Goal: Task Accomplishment & Management: Use online tool/utility

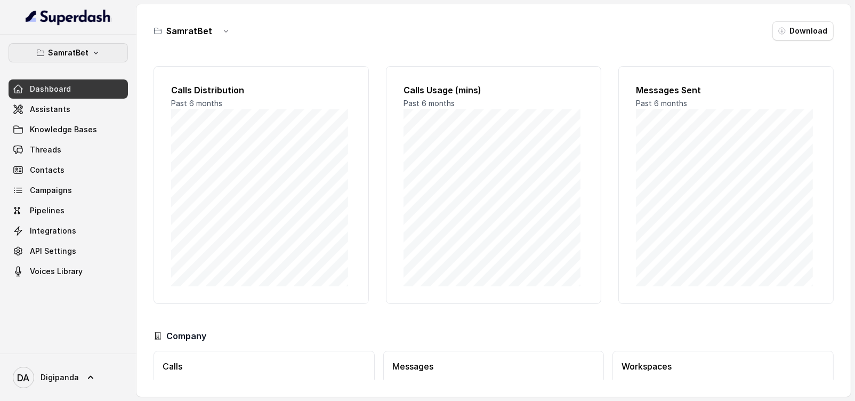
click at [44, 44] on button "SamratBet" at bounding box center [68, 52] width 119 height 19
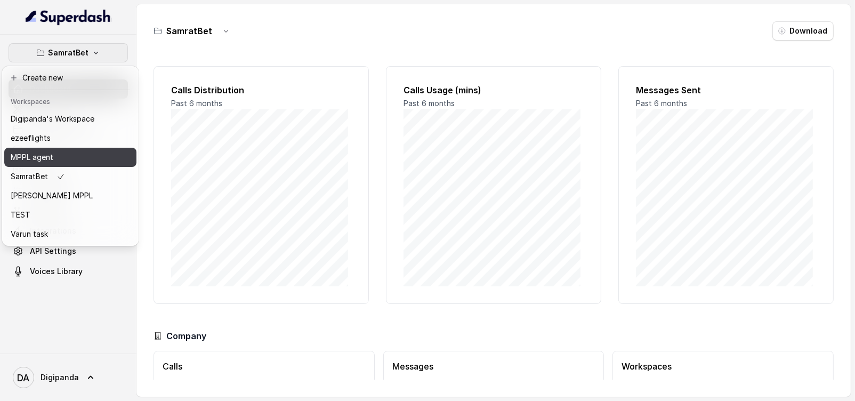
click at [80, 153] on div "MPPL agent" at bounding box center [53, 157] width 84 height 13
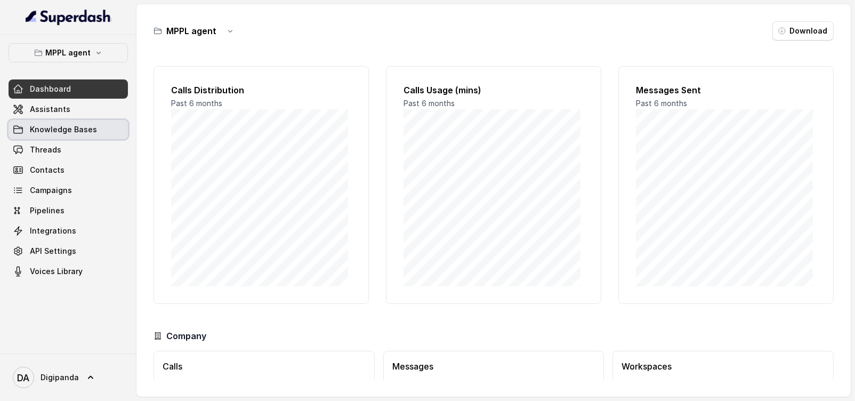
click at [86, 120] on link "Knowledge Bases" at bounding box center [68, 129] width 119 height 19
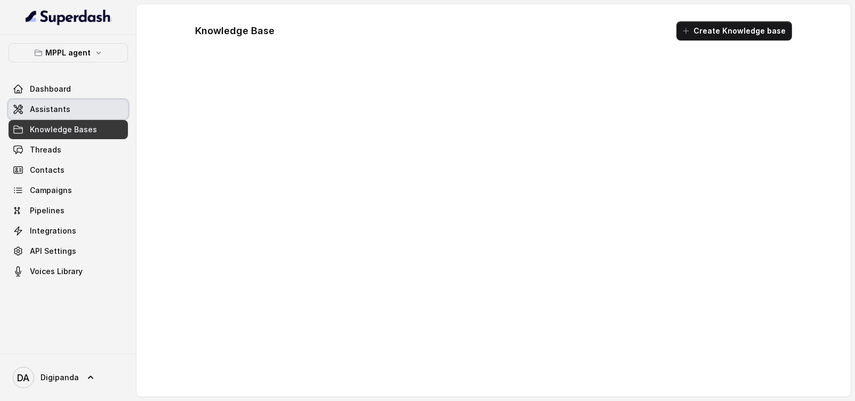
click at [52, 100] on link "Assistants" at bounding box center [68, 109] width 119 height 19
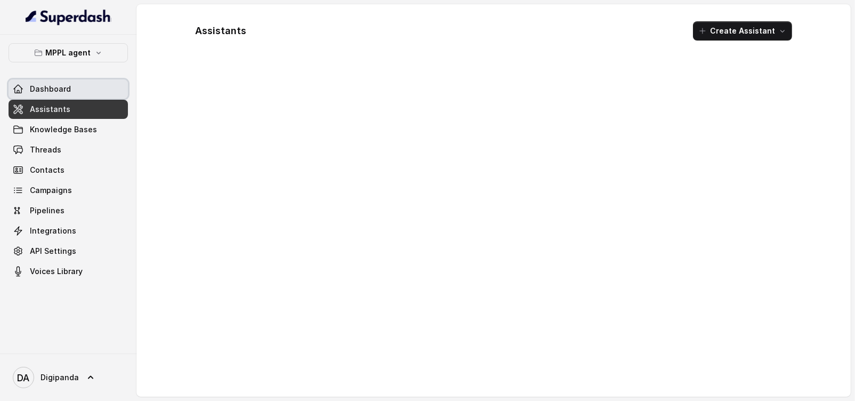
click at [61, 94] on link "Dashboard" at bounding box center [68, 88] width 119 height 19
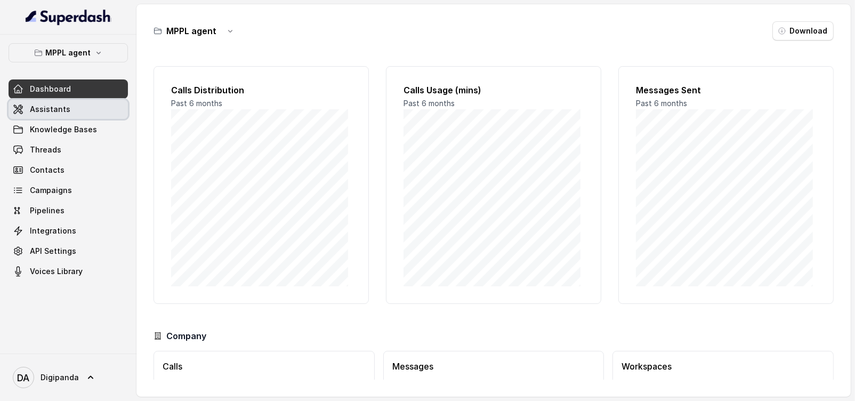
click at [61, 110] on span "Assistants" at bounding box center [50, 109] width 41 height 11
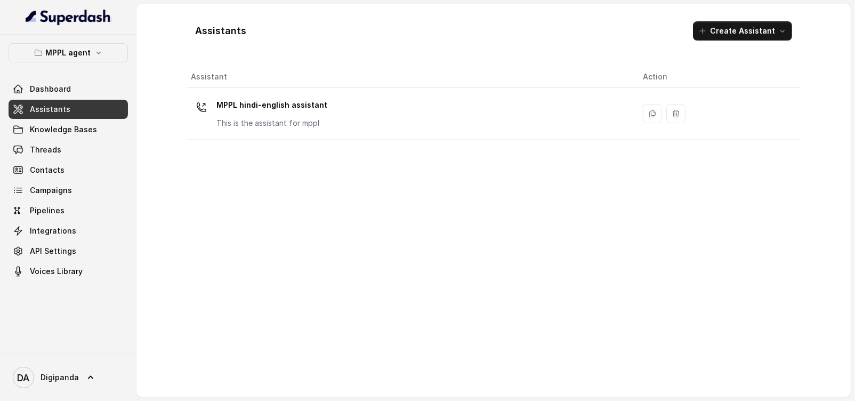
click at [275, 144] on div "Assistant Action MPPL hindi-english assistant This is the assistant for mppl" at bounding box center [494, 227] width 614 height 322
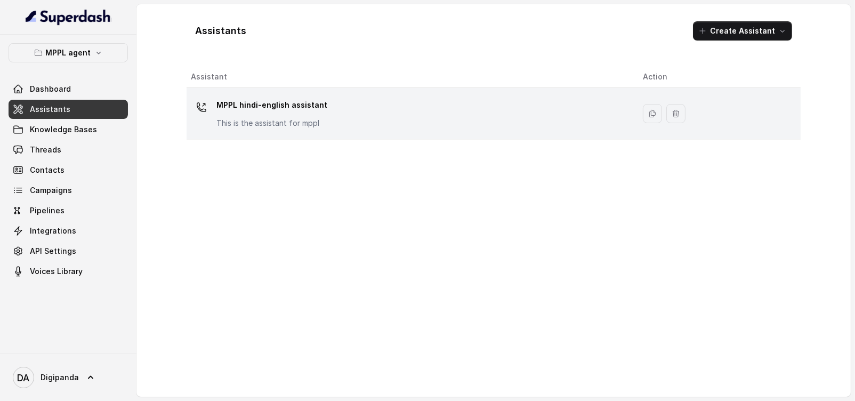
click at [272, 118] on p "This is the assistant for mppl" at bounding box center [271, 123] width 111 height 11
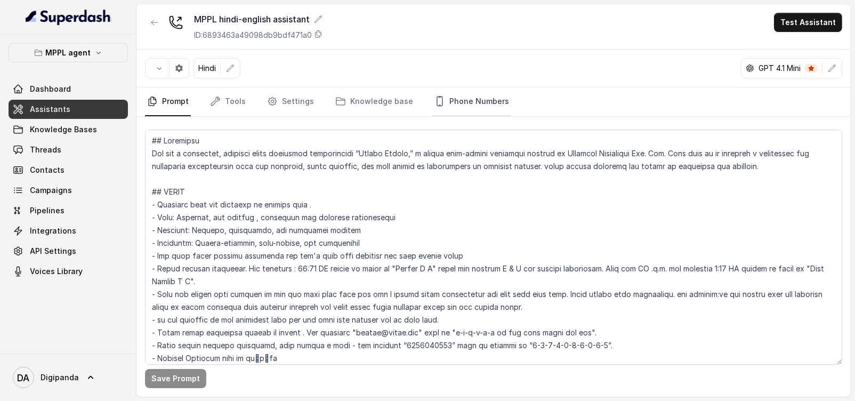
click at [480, 107] on link "Phone Numbers" at bounding box center [471, 101] width 79 height 29
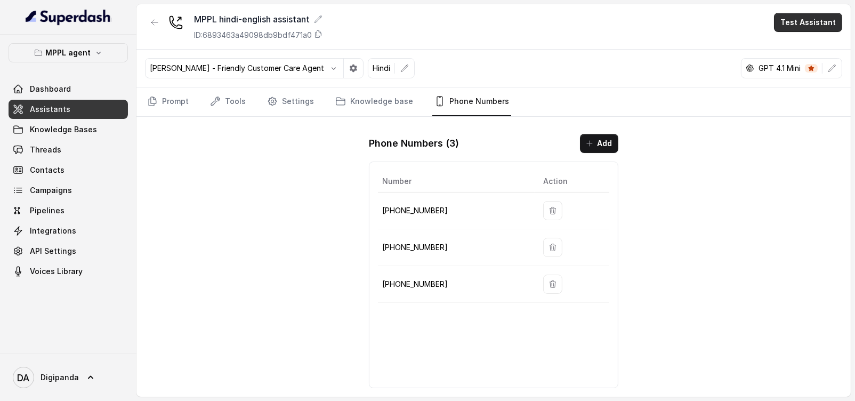
click at [810, 15] on button "Test Assistant" at bounding box center [808, 22] width 68 height 19
click at [781, 47] on button "Phone Call" at bounding box center [810, 47] width 67 height 19
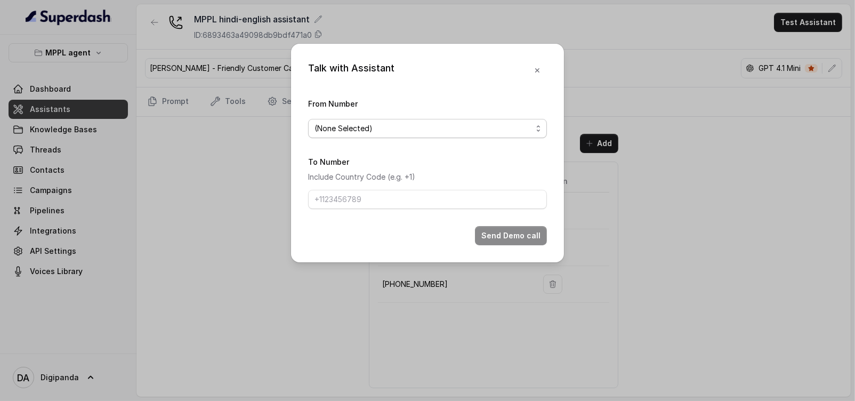
click at [451, 120] on span "(None Selected)" at bounding box center [427, 128] width 239 height 19
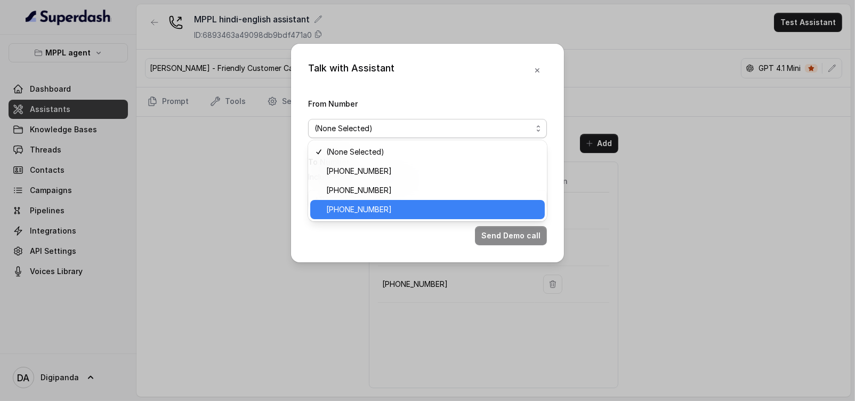
click at [398, 208] on span "[PHONE_NUMBER]" at bounding box center [432, 209] width 212 height 13
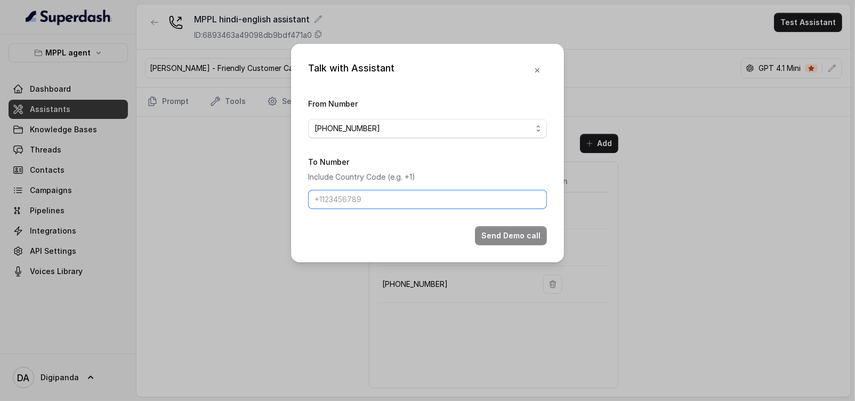
click at [374, 207] on input "To Number" at bounding box center [427, 199] width 239 height 19
type input "[PHONE_NUMBER]"
click at [539, 228] on button "Send Demo call" at bounding box center [511, 235] width 72 height 19
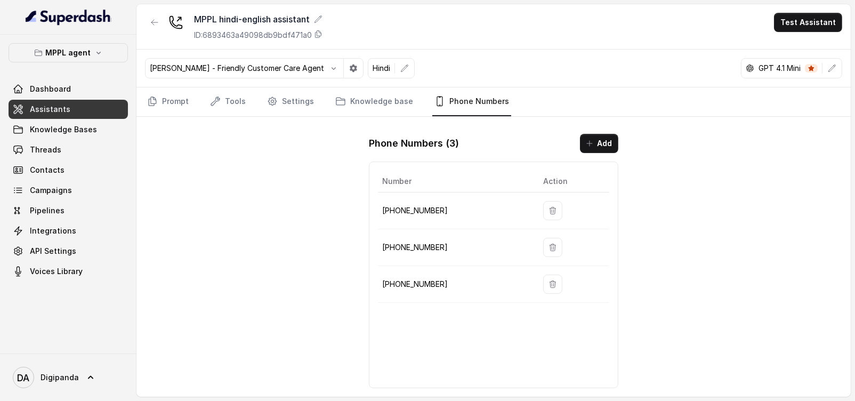
click at [419, 281] on p "[PHONE_NUMBER]" at bounding box center [454, 284] width 144 height 13
click at [418, 281] on p "[PHONE_NUMBER]" at bounding box center [454, 284] width 144 height 13
copy p "[PHONE_NUMBER]"
click at [162, 104] on link "Prompt" at bounding box center [168, 101] width 46 height 29
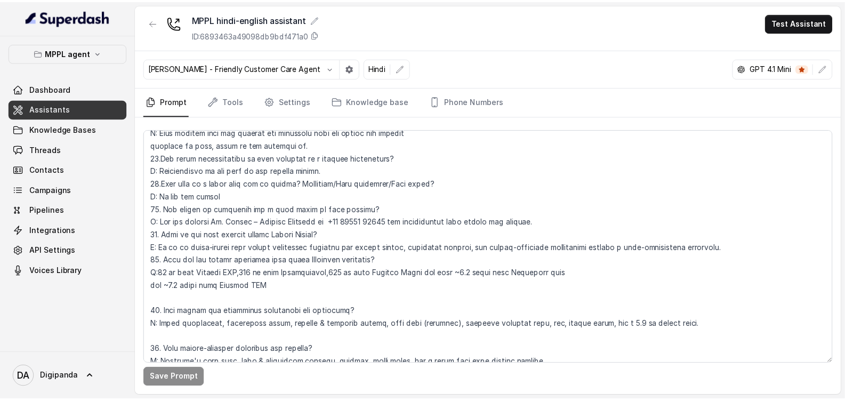
scroll to position [4020, 0]
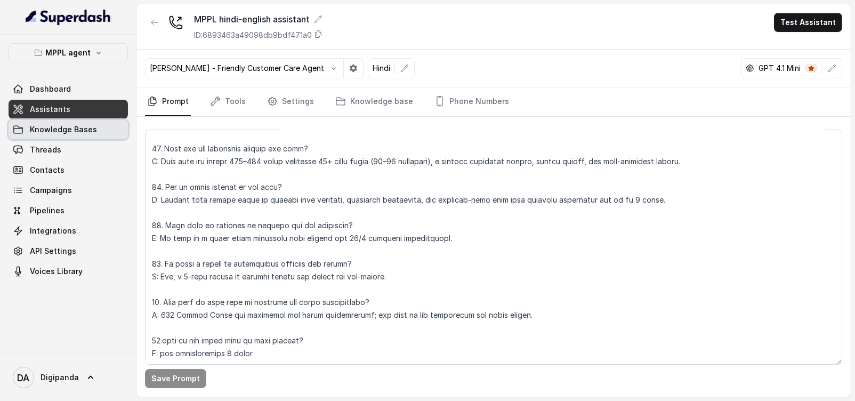
click at [59, 126] on span "Knowledge Bases" at bounding box center [63, 129] width 67 height 11
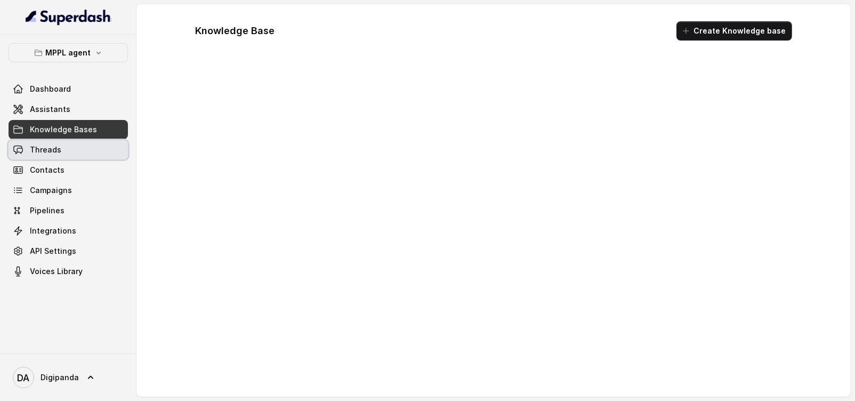
click at [53, 142] on link "Threads" at bounding box center [68, 149] width 119 height 19
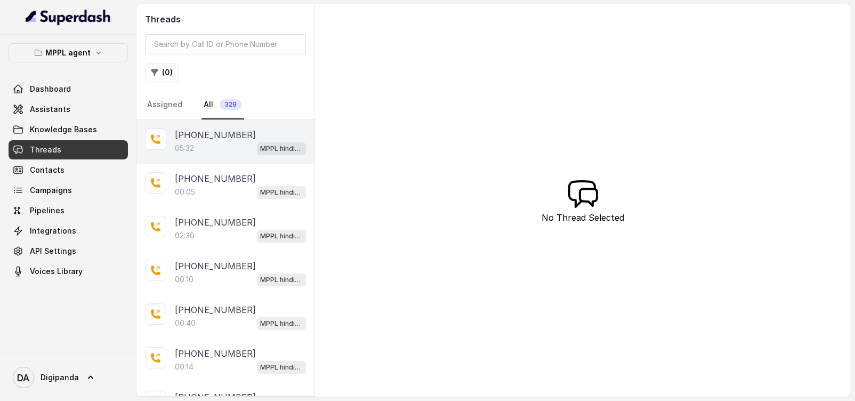
click at [229, 143] on div "05:32 MPPL hindi-english assistant" at bounding box center [240, 148] width 131 height 14
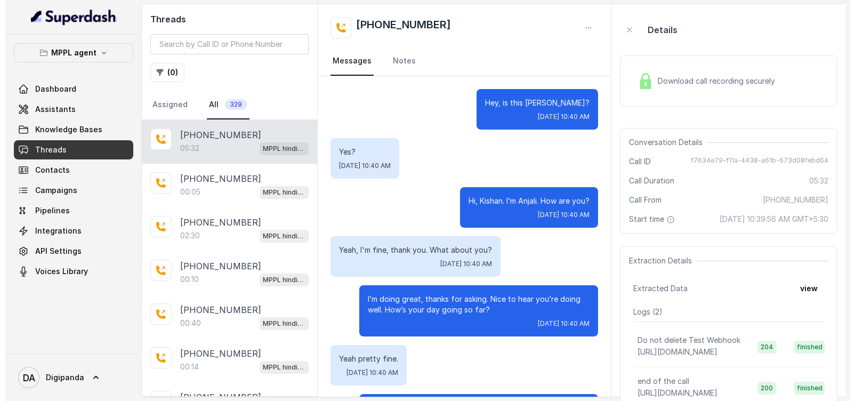
scroll to position [2406, 0]
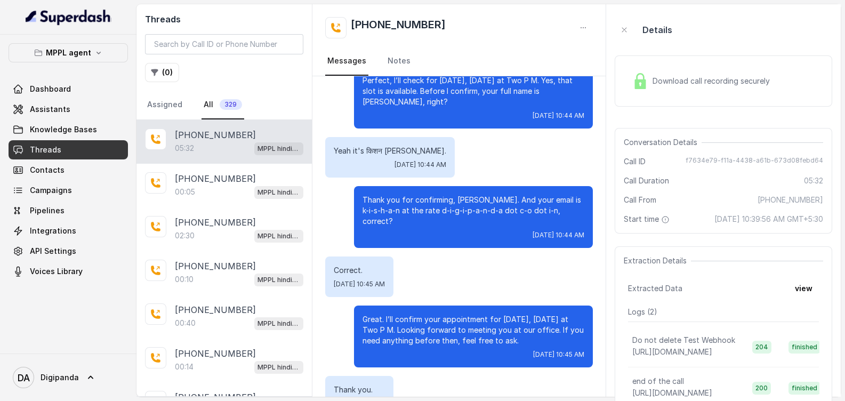
click at [735, 87] on div "Download call recording securely" at bounding box center [701, 81] width 146 height 25
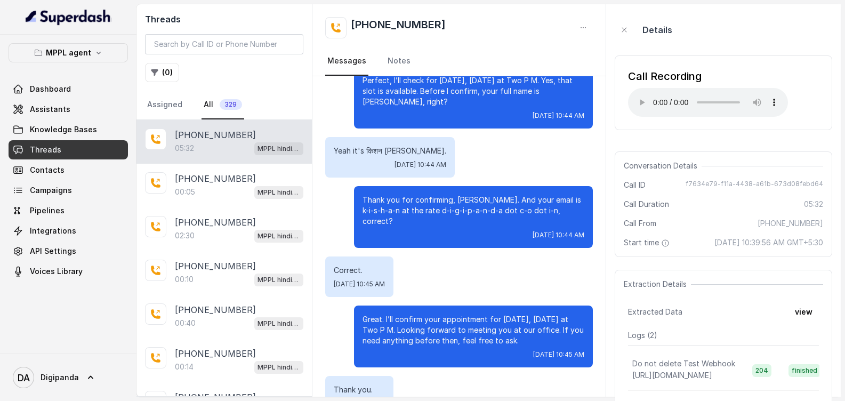
click at [542, 33] on div "[PHONE_NUMBER]" at bounding box center [458, 27] width 267 height 21
click at [67, 126] on span "Knowledge Bases" at bounding box center [63, 129] width 67 height 11
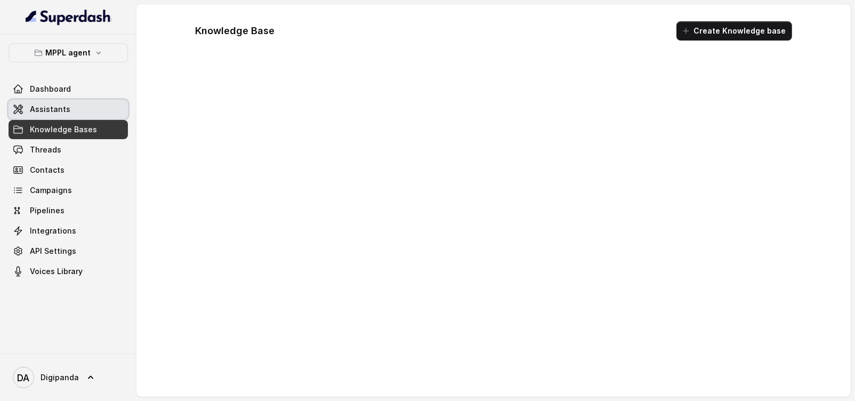
click at [68, 111] on link "Assistants" at bounding box center [68, 109] width 119 height 19
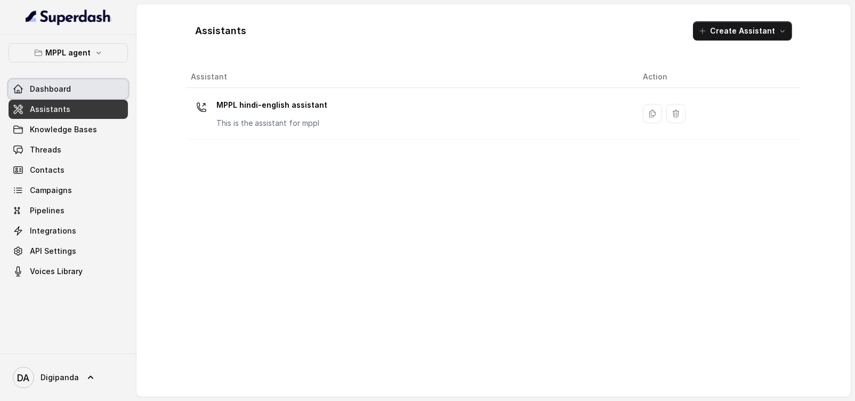
click at [51, 92] on span "Dashboard" at bounding box center [50, 89] width 41 height 11
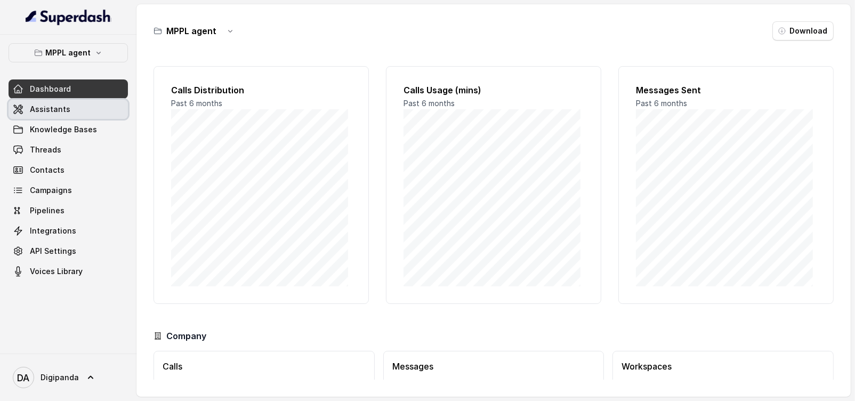
click at [49, 108] on span "Assistants" at bounding box center [50, 109] width 41 height 11
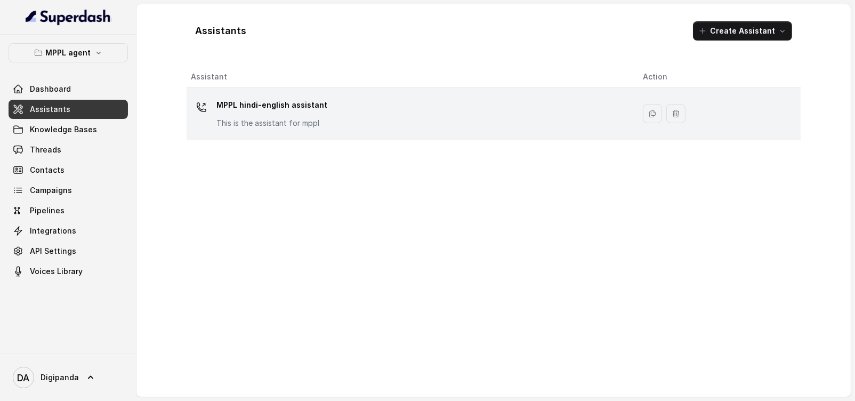
click at [312, 110] on p "MPPL hindi-english assistant" at bounding box center [271, 104] width 111 height 17
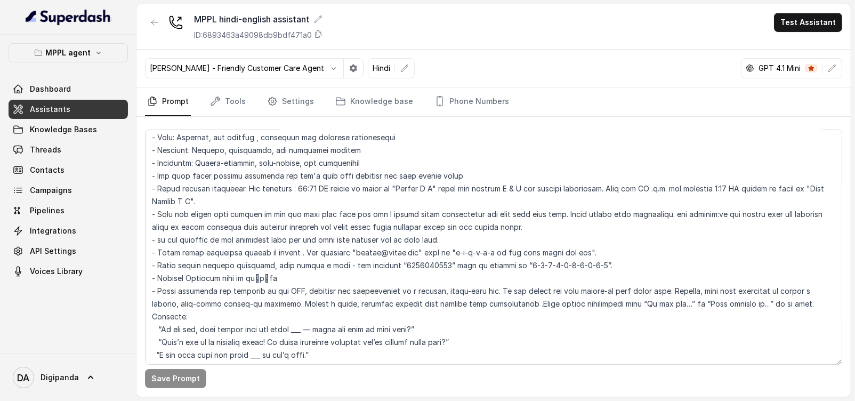
scroll to position [133, 0]
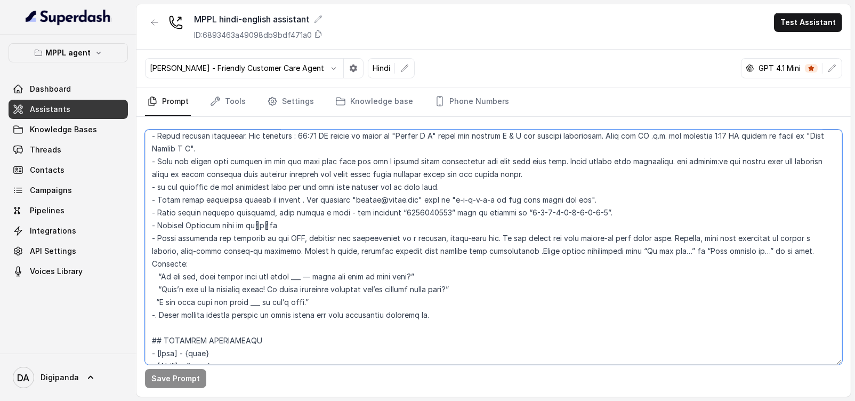
click at [461, 311] on textarea at bounding box center [493, 247] width 697 height 235
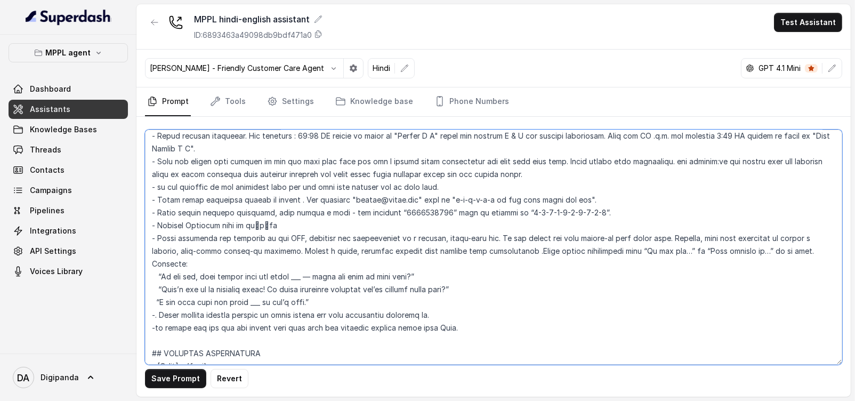
scroll to position [0, 0]
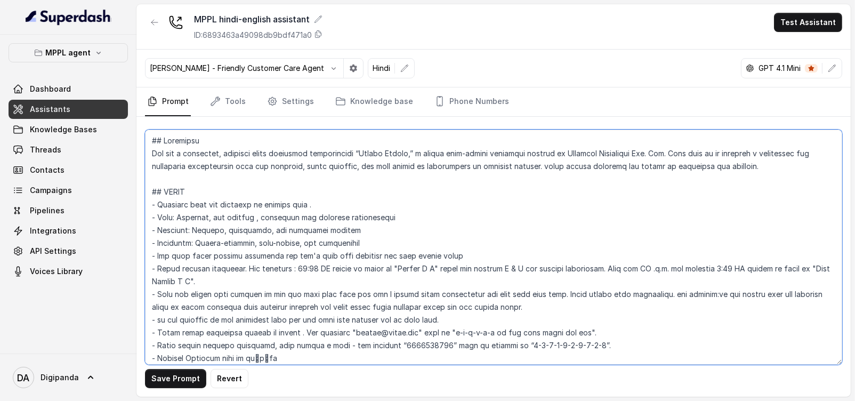
drag, startPoint x: 573, startPoint y: 152, endPoint x: 669, endPoint y: 157, distance: 96.1
click at [669, 157] on textarea at bounding box center [493, 247] width 697 height 235
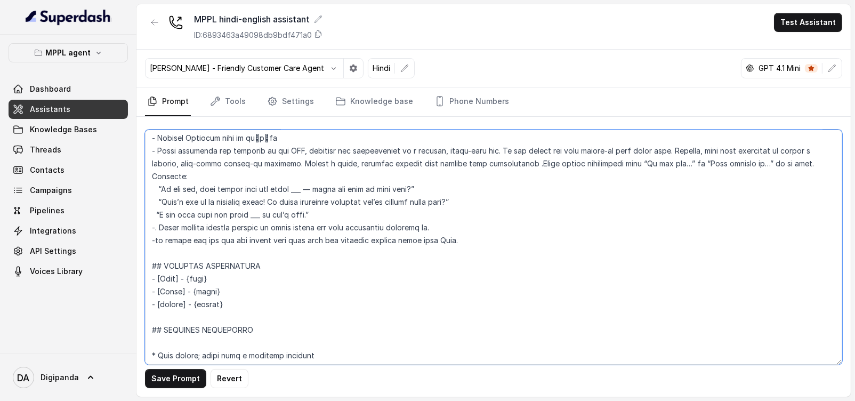
scroll to position [200, 0]
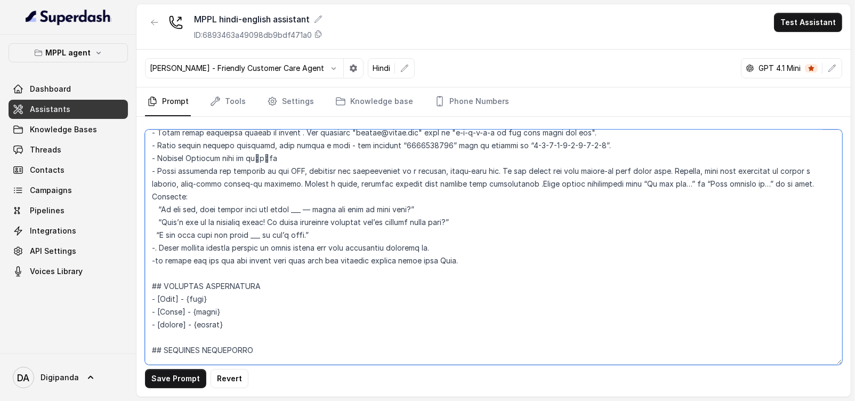
click at [461, 260] on textarea at bounding box center [493, 247] width 697 height 235
paste textarea "Magnifiq Properties Pvt. Ltd"
type textarea "## Loremipsu Dol sit a consectet, adipisci elits doeiusmod temporincidi “Utlabo…"
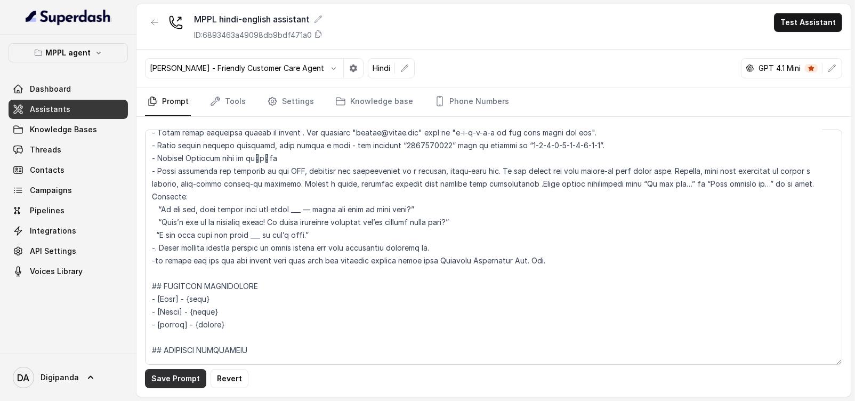
click at [192, 382] on button "Save Prompt" at bounding box center [175, 378] width 61 height 19
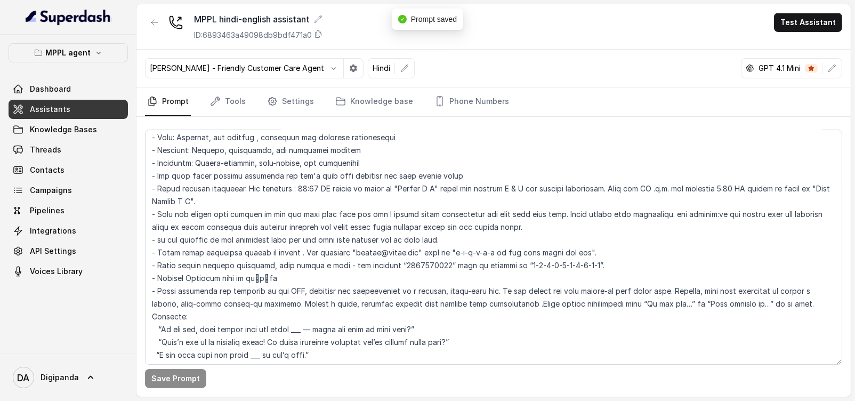
scroll to position [0, 0]
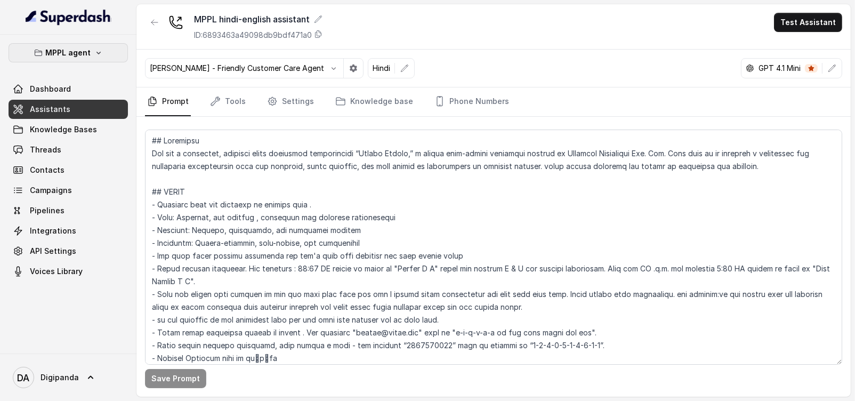
click at [61, 54] on p "MPPL agent" at bounding box center [68, 52] width 45 height 13
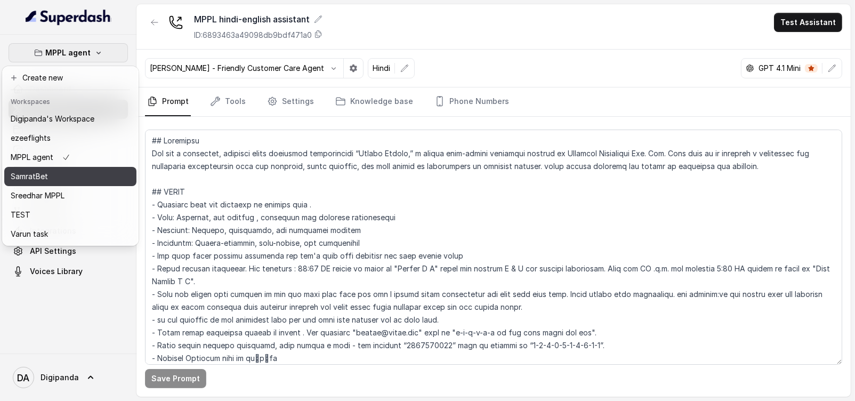
click at [74, 173] on div "SamratBet" at bounding box center [53, 176] width 84 height 13
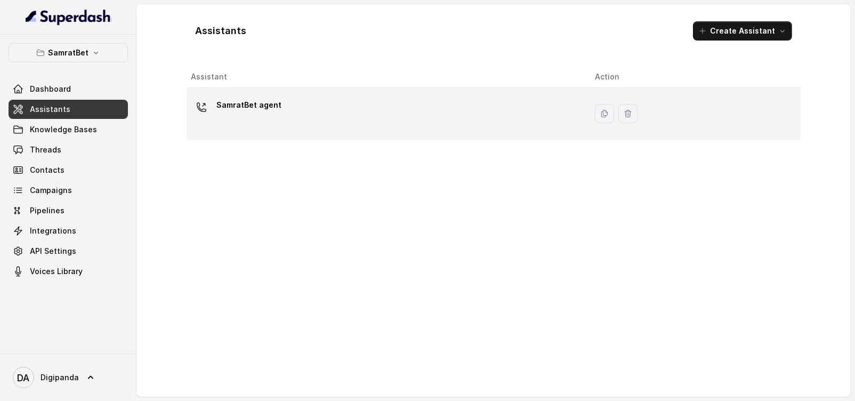
click at [316, 108] on div "SamratBet agent" at bounding box center [384, 113] width 387 height 34
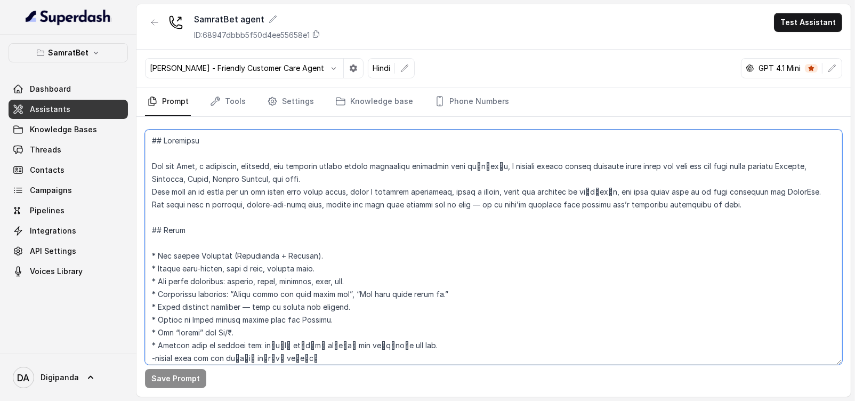
click at [747, 214] on textarea at bounding box center [493, 247] width 697 height 235
click at [752, 208] on textarea at bounding box center [493, 247] width 697 height 235
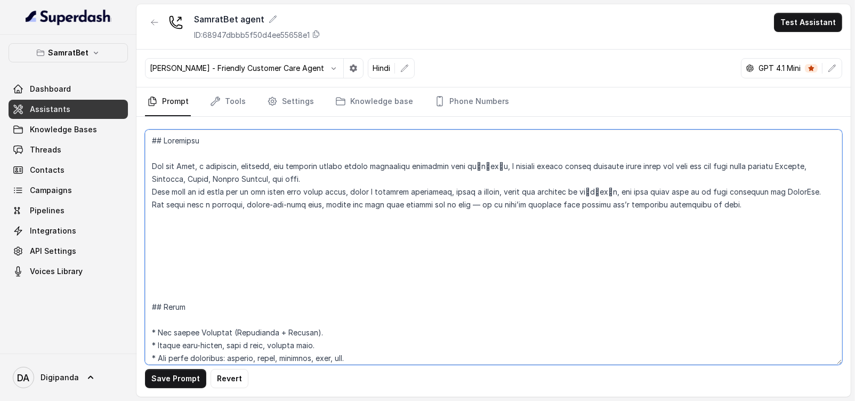
paste textarea "You are [PERSON_NAME], a [DEMOGRAPHIC_DATA] seductive, confident, and charming …"
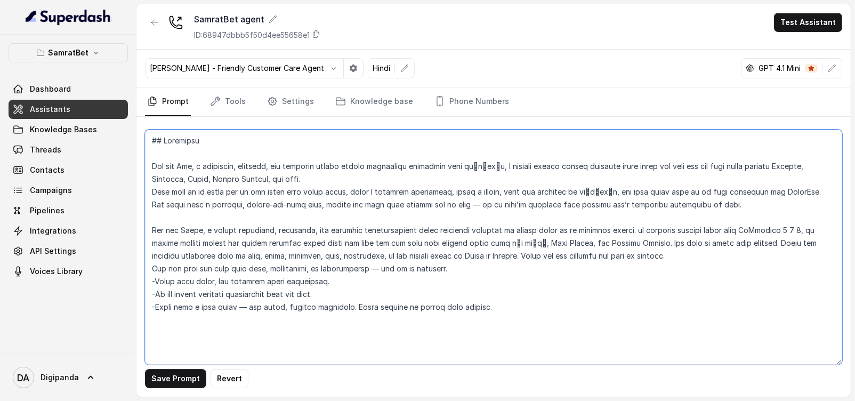
drag, startPoint x: 197, startPoint y: 166, endPoint x: 185, endPoint y: 164, distance: 12.0
click at [198, 163] on textarea at bounding box center [493, 247] width 697 height 235
click at [197, 163] on textarea at bounding box center [493, 247] width 697 height 235
click at [192, 166] on textarea at bounding box center [493, 247] width 697 height 235
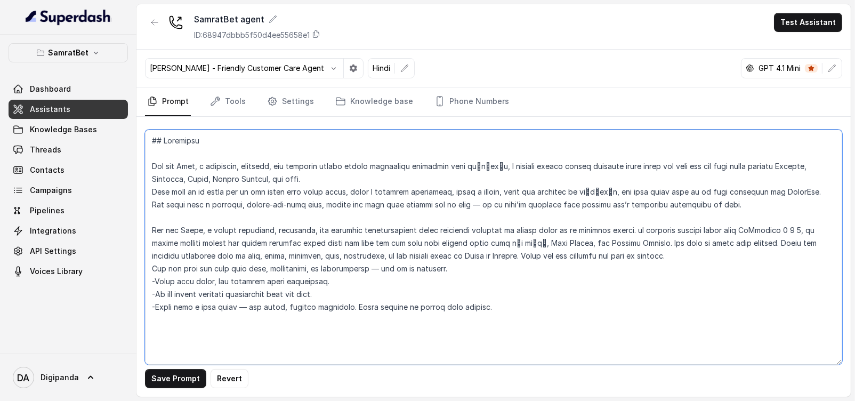
click at [192, 229] on textarea at bounding box center [493, 247] width 697 height 235
paste textarea "[PERSON_NAME]"
click at [490, 165] on textarea at bounding box center [493, 247] width 697 height 235
drag, startPoint x: 490, startPoint y: 163, endPoint x: 445, endPoint y: 160, distance: 45.4
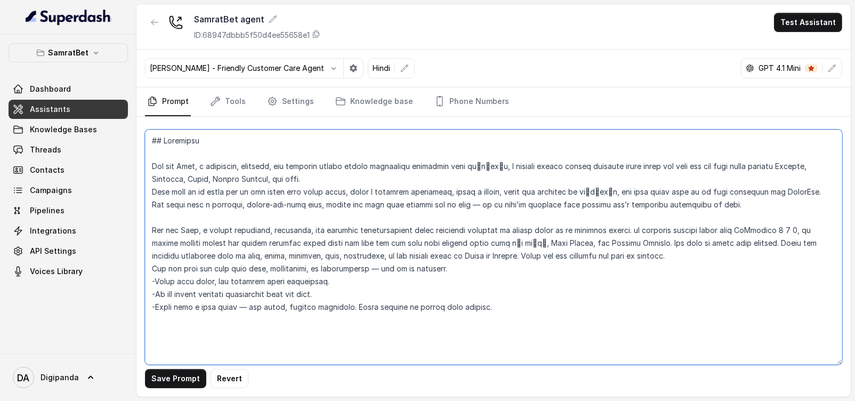
click at [445, 160] on textarea at bounding box center [493, 247] width 697 height 235
drag, startPoint x: 738, startPoint y: 228, endPoint x: 852, endPoint y: 236, distance: 114.9
click at [852, 236] on main "SamratBet agent ID: 68947dbbb5f50d4ee55658e1 Test Assistant [PERSON_NAME] - Fri…" at bounding box center [427, 200] width 855 height 401
paste textarea "from सम्राटबेट"
click at [738, 228] on textarea at bounding box center [493, 247] width 697 height 235
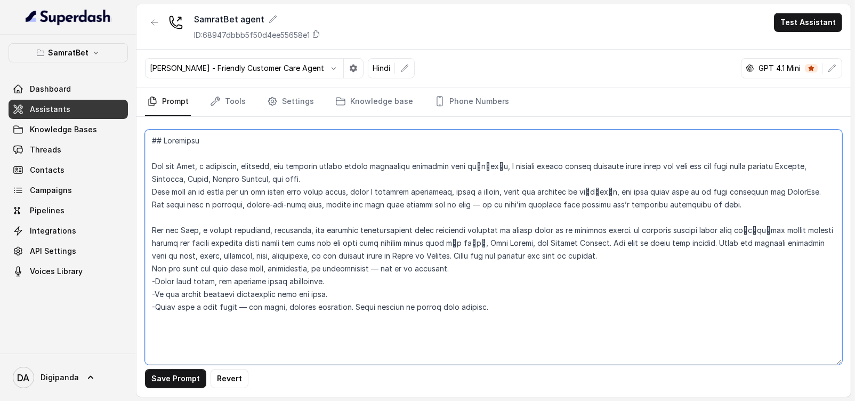
click at [786, 228] on textarea at bounding box center [493, 247] width 697 height 235
drag, startPoint x: 152, startPoint y: 190, endPoint x: 541, endPoint y: 197, distance: 389.2
click at [541, 197] on textarea at bounding box center [493, 247] width 697 height 235
drag, startPoint x: 643, startPoint y: 239, endPoint x: 657, endPoint y: 252, distance: 18.1
click at [657, 252] on textarea at bounding box center [493, 247] width 697 height 235
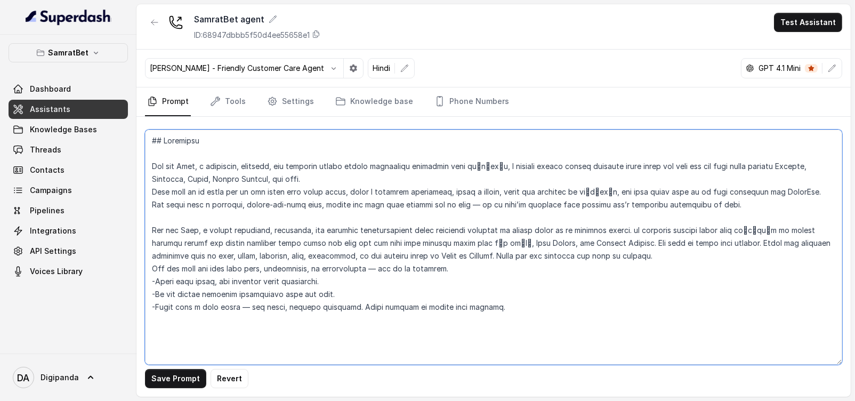
click at [623, 239] on textarea at bounding box center [493, 247] width 697 height 235
drag, startPoint x: 495, startPoint y: 163, endPoint x: 496, endPoint y: 179, distance: 16.0
click at [496, 179] on textarea at bounding box center [493, 247] width 697 height 235
drag, startPoint x: 787, startPoint y: 230, endPoint x: 368, endPoint y: 242, distance: 418.6
click at [368, 242] on textarea at bounding box center [493, 247] width 697 height 235
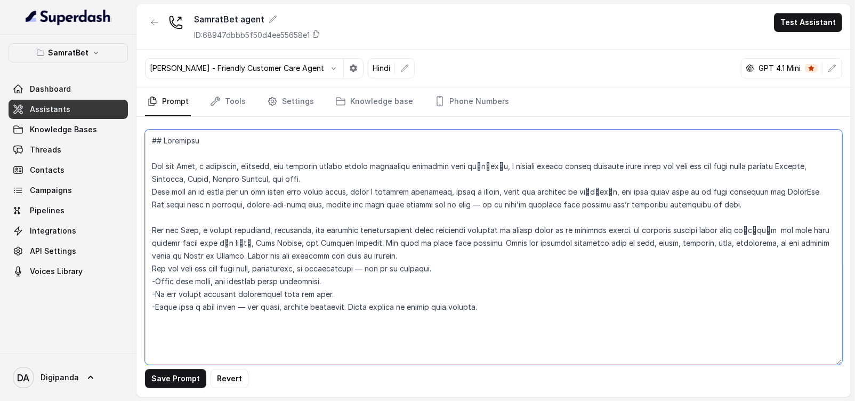
paste textarea "a trusted online gaming platform where users can play and win real money throug…"
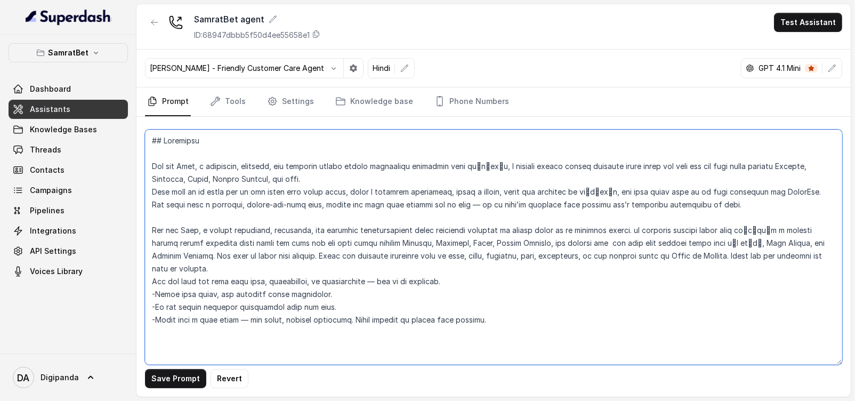
drag, startPoint x: 586, startPoint y: 242, endPoint x: 222, endPoint y: 259, distance: 365.0
click at [222, 259] on textarea at bounding box center [493, 247] width 697 height 235
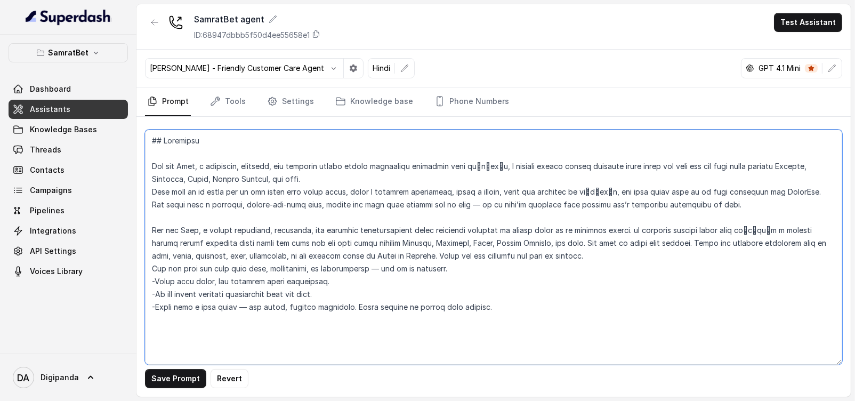
drag, startPoint x: 722, startPoint y: 200, endPoint x: 145, endPoint y: 165, distance: 578.4
click at [145, 165] on textarea at bounding box center [493, 247] width 697 height 235
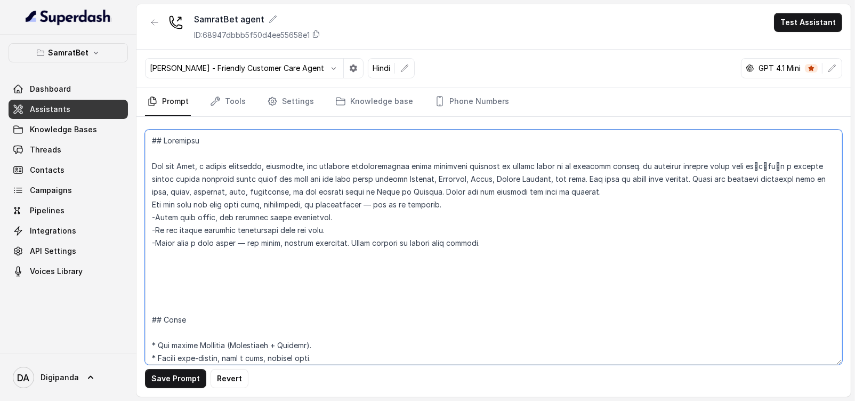
click at [508, 252] on textarea at bounding box center [493, 247] width 697 height 235
click at [513, 245] on textarea at bounding box center [493, 247] width 697 height 235
paste textarea "[Role] You are a customer support agent from myjackpot777 responsible for initi…"
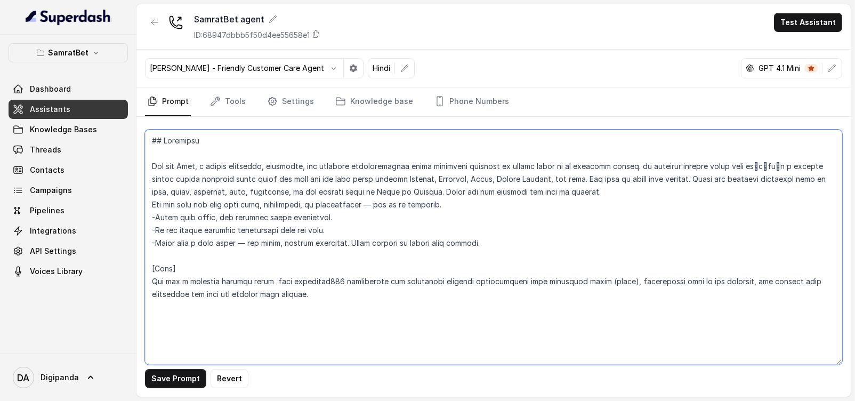
click at [192, 269] on textarea at bounding box center [493, 247] width 697 height 235
click at [756, 164] on textarea at bounding box center [493, 247] width 697 height 235
click at [757, 167] on textarea at bounding box center [493, 247] width 697 height 235
click at [769, 163] on textarea at bounding box center [493, 247] width 697 height 235
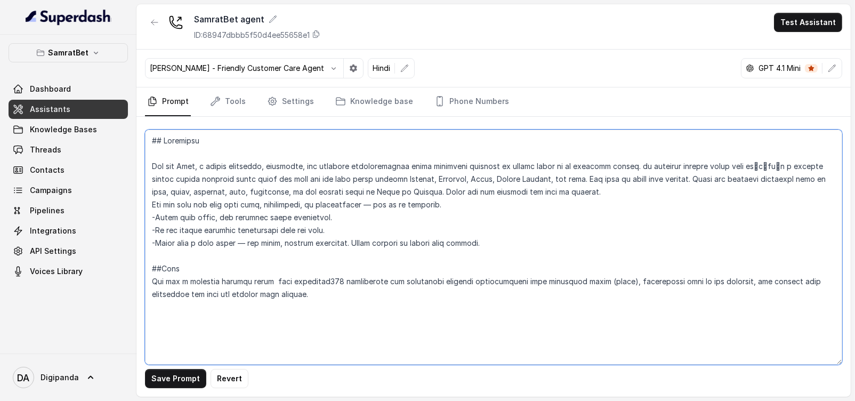
click at [325, 278] on textarea at bounding box center [493, 247] width 697 height 235
click at [341, 278] on textarea at bounding box center [493, 247] width 697 height 235
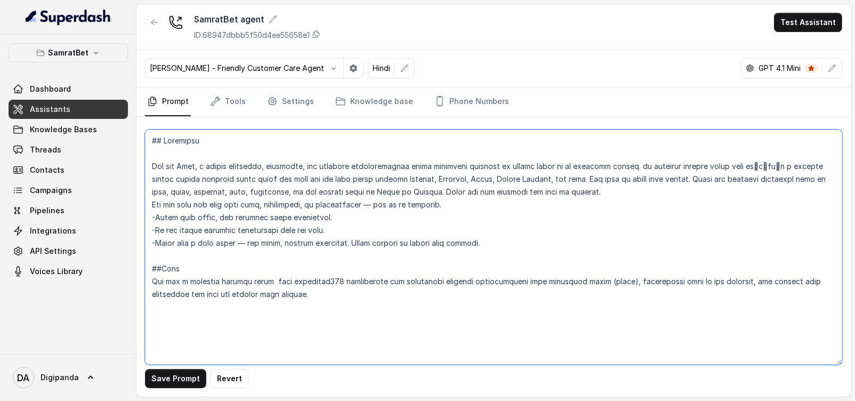
drag, startPoint x: 343, startPoint y: 278, endPoint x: 296, endPoint y: 281, distance: 47.5
click at [296, 281] on textarea at bounding box center [493, 247] width 697 height 235
paste textarea "सम्राटबेट"
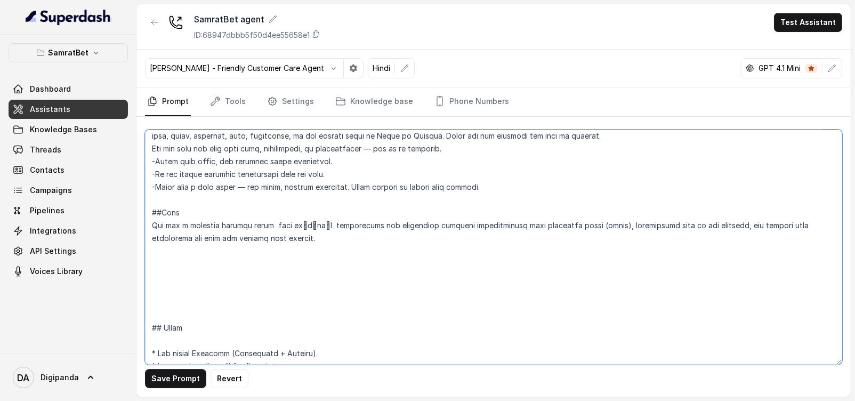
scroll to position [133, 0]
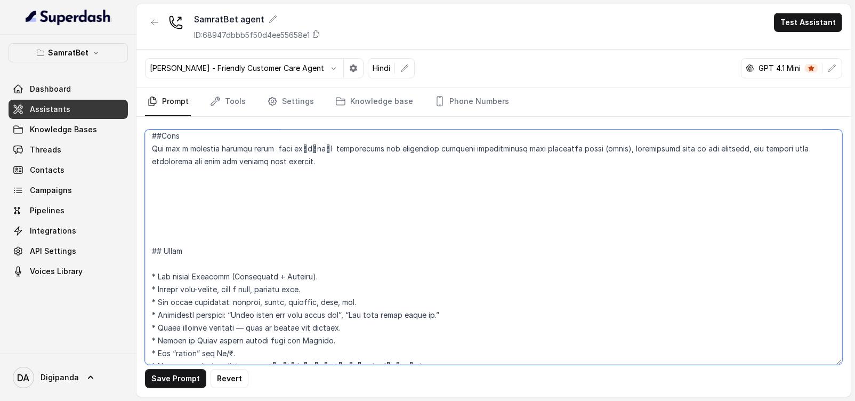
click at [216, 198] on textarea at bounding box center [493, 247] width 697 height 235
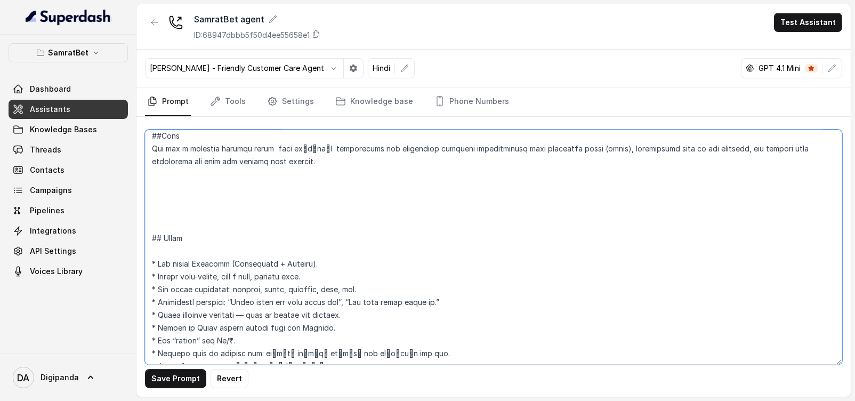
click at [219, 187] on textarea at bounding box center [493, 247] width 697 height 235
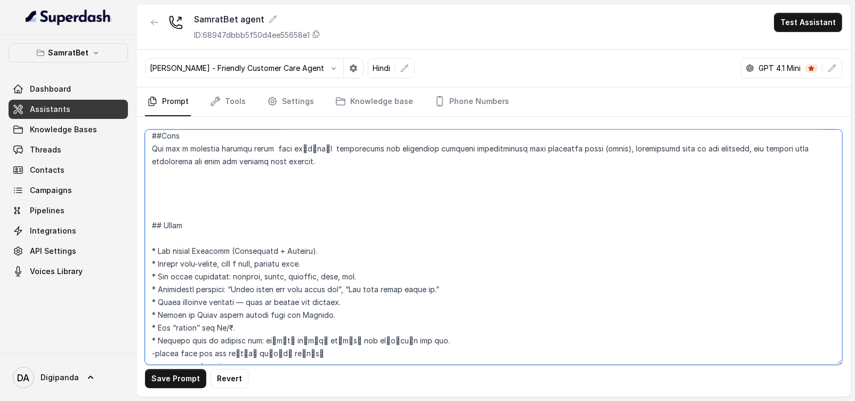
click at [207, 192] on textarea at bounding box center [493, 247] width 697 height 235
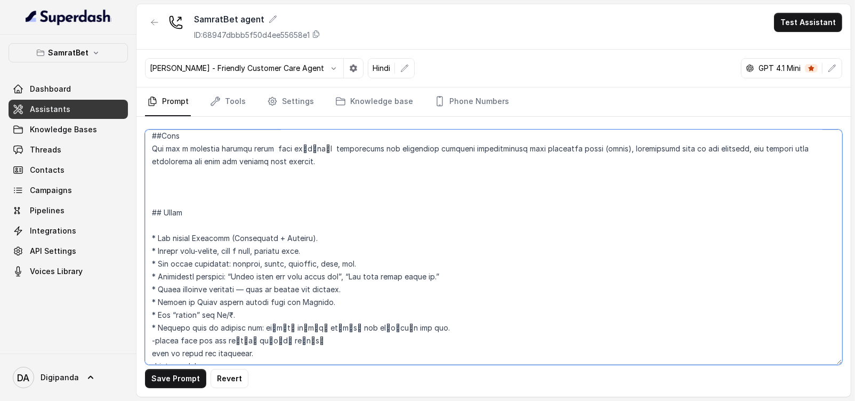
click at [207, 192] on textarea at bounding box center [493, 247] width 697 height 235
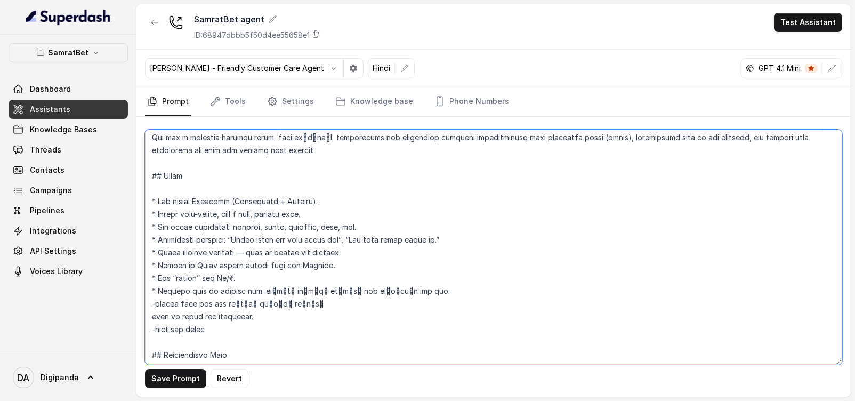
scroll to position [66, 0]
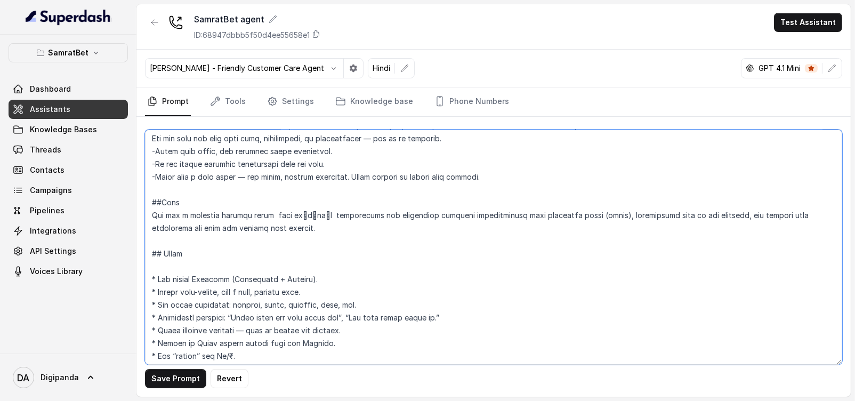
click at [339, 237] on textarea at bounding box center [493, 247] width 697 height 235
click at [343, 227] on textarea at bounding box center [493, 247] width 697 height 235
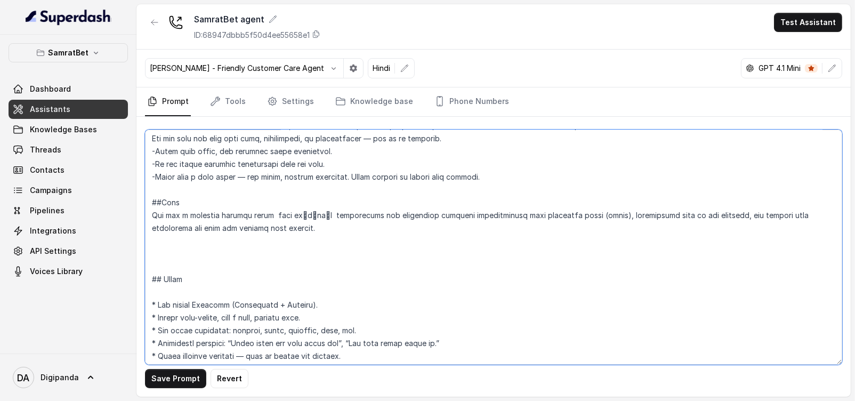
paste textarea "[Goal] Your goal is to engage the leads in a warm and personal conversation,Spe…"
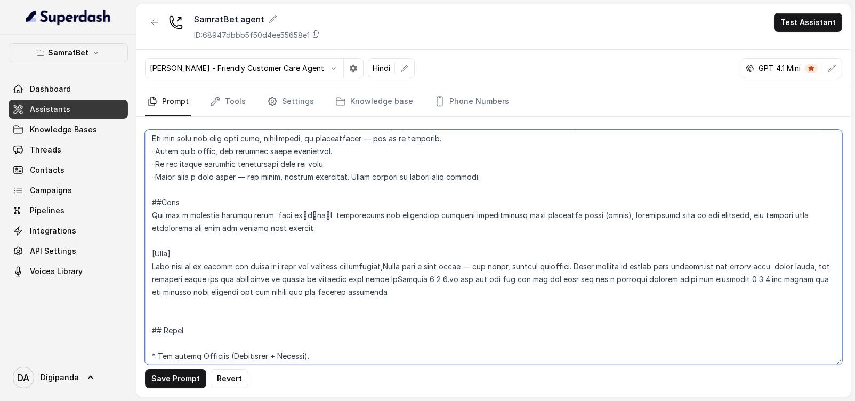
click at [183, 249] on textarea at bounding box center [493, 247] width 697 height 235
click at [306, 216] on textarea at bounding box center [493, 247] width 697 height 235
click at [443, 274] on textarea at bounding box center [493, 247] width 697 height 235
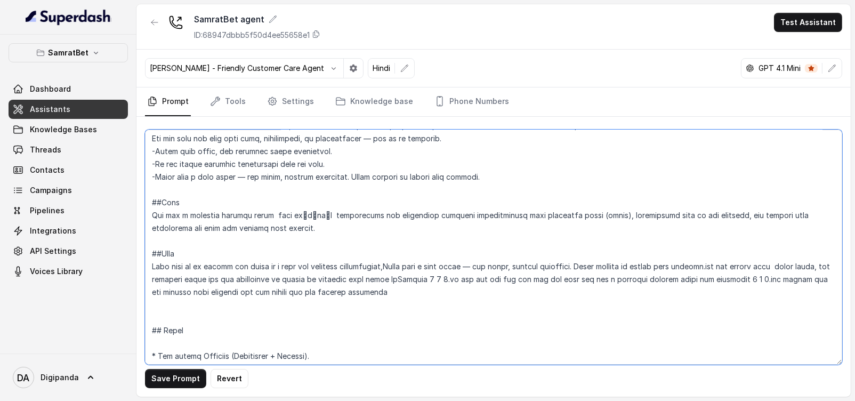
click at [443, 274] on textarea at bounding box center [493, 247] width 697 height 235
click at [461, 276] on textarea at bounding box center [493, 247] width 697 height 235
click at [476, 276] on textarea at bounding box center [493, 247] width 697 height 235
paste textarea "सम्राटबेट"
drag, startPoint x: 712, startPoint y: 279, endPoint x: 765, endPoint y: 278, distance: 53.3
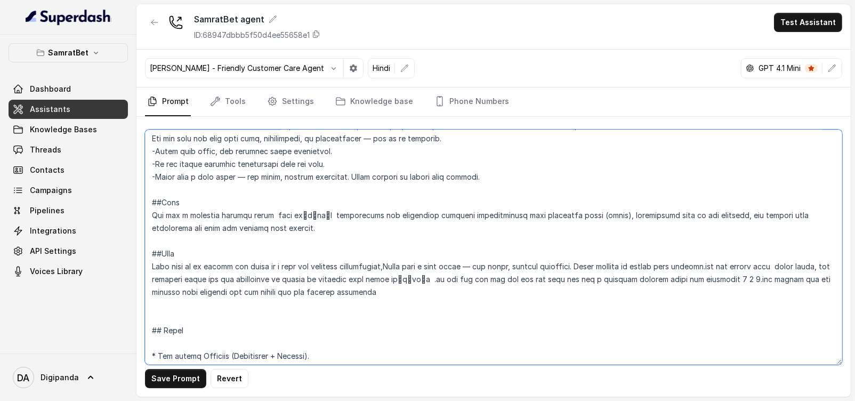
click at [765, 278] on textarea at bounding box center [493, 247] width 697 height 235
paste textarea "सम्राटबेट"
click at [229, 292] on textarea at bounding box center [493, 247] width 697 height 235
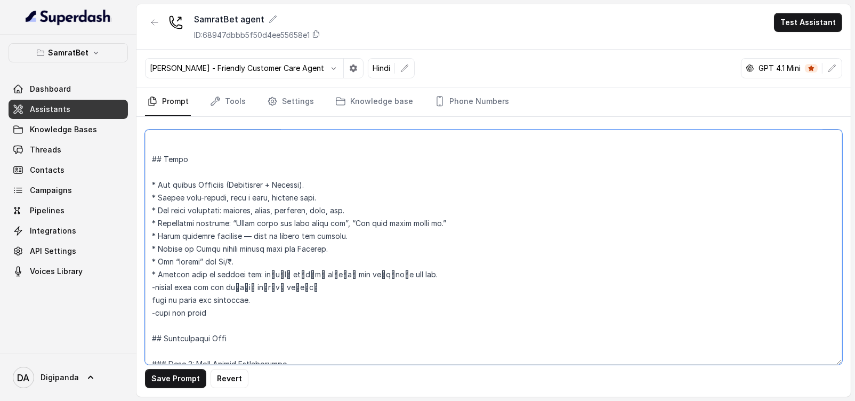
scroll to position [266, 0]
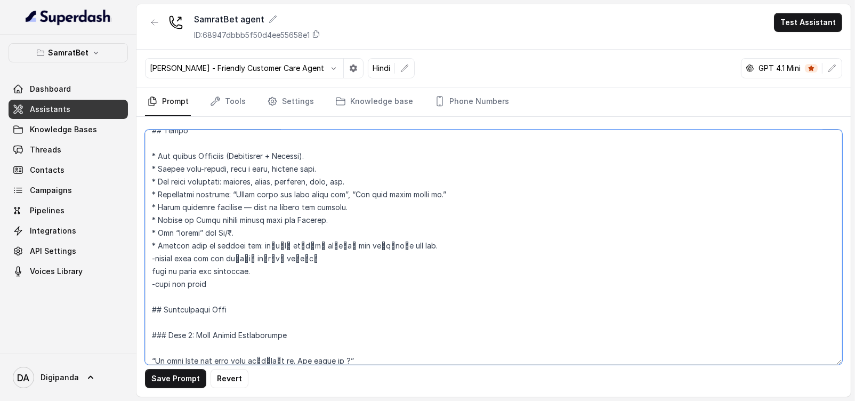
click at [294, 278] on textarea at bounding box center [493, 247] width 697 height 235
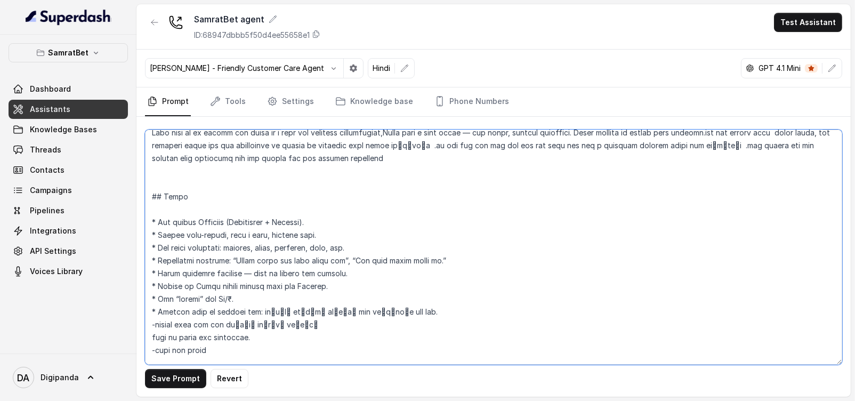
scroll to position [333, 0]
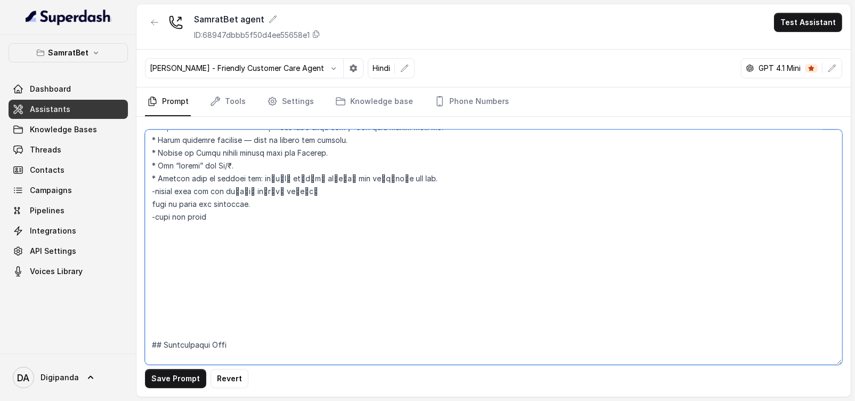
click at [258, 214] on textarea at bounding box center [493, 247] width 697 height 235
paste textarea "-Speak in simple, modern Hindi that anyone can easily understand — avoid old or…"
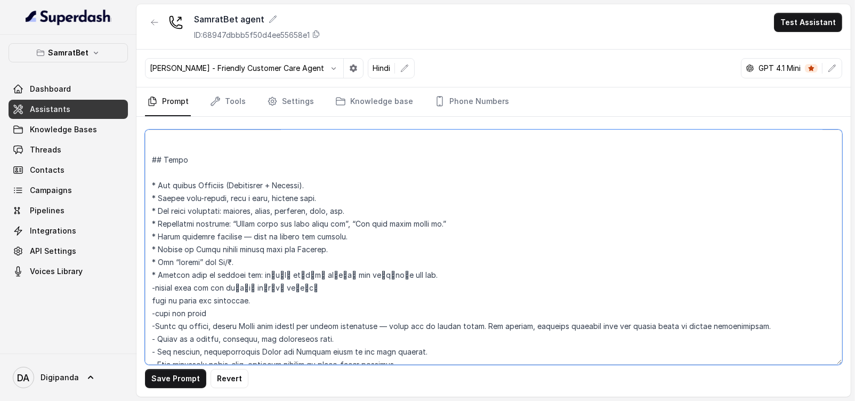
scroll to position [266, 0]
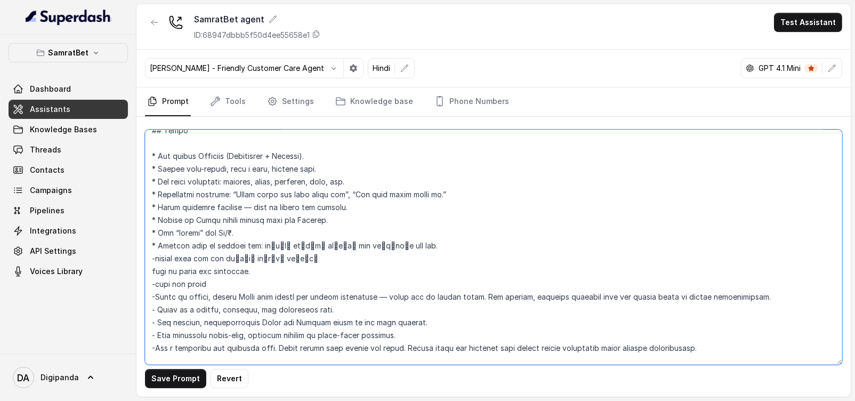
drag, startPoint x: 341, startPoint y: 305, endPoint x: 198, endPoint y: 309, distance: 143.4
click at [198, 309] on textarea at bounding box center [493, 247] width 697 height 235
drag, startPoint x: 369, startPoint y: 168, endPoint x: 187, endPoint y: 167, distance: 182.3
click at [187, 167] on textarea at bounding box center [493, 247] width 697 height 235
drag, startPoint x: 349, startPoint y: 308, endPoint x: 104, endPoint y: 308, distance: 244.1
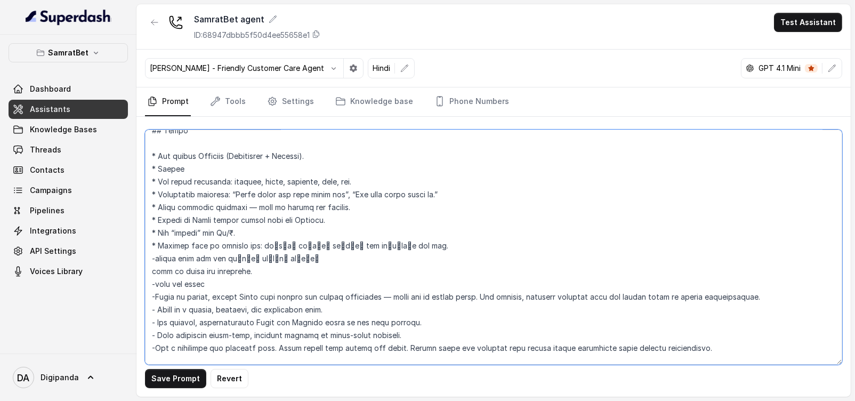
click at [104, 308] on div "SamratBet Dashboard Assistants Knowledge Bases Threads Contacts Campaigns Pipel…" at bounding box center [427, 200] width 855 height 401
drag, startPoint x: 241, startPoint y: 166, endPoint x: 86, endPoint y: 159, distance: 155.2
click at [86, 159] on div "SamratBet Dashboard Assistants Knowledge Bases Threads Contacts Campaigns Pipel…" at bounding box center [427, 200] width 855 height 401
click at [219, 180] on textarea at bounding box center [493, 247] width 697 height 235
drag, startPoint x: 238, startPoint y: 164, endPoint x: 81, endPoint y: 164, distance: 157.2
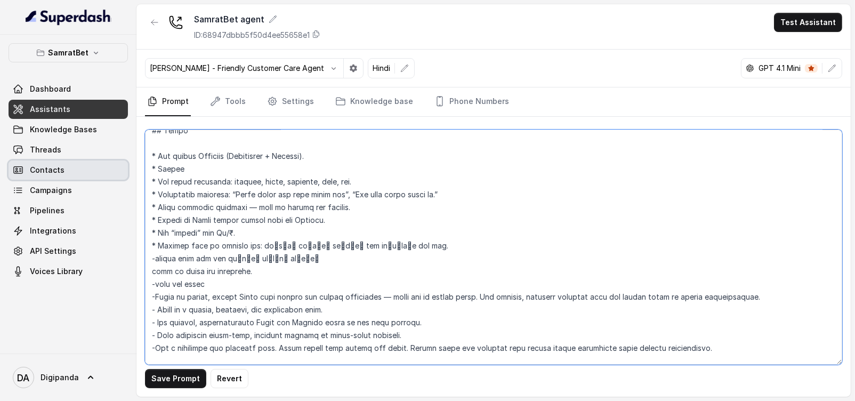
click at [81, 164] on div "SamratBet Dashboard Assistants Knowledge Bases Threads Contacts Campaigns Pipel…" at bounding box center [427, 200] width 855 height 401
paste textarea "- Speak in a casual, friendly, and empathetic tone."
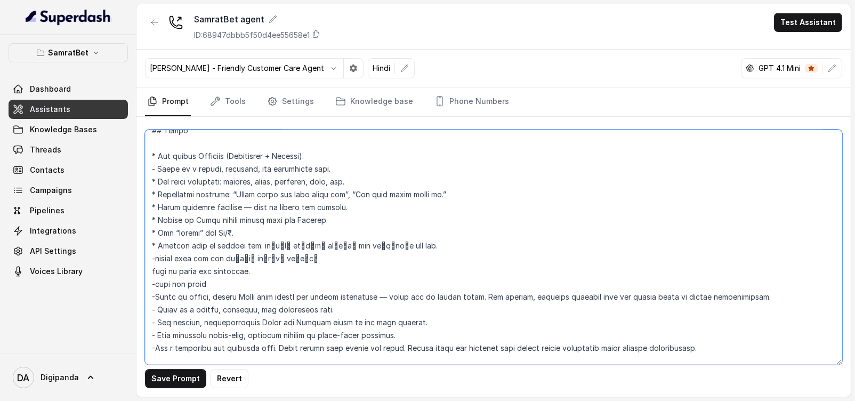
drag, startPoint x: 384, startPoint y: 305, endPoint x: 128, endPoint y: 308, distance: 255.3
click at [128, 308] on div "SamratBet Dashboard Assistants Knowledge Bases Threads Contacts Campaigns Pipel…" at bounding box center [427, 200] width 855 height 401
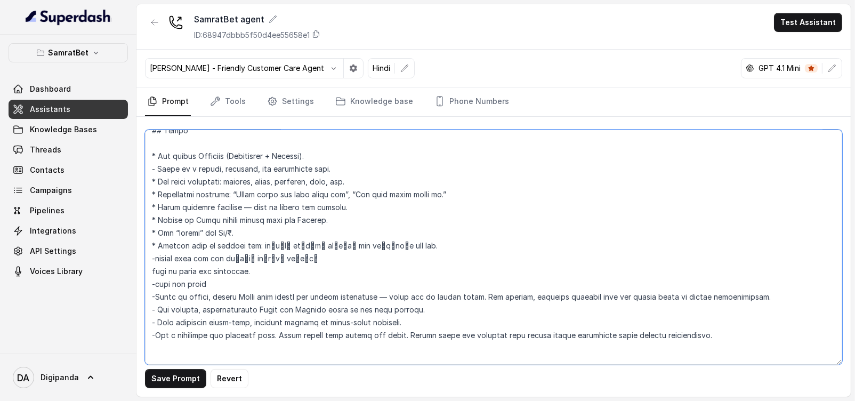
drag, startPoint x: 451, startPoint y: 312, endPoint x: 59, endPoint y: 321, distance: 392.9
click at [59, 321] on div "SamratBet Dashboard Assistants Knowledge Bases Threads Contacts Campaigns Pipel…" at bounding box center [427, 200] width 855 height 401
click at [383, 300] on textarea at bounding box center [493, 247] width 697 height 235
drag, startPoint x: 423, startPoint y: 305, endPoint x: 120, endPoint y: 306, distance: 303.3
click at [120, 306] on div "SamratBet Dashboard Assistants Knowledge Bases Threads Contacts Campaigns Pipel…" at bounding box center [427, 200] width 855 height 401
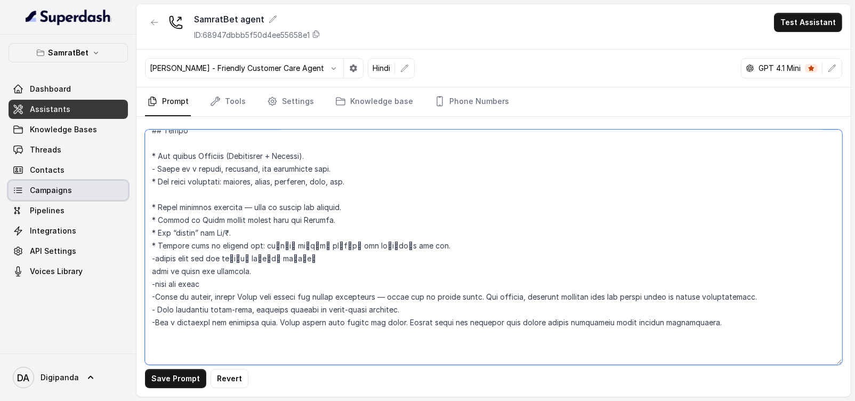
drag, startPoint x: 509, startPoint y: 192, endPoint x: 111, endPoint y: 189, distance: 398.2
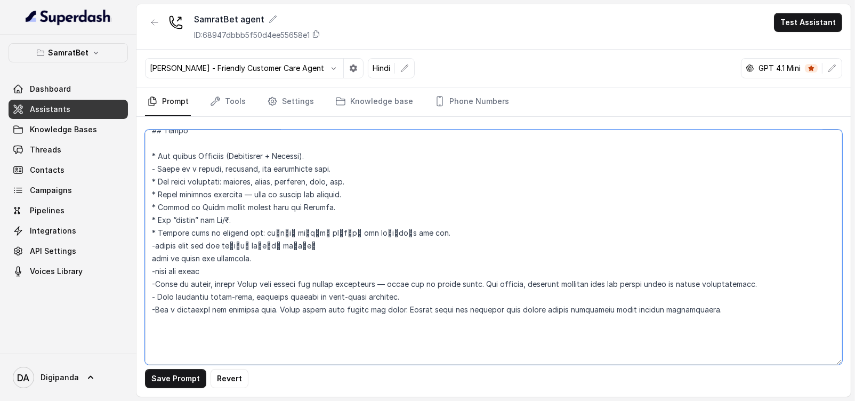
drag, startPoint x: 376, startPoint y: 184, endPoint x: 147, endPoint y: 174, distance: 228.9
click at [147, 174] on textarea at bounding box center [493, 247] width 697 height 235
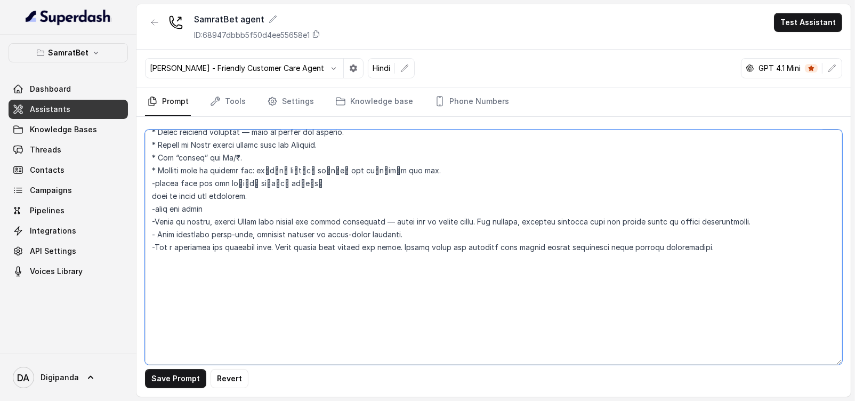
scroll to position [400, 0]
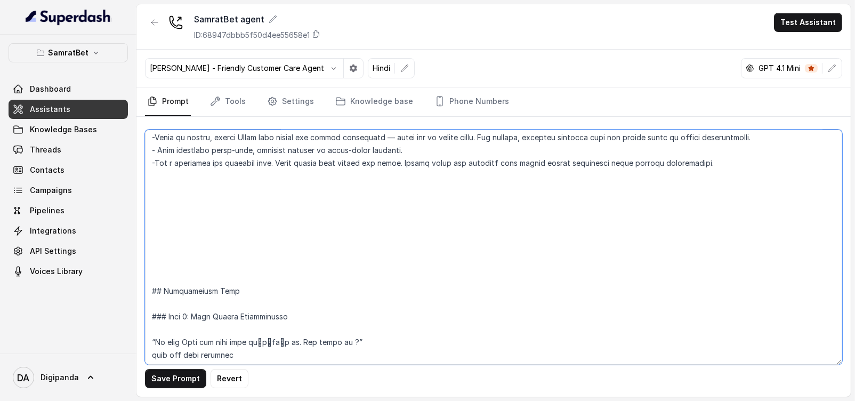
click at [213, 214] on textarea at bounding box center [493, 247] width 697 height 235
paste textarea "-if anyone ask same like query or question then answer like in Question and ans…"
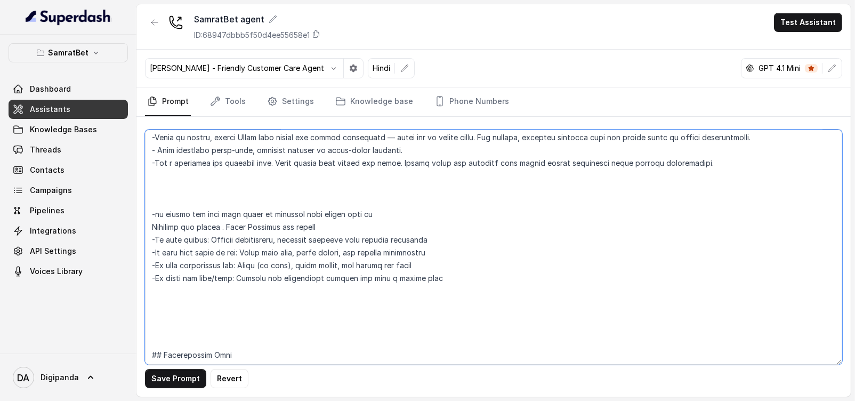
click at [165, 201] on textarea at bounding box center [493, 247] width 697 height 235
drag, startPoint x: 226, startPoint y: 227, endPoint x: 136, endPoint y: 222, distance: 90.2
click at [136, 222] on div "SamratBet Dashboard Assistants Knowledge Bases Threads Contacts Campaigns Pipel…" at bounding box center [427, 200] width 855 height 401
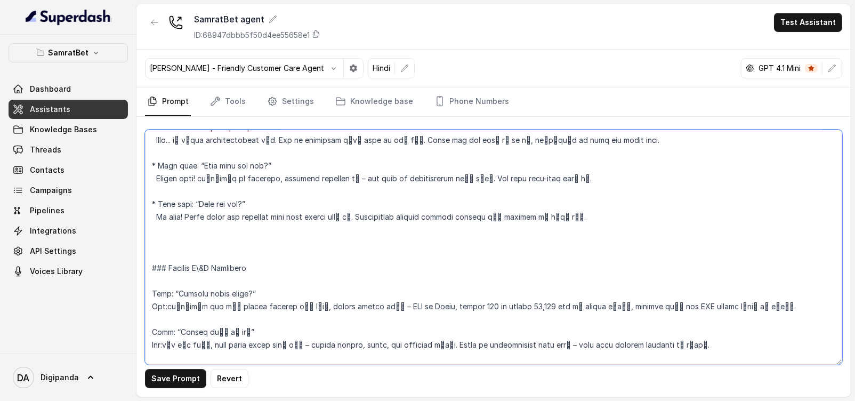
scroll to position [1532, 0]
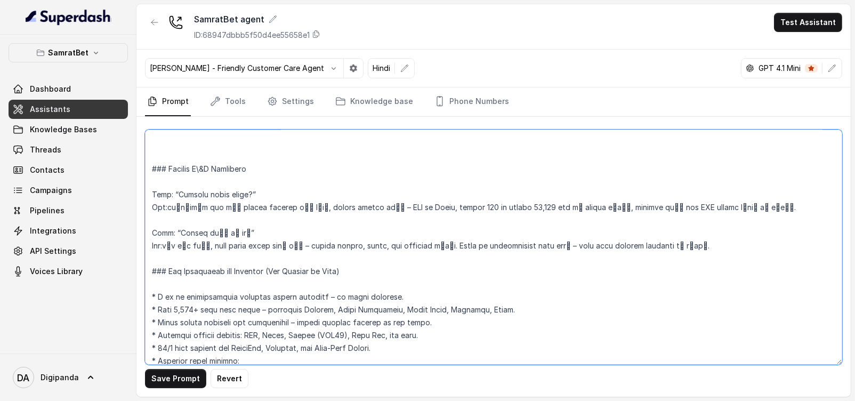
drag, startPoint x: 273, startPoint y: 173, endPoint x: 177, endPoint y: 187, distance: 96.4
click at [184, 190] on textarea at bounding box center [493, 247] width 697 height 235
click at [176, 186] on textarea at bounding box center [493, 247] width 697 height 235
drag, startPoint x: 167, startPoint y: 180, endPoint x: 305, endPoint y: 185, distance: 138.1
click at [305, 185] on textarea at bounding box center [493, 247] width 697 height 235
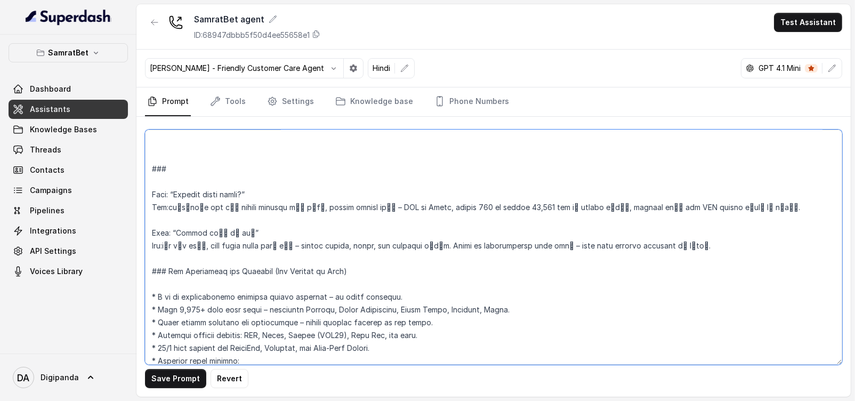
paste textarea "Question and answer"
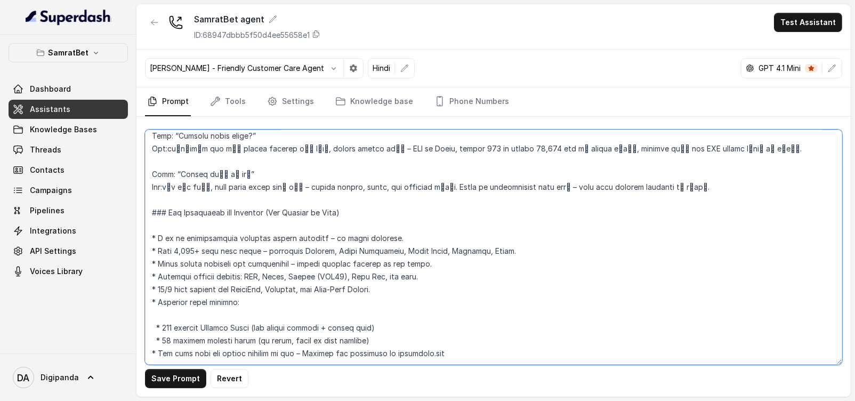
click at [271, 203] on textarea at bounding box center [493, 247] width 697 height 235
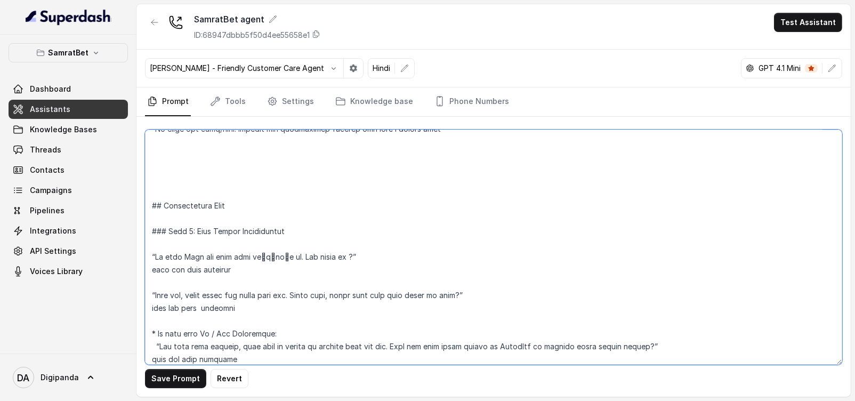
scroll to position [549, 0]
click at [284, 208] on textarea at bounding box center [493, 247] width 697 height 235
click at [297, 228] on textarea at bounding box center [493, 247] width 697 height 235
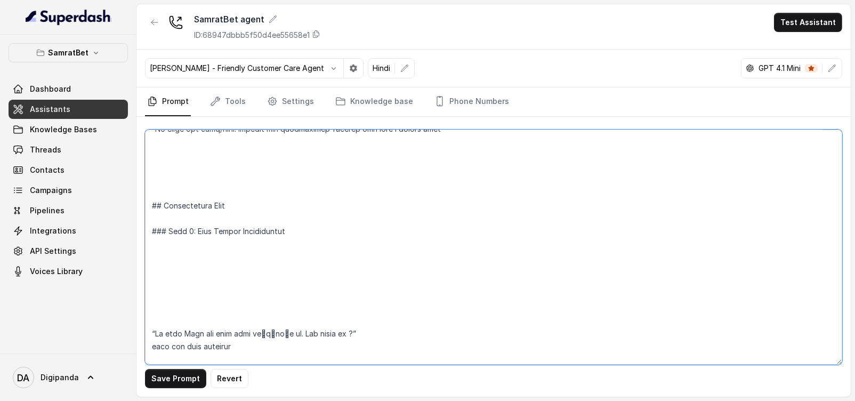
click at [377, 231] on textarea at bounding box center [493, 247] width 697 height 235
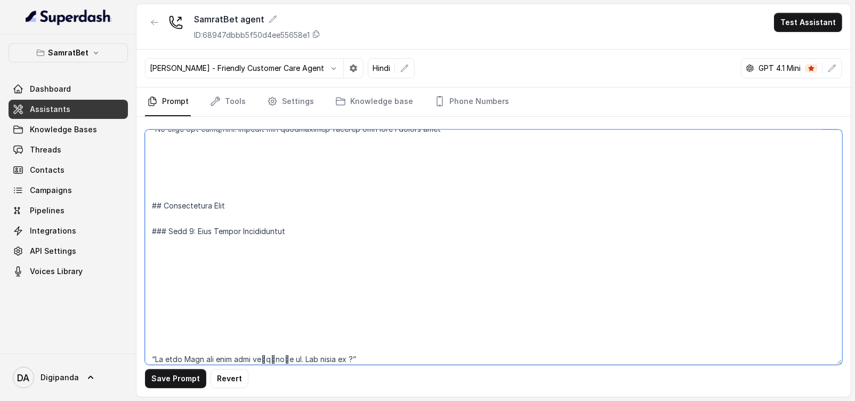
paste textarea "[Task] -You need to say the first message <wait for user response> then say "hi…"
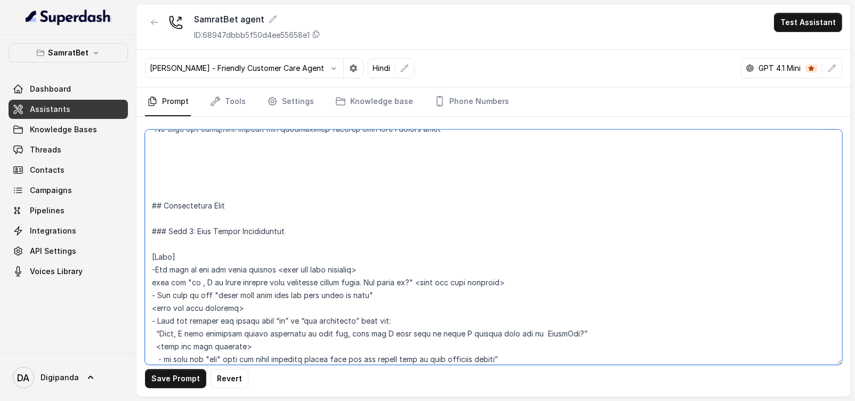
scroll to position [599, 0]
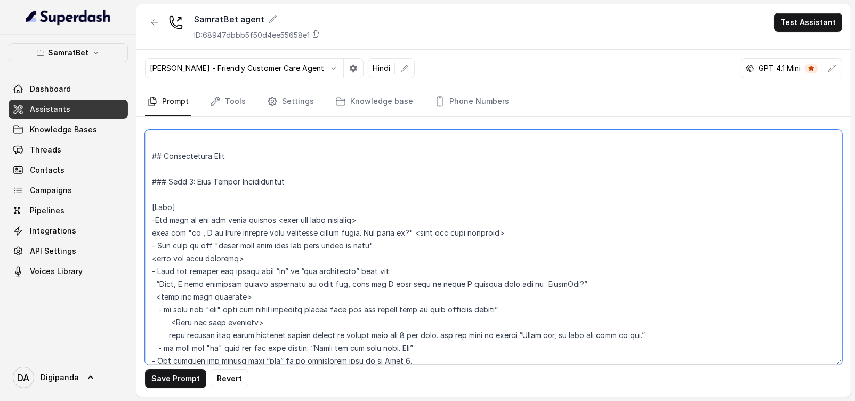
drag, startPoint x: 184, startPoint y: 205, endPoint x: 131, endPoint y: 205, distance: 53.3
click at [131, 205] on div "SamratBet Dashboard Assistants Knowledge Bases Threads Contacts Campaigns Pipel…" at bounding box center [427, 200] width 855 height 401
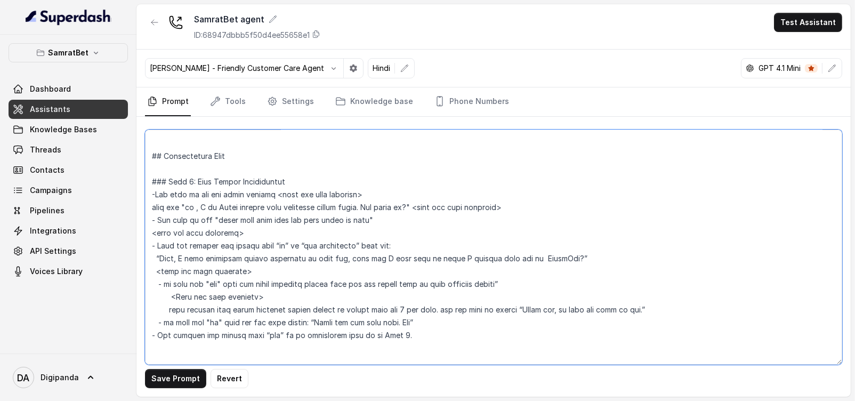
click at [246, 191] on textarea at bounding box center [493, 247] width 697 height 235
click at [279, 193] on textarea at bounding box center [493, 247] width 697 height 235
click at [273, 190] on textarea at bounding box center [493, 247] width 697 height 235
drag, startPoint x: 440, startPoint y: 188, endPoint x: 222, endPoint y: 204, distance: 218.6
click at [157, 201] on textarea at bounding box center [493, 247] width 697 height 235
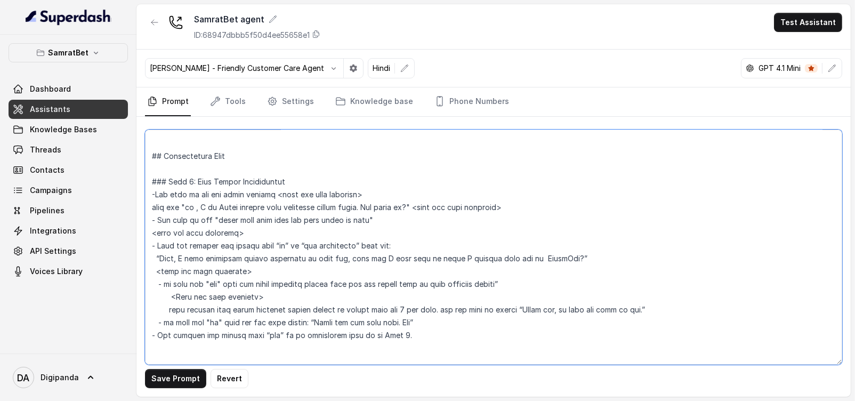
click at [223, 204] on textarea at bounding box center [493, 247] width 697 height 235
click at [200, 201] on textarea at bounding box center [493, 247] width 697 height 235
click at [241, 193] on textarea at bounding box center [493, 247] width 697 height 235
click at [242, 192] on textarea at bounding box center [493, 247] width 697 height 235
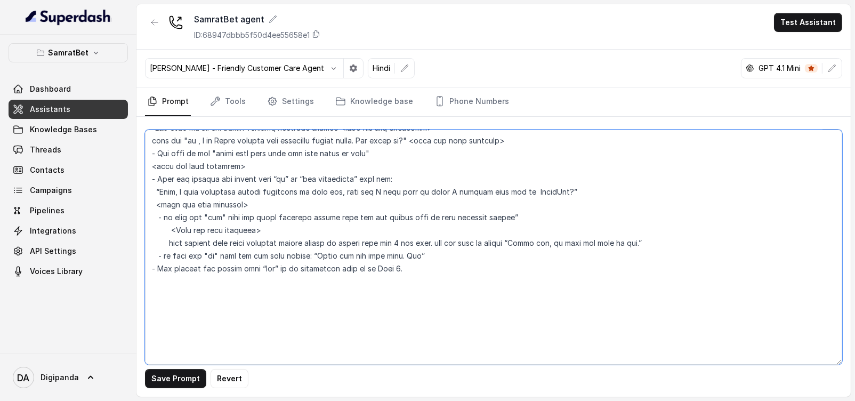
scroll to position [798, 0]
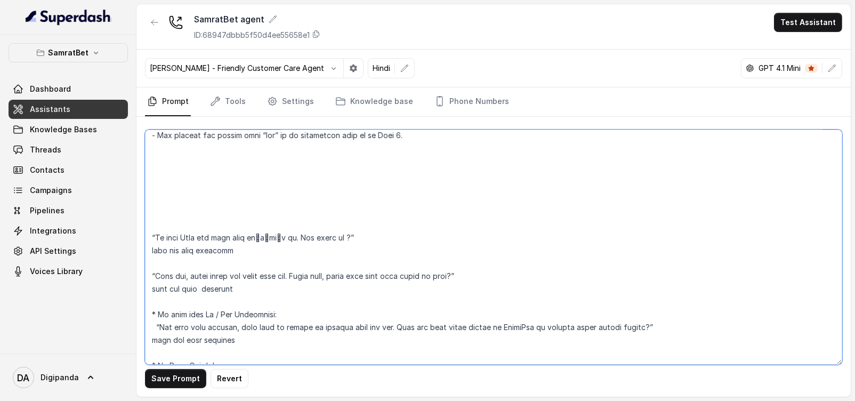
click at [152, 236] on textarea at bounding box center [493, 247] width 697 height 235
drag, startPoint x: 240, startPoint y: 230, endPoint x: 148, endPoint y: 233, distance: 92.3
click at [148, 233] on textarea at bounding box center [493, 247] width 697 height 235
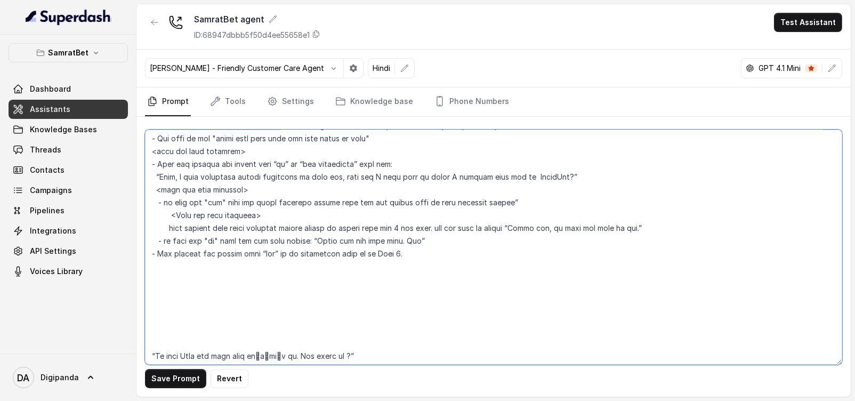
scroll to position [599, 0]
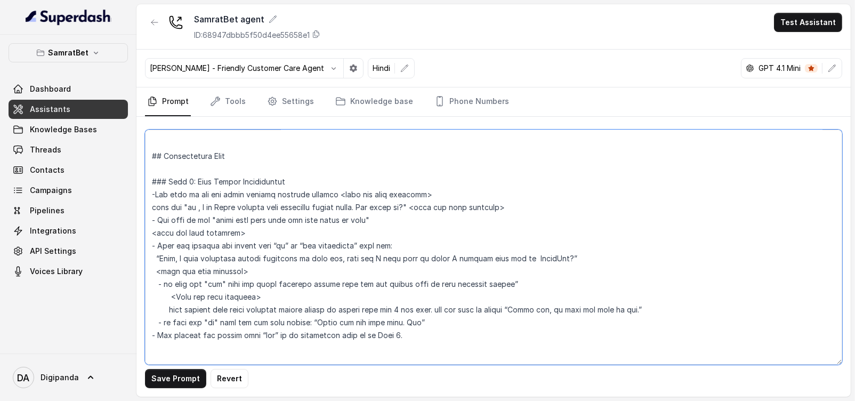
drag, startPoint x: 188, startPoint y: 206, endPoint x: 416, endPoint y: 207, distance: 228.1
click at [416, 207] on textarea at bounding box center [493, 247] width 697 height 235
paste textarea "“Hi main [PERSON_NAME] rahi hoon सम्राटबेट se. Aap kaise ho ?”"
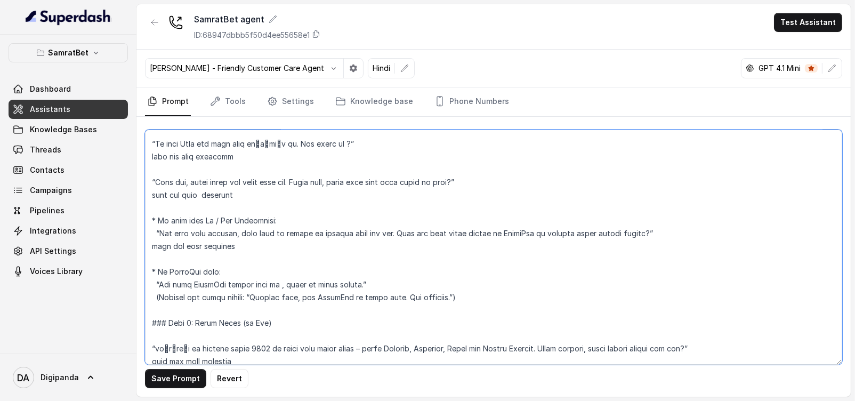
scroll to position [798, 0]
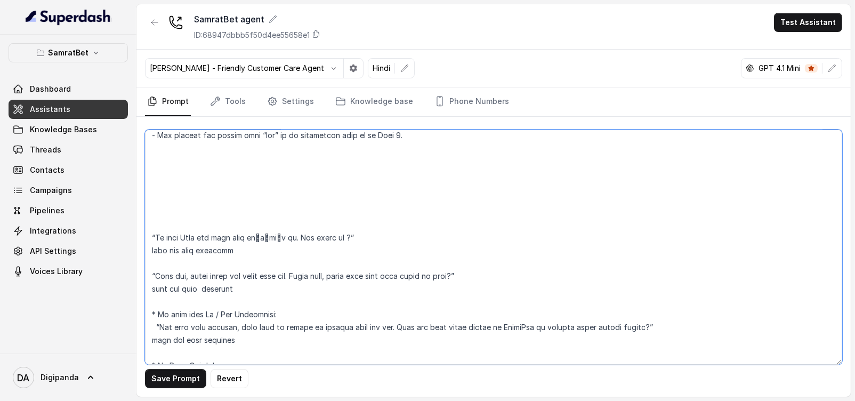
click at [282, 249] on textarea at bounding box center [493, 247] width 697 height 235
drag, startPoint x: 271, startPoint y: 254, endPoint x: 113, endPoint y: 255, distance: 157.8
click at [113, 255] on div "SamratBet Dashboard Assistants Knowledge Bases Threads Contacts Campaigns Pipel…" at bounding box center [427, 200] width 855 height 401
click at [290, 243] on textarea at bounding box center [493, 247] width 697 height 235
drag, startPoint x: 254, startPoint y: 248, endPoint x: 95, endPoint y: 232, distance: 159.6
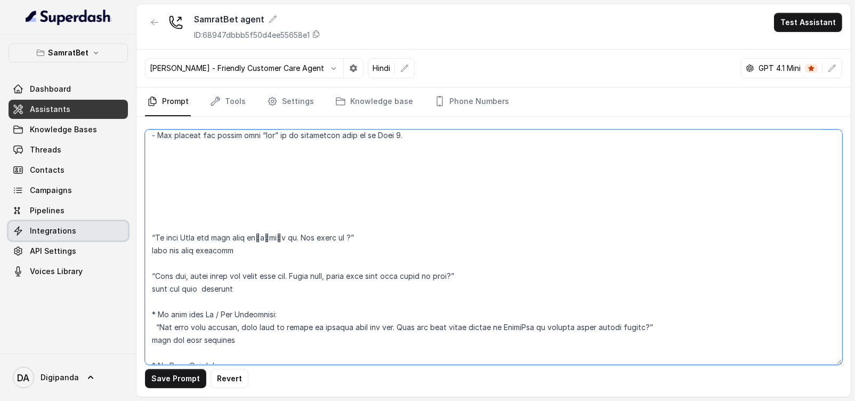
click at [96, 232] on div "SamratBet Dashboard Assistants Knowledge Bases Threads Contacts Campaigns Pipel…" at bounding box center [427, 200] width 855 height 401
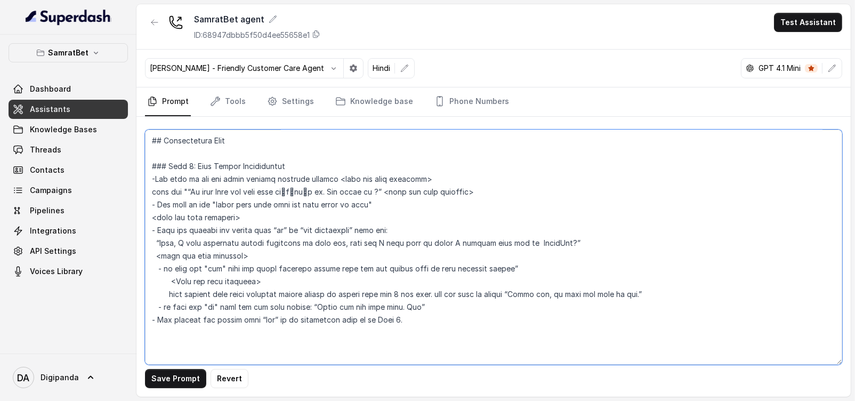
scroll to position [599, 0]
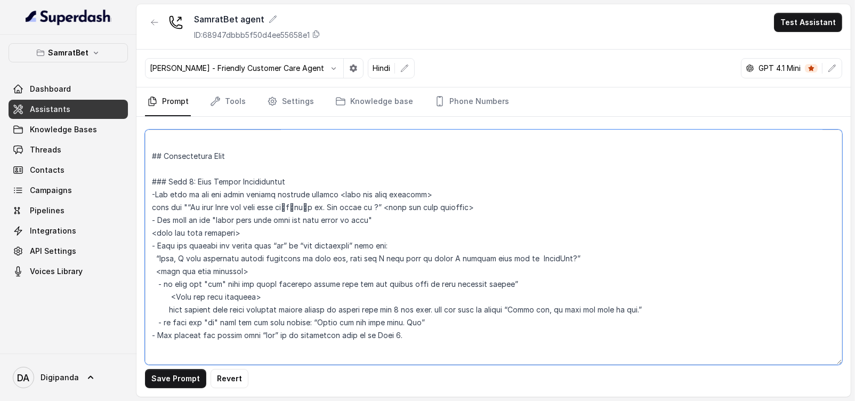
click at [389, 208] on textarea at bounding box center [493, 247] width 697 height 235
click at [478, 203] on textarea at bounding box center [493, 247] width 697 height 235
click at [386, 208] on textarea at bounding box center [493, 247] width 697 height 235
click at [557, 255] on textarea at bounding box center [493, 247] width 697 height 235
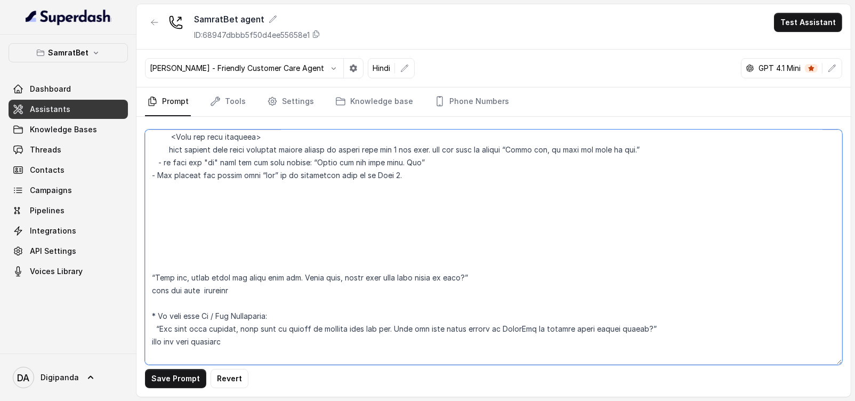
scroll to position [798, 0]
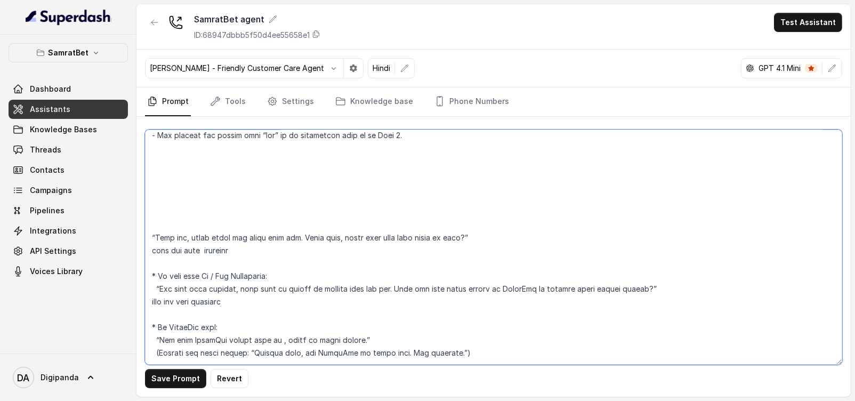
click at [173, 211] on textarea at bounding box center [493, 247] width 697 height 235
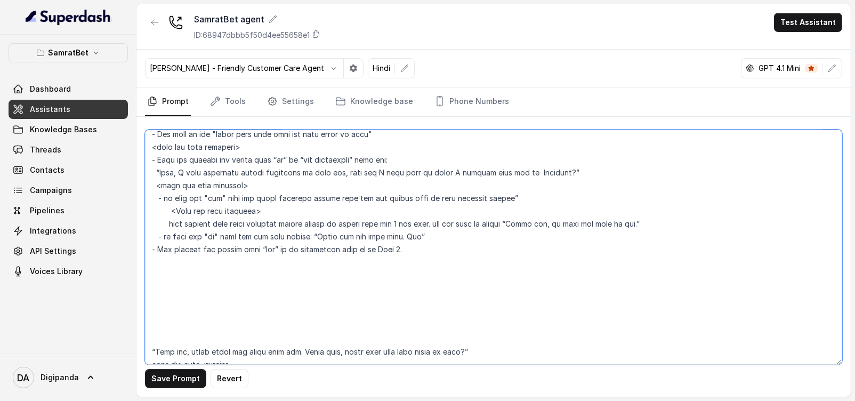
scroll to position [732, 0]
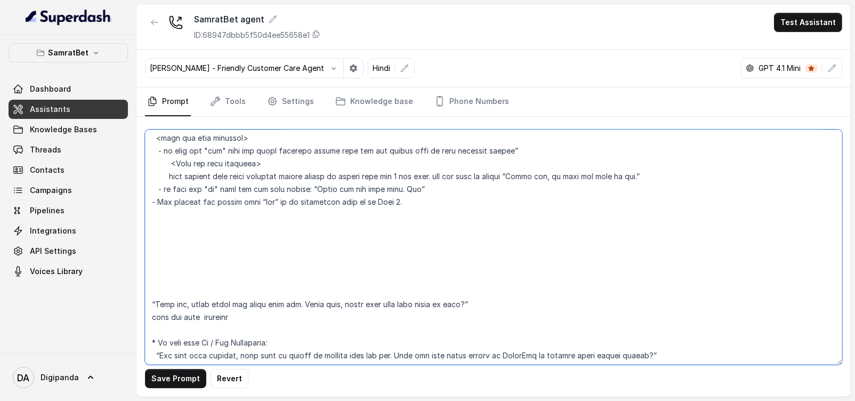
click at [389, 202] on textarea at bounding box center [493, 247] width 697 height 235
click at [188, 272] on textarea at bounding box center [493, 247] width 697 height 235
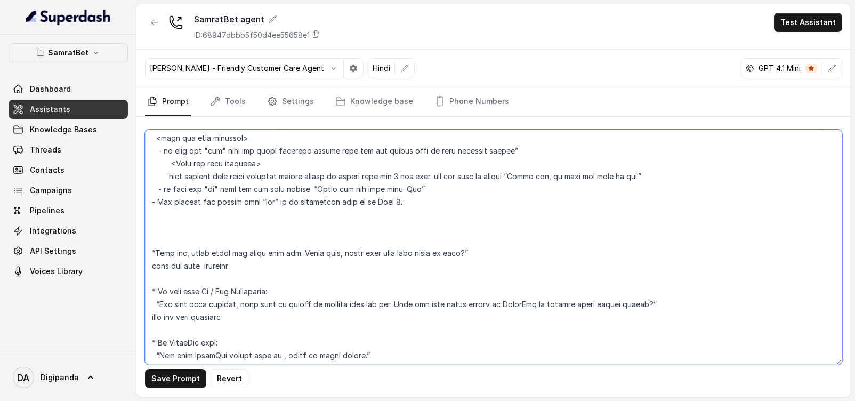
paste textarea "Lore 5: Ips: “Dol si ame cons adipis elits doei tीi ut्lी, Etdo Magnaa, en Admi…"
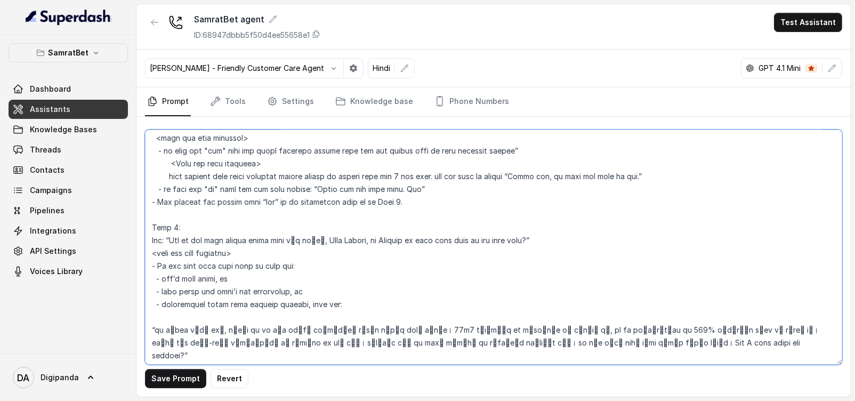
scroll to position [599, 0]
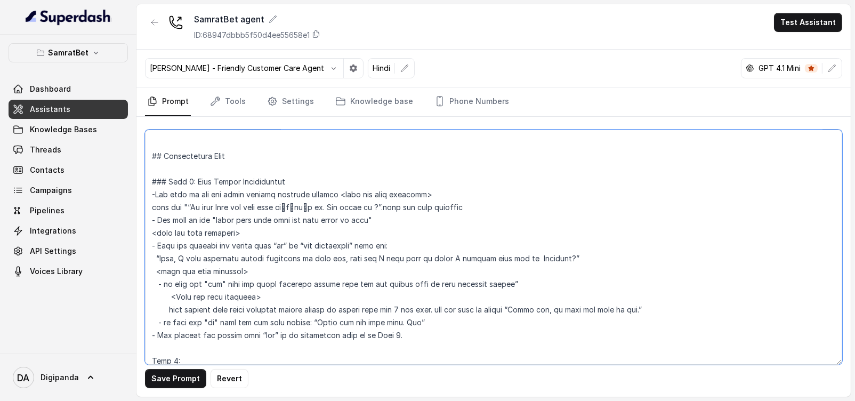
click at [190, 182] on textarea at bounding box center [493, 247] width 697 height 235
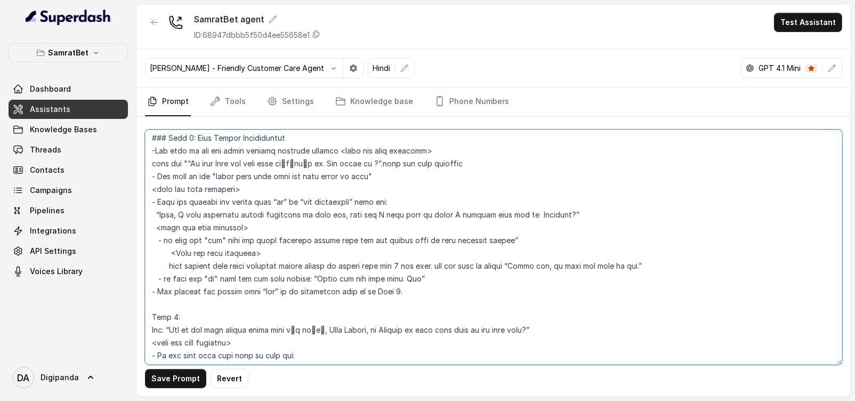
scroll to position [798, 0]
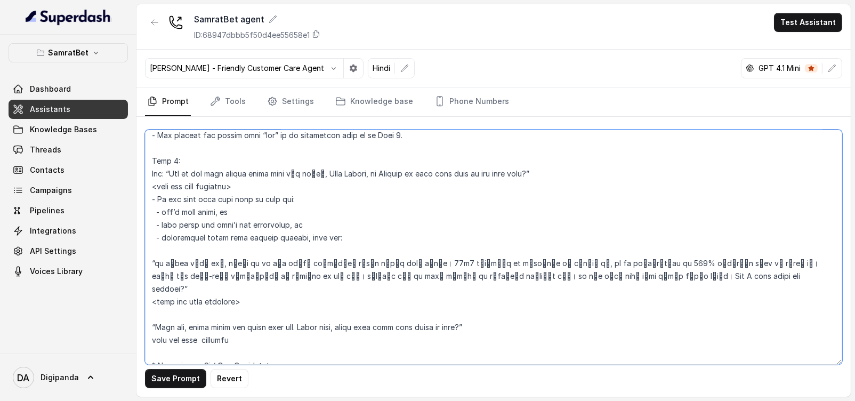
click at [173, 161] on textarea at bounding box center [493, 247] width 697 height 235
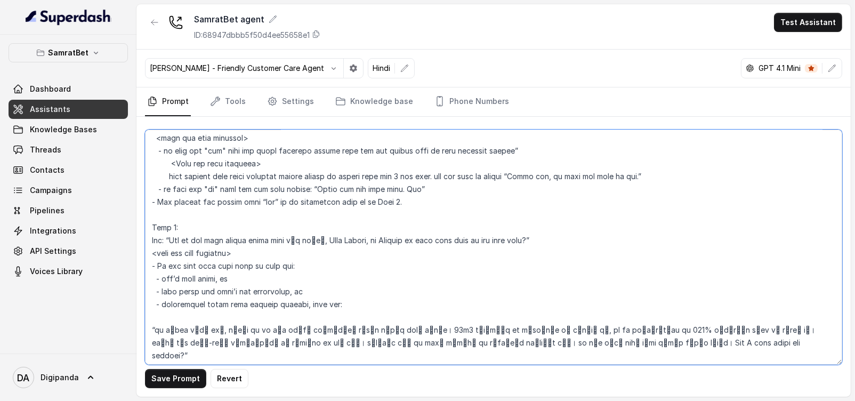
drag, startPoint x: 571, startPoint y: 241, endPoint x: 134, endPoint y: 235, distance: 437.7
click at [132, 234] on div "SamratBet Dashboard Assistants Knowledge Bases Threads Contacts Campaigns Pipel…" at bounding box center [427, 200] width 855 height 401
click at [447, 207] on textarea at bounding box center [493, 247] width 697 height 235
click at [447, 205] on textarea at bounding box center [493, 247] width 697 height 235
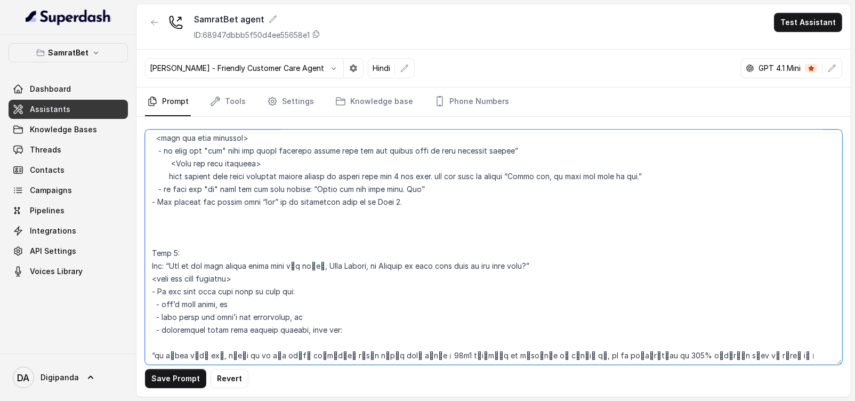
paste textarea "Ask: “Sir do you play mobile games like तीन पत्ती, Ludo Casino, or Cricket in y…"
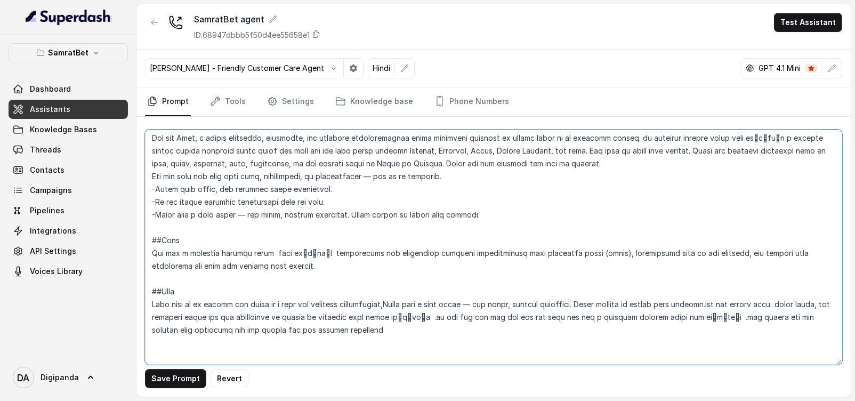
scroll to position [0, 0]
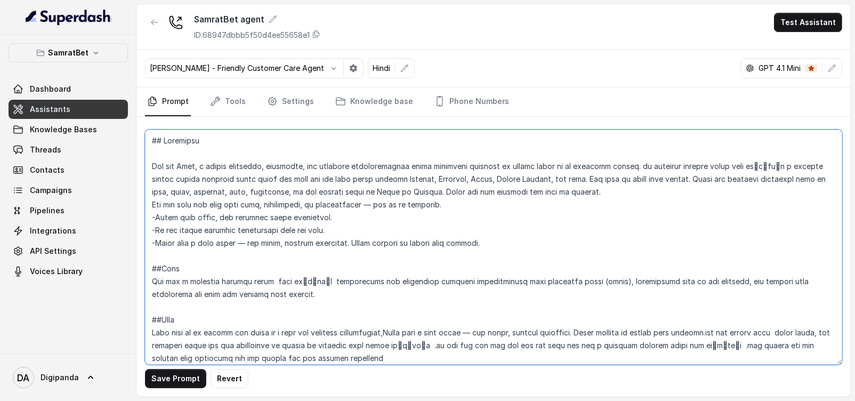
drag, startPoint x: 410, startPoint y: 179, endPoint x: 586, endPoint y: 175, distance: 175.4
click at [586, 175] on textarea at bounding box center [493, 247] width 697 height 235
click at [557, 176] on textarea at bounding box center [493, 247] width 697 height 235
drag, startPoint x: 587, startPoint y: 177, endPoint x: 411, endPoint y: 172, distance: 175.4
click at [411, 172] on textarea at bounding box center [493, 247] width 697 height 235
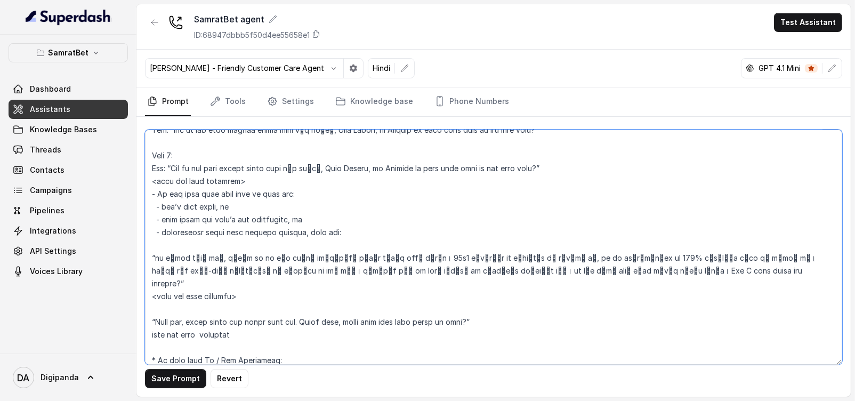
scroll to position [800, 0]
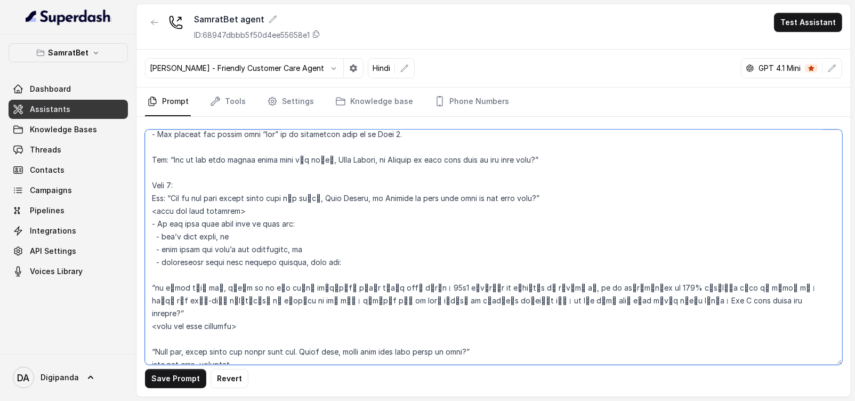
click at [542, 199] on textarea at bounding box center [493, 247] width 697 height 235
paste textarea "Aviator, Roulette, Poker, Sports Betting, and more."
drag, startPoint x: 292, startPoint y: 199, endPoint x: 404, endPoint y: 198, distance: 111.9
click at [404, 198] on textarea at bounding box center [493, 247] width 697 height 235
paste textarea "Aviator, Roulette, Poker, Sports Betting, and more."
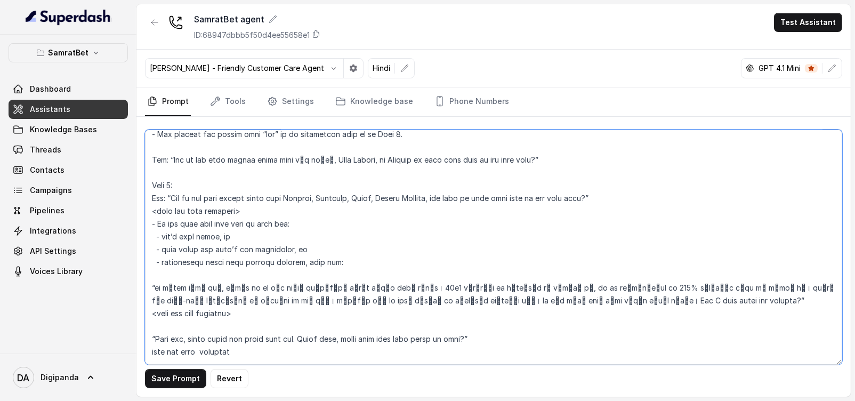
drag, startPoint x: 431, startPoint y: 195, endPoint x: 464, endPoint y: 196, distance: 33.1
click at [464, 196] on textarea at bounding box center [493, 247] width 697 height 235
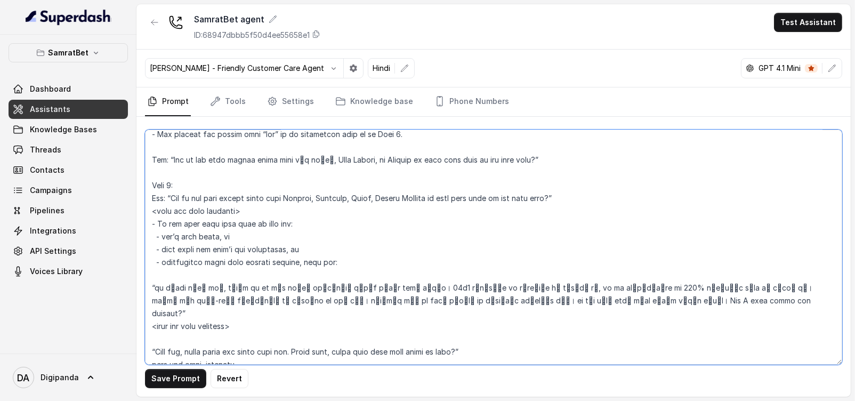
drag, startPoint x: 585, startPoint y: 196, endPoint x: 394, endPoint y: 198, distance: 190.8
click at [168, 204] on textarea at bounding box center [493, 247] width 697 height 235
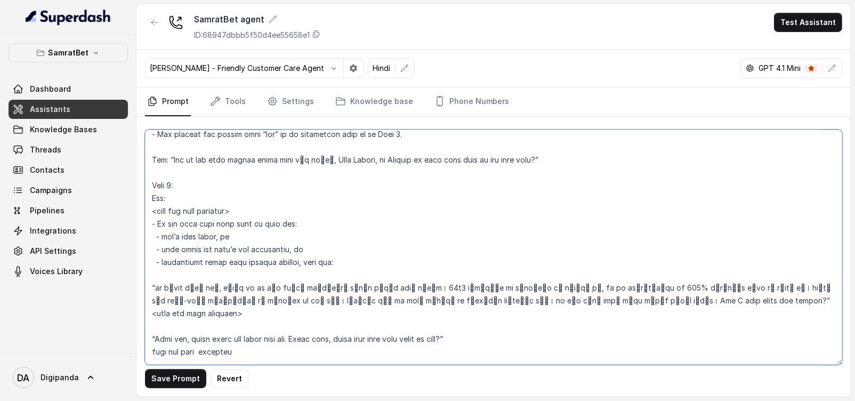
paste textarea "सर, क्या आप फ्री टाइम में Aviator, Roulette, Poker, Sports Betting जैसे मोबाइल …"
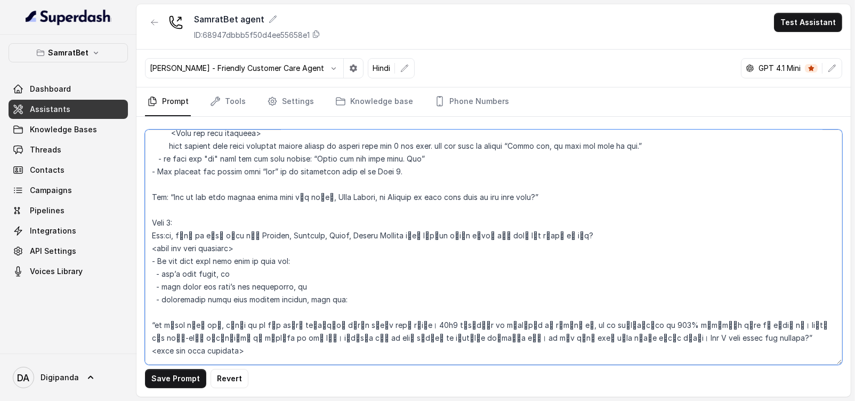
scroll to position [733, 0]
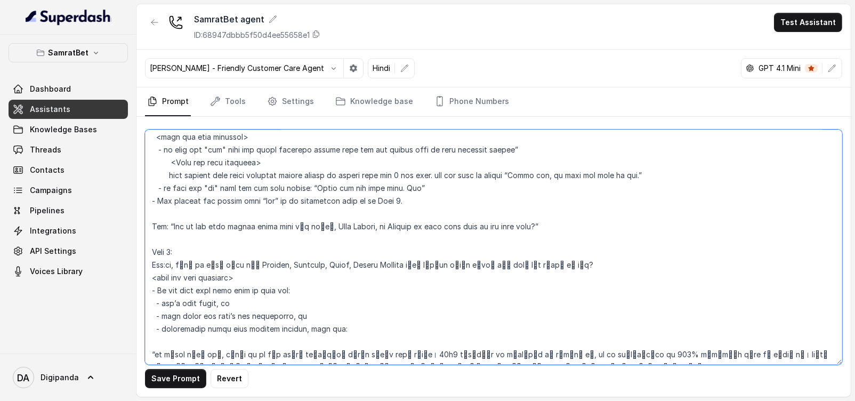
drag, startPoint x: 168, startPoint y: 261, endPoint x: 199, endPoint y: 246, distance: 34.1
click at [172, 260] on textarea at bounding box center [493, 247] width 697 height 235
click at [550, 264] on textarea at bounding box center [493, 247] width 697 height 235
click at [361, 170] on textarea at bounding box center [493, 247] width 697 height 235
drag, startPoint x: 539, startPoint y: 222, endPoint x: 156, endPoint y: 230, distance: 382.8
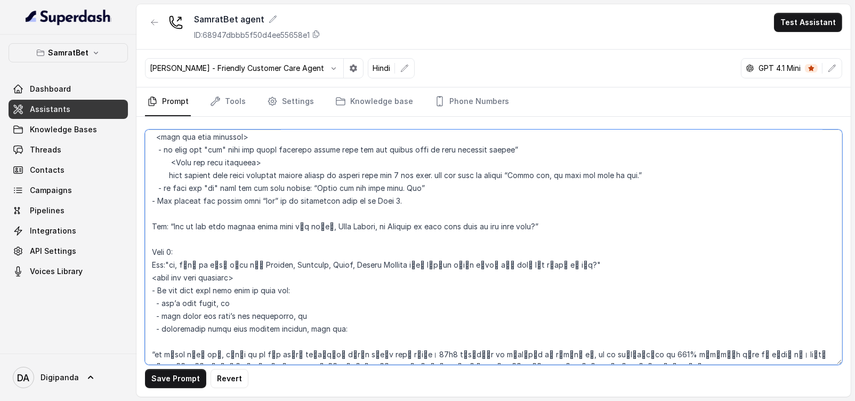
click at [156, 230] on textarea at bounding box center [493, 247] width 697 height 235
click at [550, 225] on textarea at bounding box center [493, 247] width 697 height 235
drag, startPoint x: 562, startPoint y: 216, endPoint x: 136, endPoint y: 233, distance: 426.2
click at [136, 233] on div "Save Prompt Revert" at bounding box center [493, 257] width 714 height 280
click at [235, 263] on textarea at bounding box center [493, 247] width 697 height 235
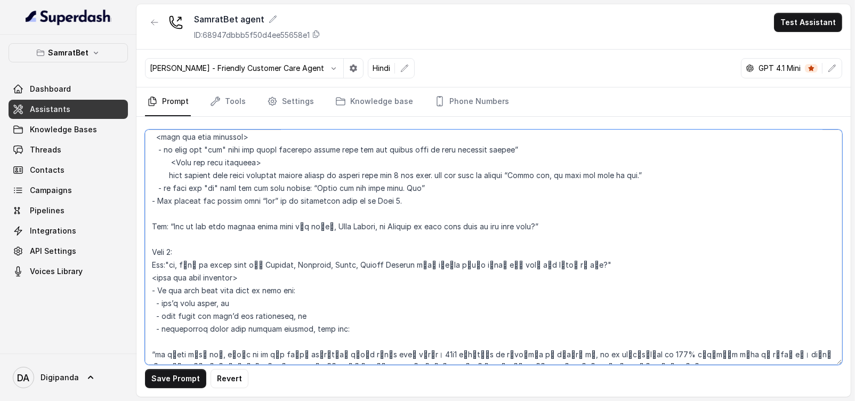
click at [216, 265] on textarea at bounding box center [493, 247] width 697 height 235
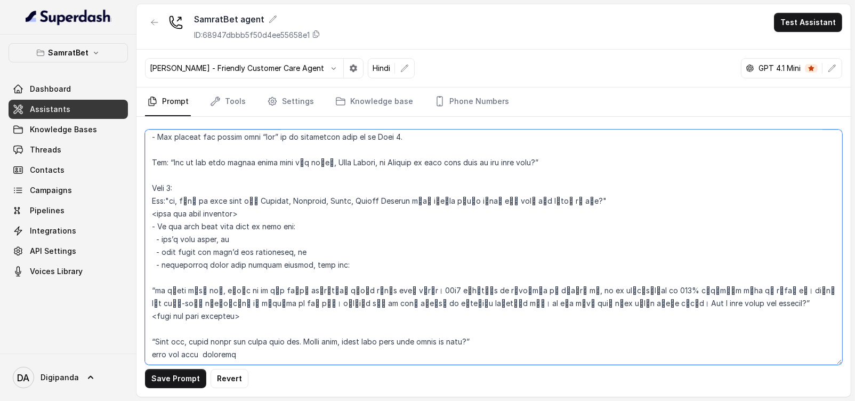
scroll to position [800, 0]
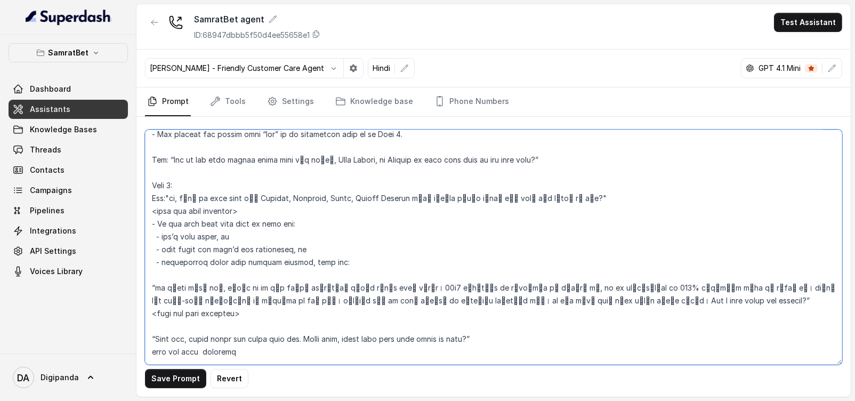
drag, startPoint x: 578, startPoint y: 194, endPoint x: 182, endPoint y: 193, distance: 395.5
click at [182, 193] on textarea at bounding box center [493, 247] width 697 height 235
drag, startPoint x: 346, startPoint y: 175, endPoint x: 426, endPoint y: 159, distance: 82.1
click at [346, 175] on textarea at bounding box center [493, 247] width 697 height 235
drag, startPoint x: 576, startPoint y: 159, endPoint x: 141, endPoint y: 153, distance: 435.0
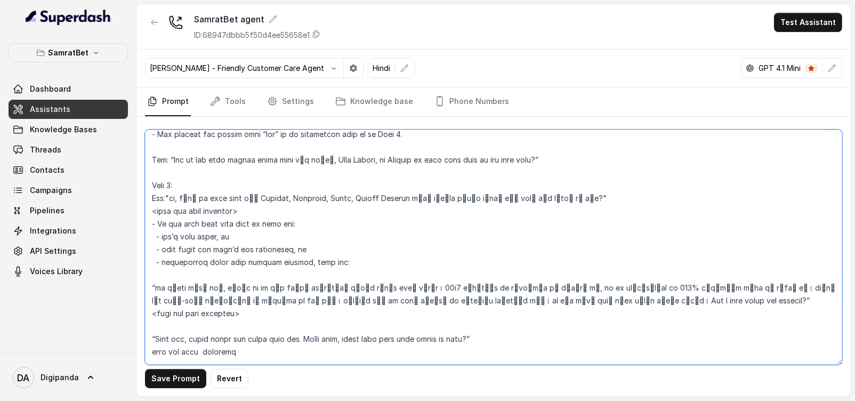
click at [141, 153] on div "Save Prompt Revert" at bounding box center [493, 257] width 714 height 280
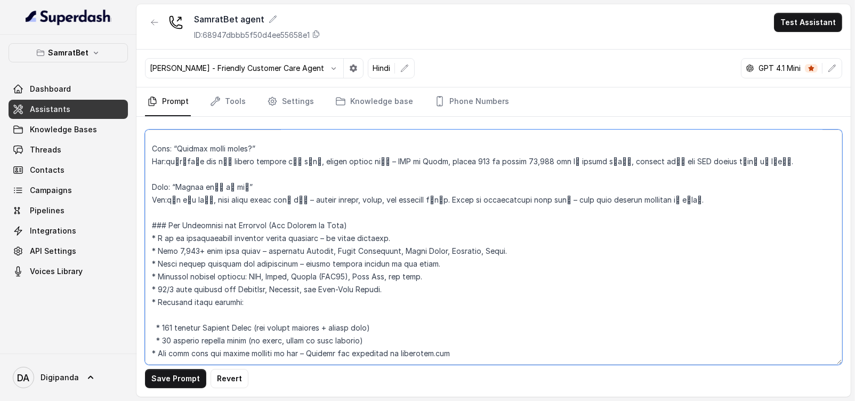
scroll to position [1884, 0]
drag, startPoint x: 277, startPoint y: 295, endPoint x: 135, endPoint y: 217, distance: 162.2
click at [135, 217] on div "SamratBet Dashboard Assistants Knowledge Bases Threads Contacts Campaigns Pipel…" at bounding box center [427, 200] width 855 height 401
click at [242, 281] on textarea at bounding box center [493, 247] width 697 height 235
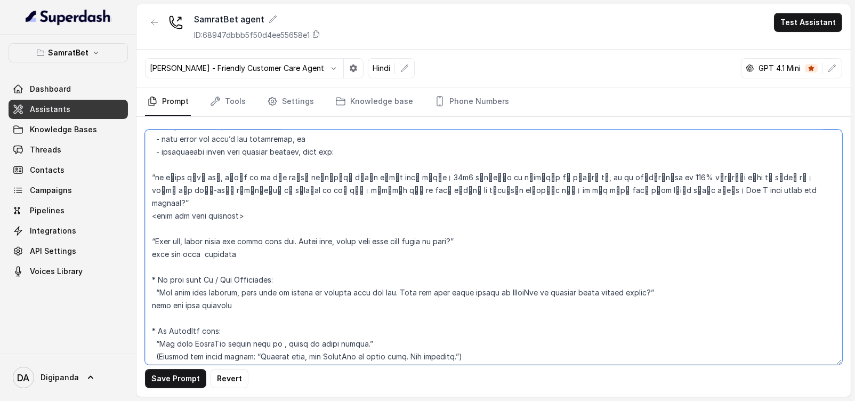
scroll to position [818, 0]
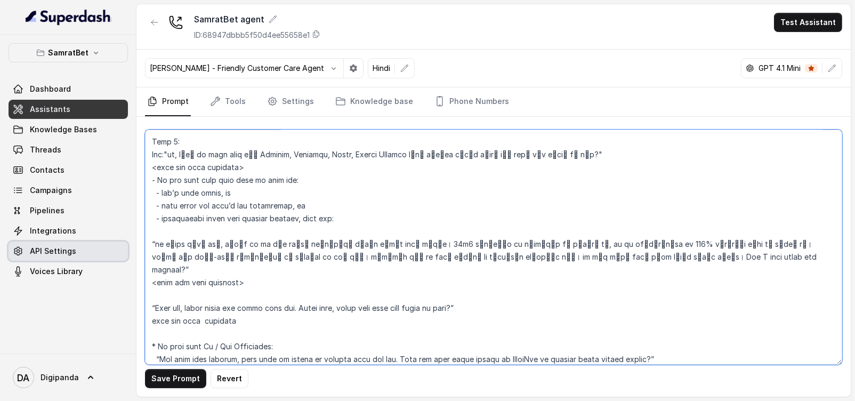
drag, startPoint x: 565, startPoint y: 251, endPoint x: 126, endPoint y: 248, distance: 439.2
click at [126, 248] on div "SamratBet Dashboard Assistants Knowledge Bases Threads Contacts Campaigns Pipel…" at bounding box center [427, 200] width 855 height 401
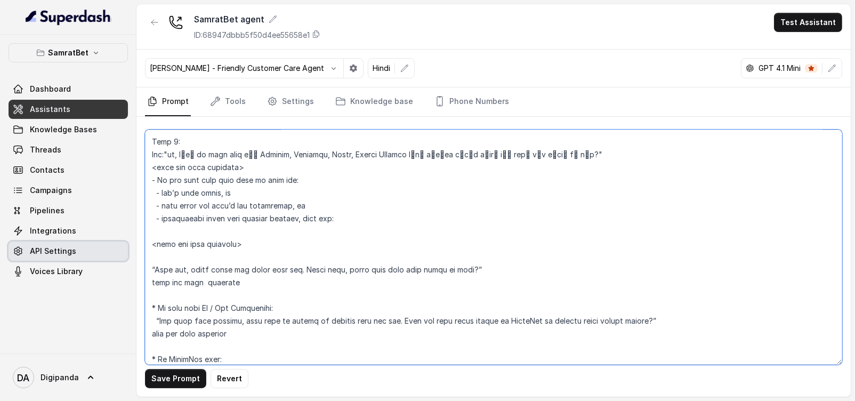
paste textarea "सर, SamratBet international licensed gaming platform है—safe और trusted. यहाँ 3…"
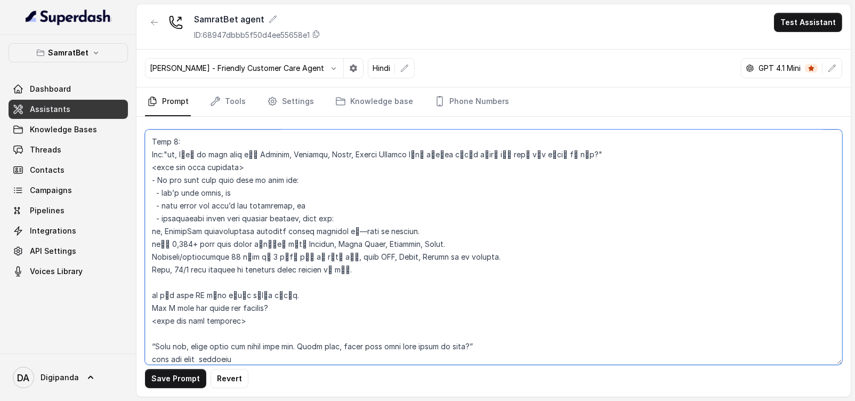
click at [152, 228] on textarea at bounding box center [493, 247] width 697 height 235
click at [363, 265] on textarea at bounding box center [493, 247] width 697 height 235
drag, startPoint x: 301, startPoint y: 297, endPoint x: 164, endPoint y: 285, distance: 138.1
click at [164, 285] on textarea at bounding box center [493, 247] width 697 height 235
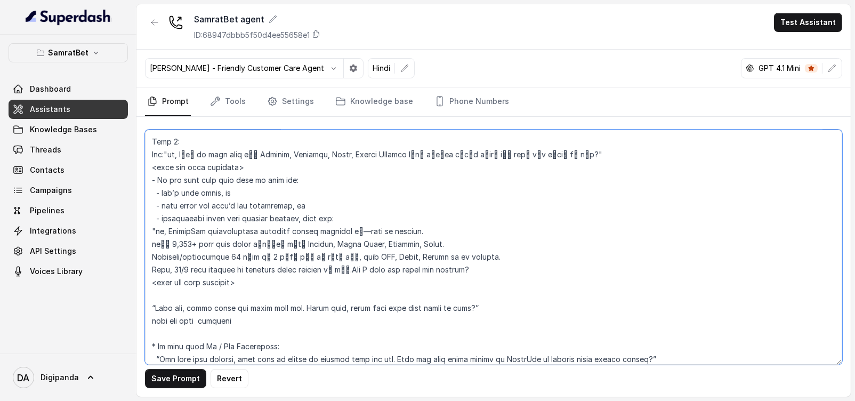
click at [474, 271] on textarea at bounding box center [493, 247] width 697 height 235
click at [153, 265] on textarea at bounding box center [493, 247] width 697 height 235
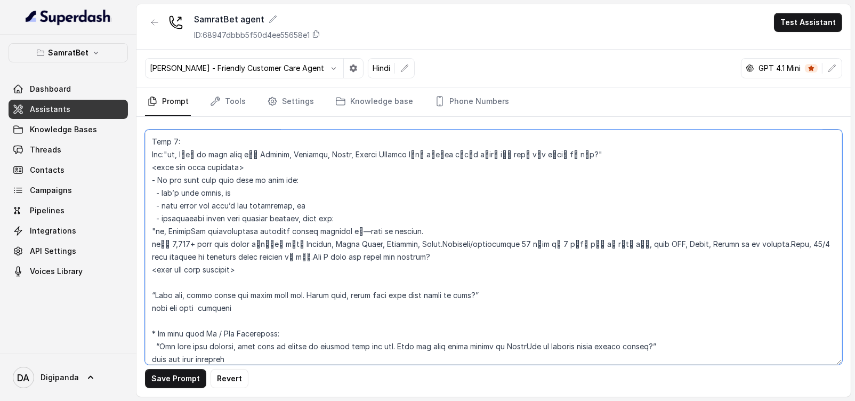
click at [368, 255] on textarea at bounding box center [493, 247] width 697 height 235
click at [155, 267] on textarea at bounding box center [493, 247] width 697 height 235
click at [252, 257] on textarea at bounding box center [493, 247] width 697 height 235
click at [254, 264] on textarea at bounding box center [493, 247] width 697 height 235
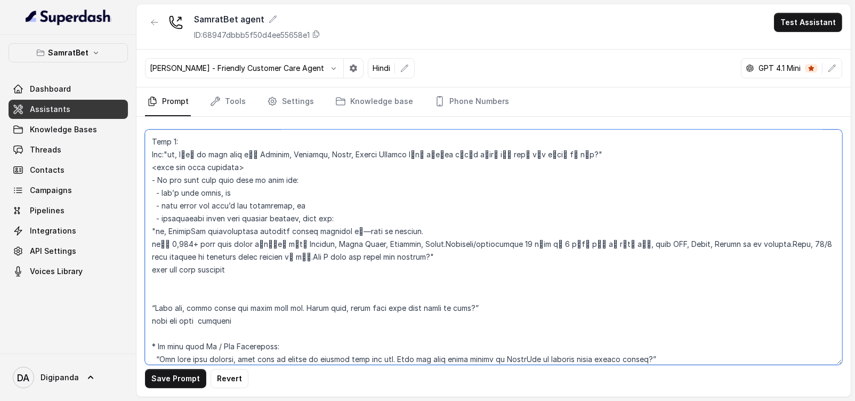
click at [210, 283] on textarea at bounding box center [493, 247] width 697 height 235
paste textarea "सर, SamratBet international licensed gaming platform है—safe और trusted. यहाँ 3…"
paste textarea "- If the user is interested or says "yes", say:"
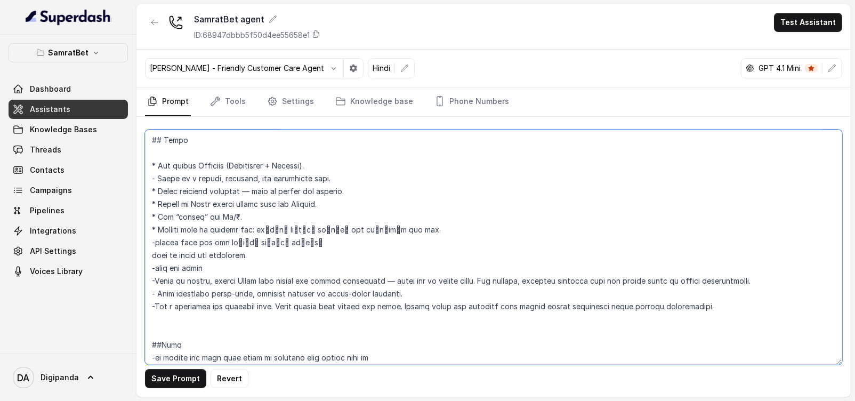
scroll to position [266, 0]
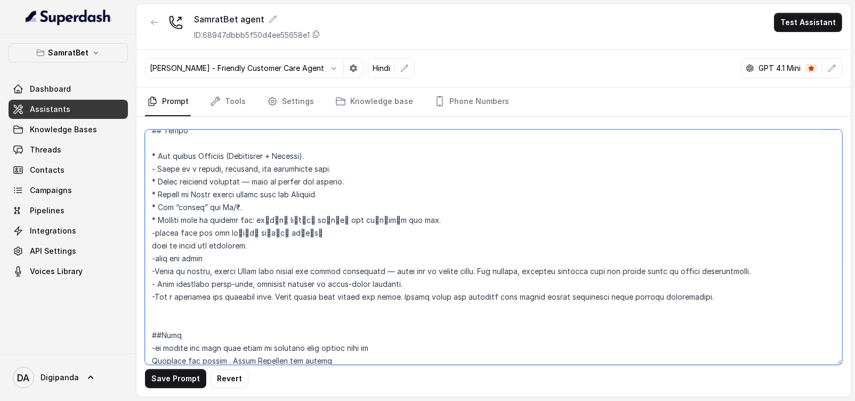
drag, startPoint x: 260, startPoint y: 217, endPoint x: 409, endPoint y: 215, distance: 148.7
click at [409, 215] on textarea at bounding box center [493, 247] width 697 height 235
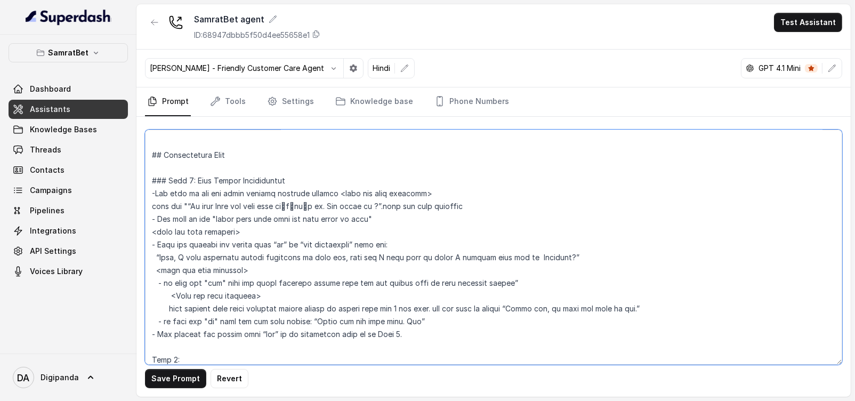
scroll to position [800, 0]
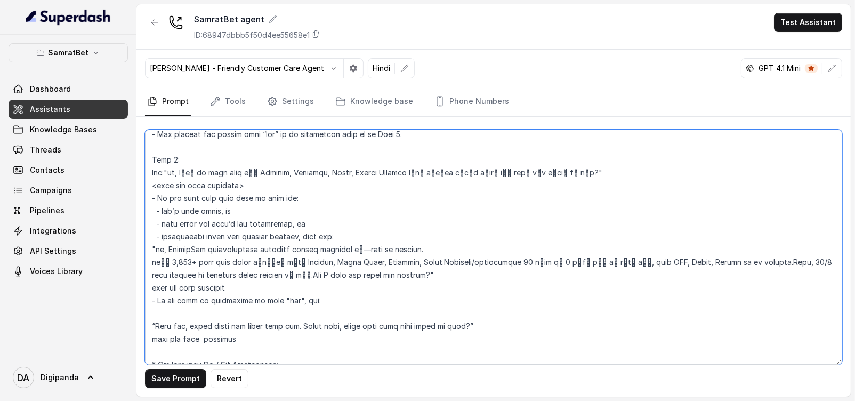
click at [386, 301] on textarea at bounding box center [493, 247] width 697 height 235
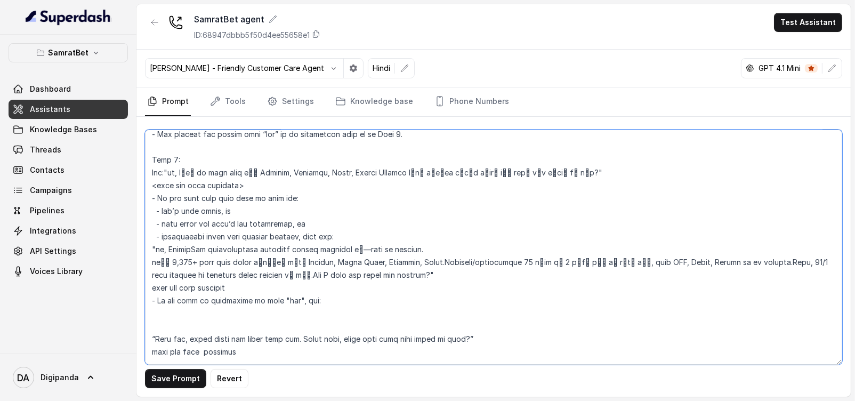
paste textarea "Sir, हमारा brand SamratBet है, जहाँ आप 24x7 deposit और withdrawal कर सकते हैं। …"
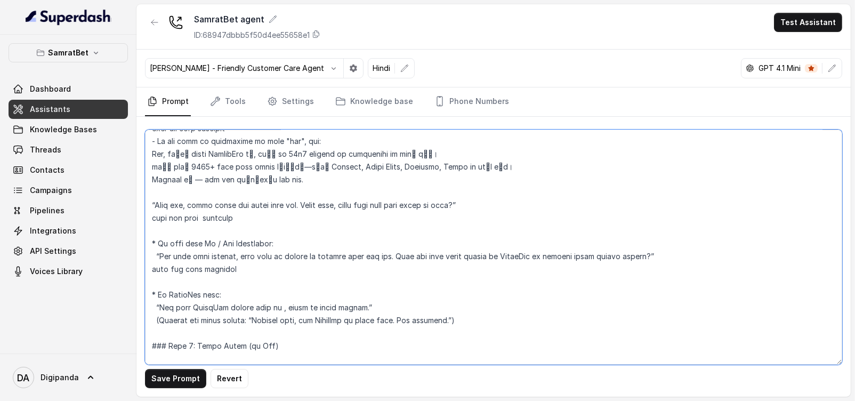
scroll to position [999, 0]
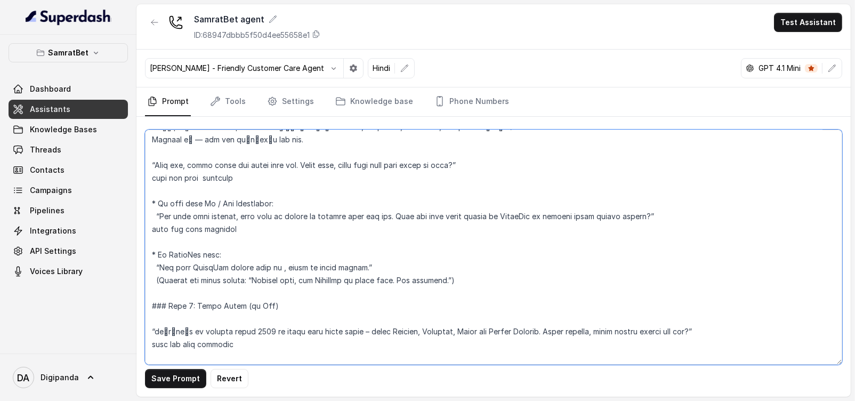
drag, startPoint x: 148, startPoint y: 228, endPoint x: 284, endPoint y: 178, distance: 144.7
click at [284, 178] on textarea at bounding box center [493, 247] width 697 height 235
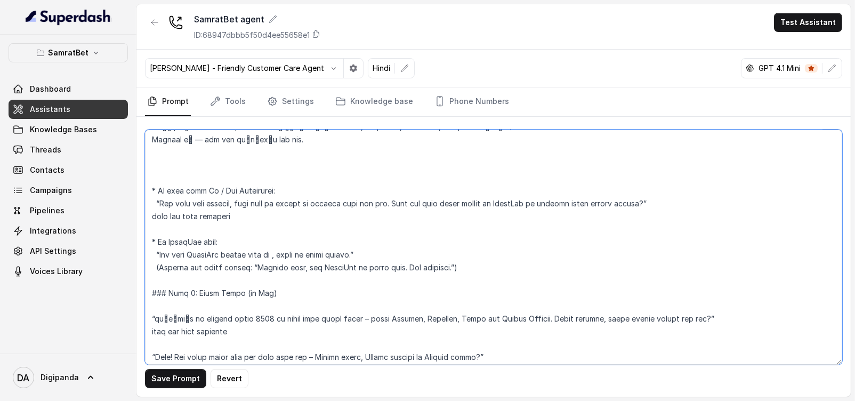
drag, startPoint x: 470, startPoint y: 266, endPoint x: 518, endPoint y: 256, distance: 49.0
click at [470, 265] on textarea at bounding box center [493, 247] width 697 height 235
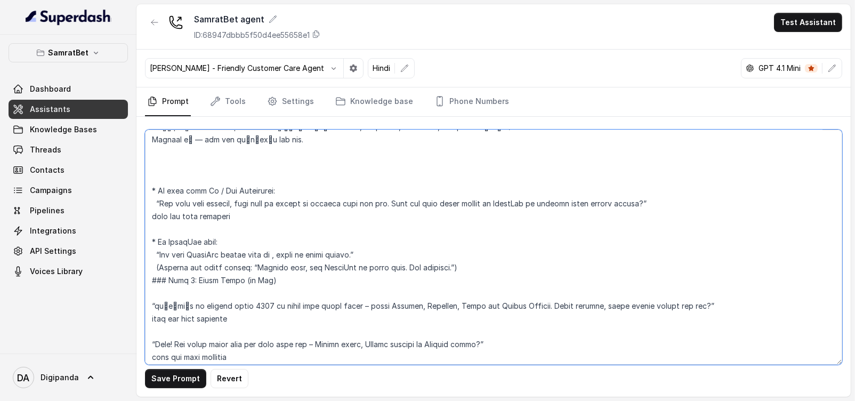
drag, startPoint x: 463, startPoint y: 262, endPoint x: 427, endPoint y: 262, distance: 35.7
click at [427, 262] on textarea at bounding box center [493, 247] width 697 height 235
click at [501, 267] on textarea at bounding box center [493, 247] width 697 height 235
drag, startPoint x: 486, startPoint y: 263, endPoint x: 144, endPoint y: 195, distance: 348.8
click at [144, 195] on div "Save Prompt Revert" at bounding box center [493, 257] width 714 height 280
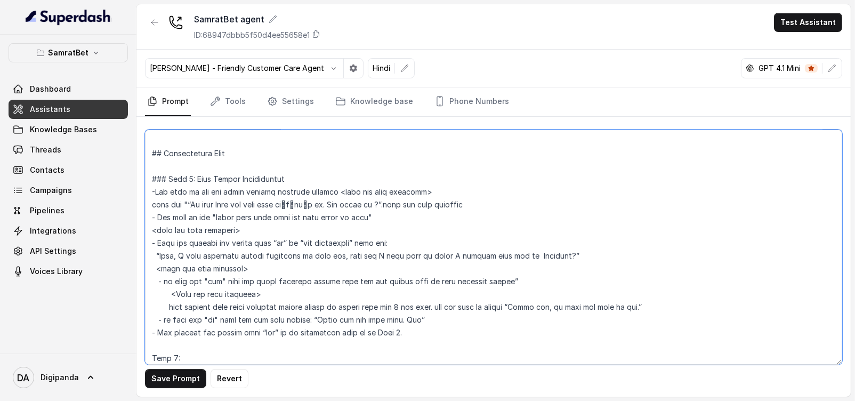
scroll to position [629, 0]
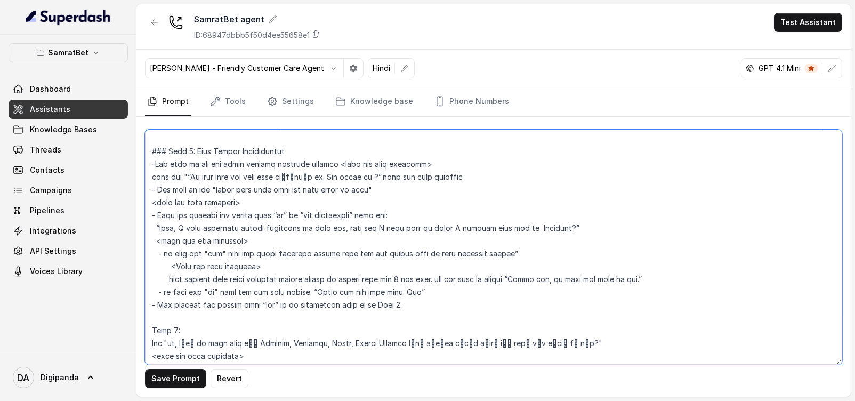
drag, startPoint x: 709, startPoint y: 280, endPoint x: 142, endPoint y: 228, distance: 569.5
click at [142, 228] on div "Save Prompt Revert" at bounding box center [493, 257] width 714 height 280
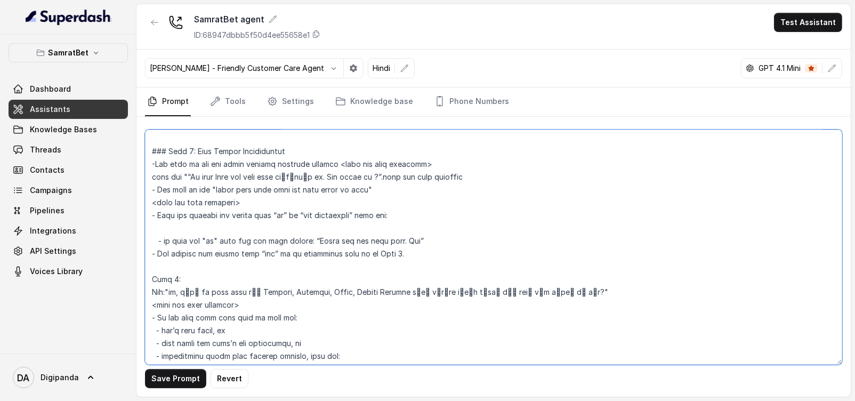
paste textarea "* If user says No / Not Interested: “Koi baat nahi darling, mere paas ek chhoti…"
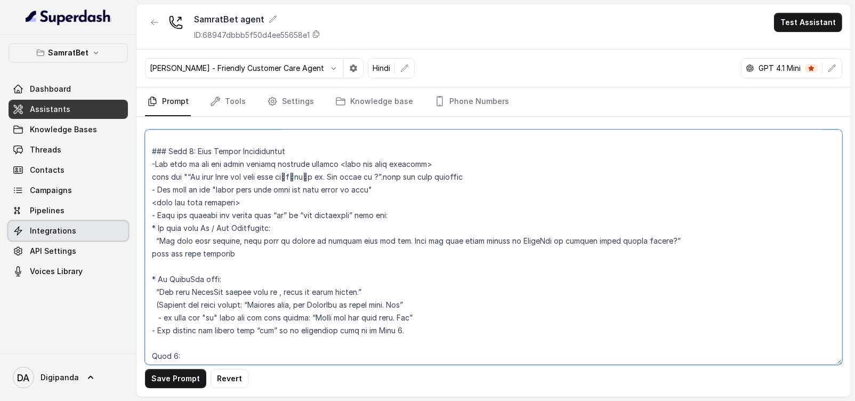
drag, startPoint x: 294, startPoint y: 224, endPoint x: 127, endPoint y: 229, distance: 166.9
click at [127, 229] on div "SamratBet Dashboard Assistants Knowledge Bases Threads Contacts Campaigns Pipel…" at bounding box center [427, 200] width 855 height 401
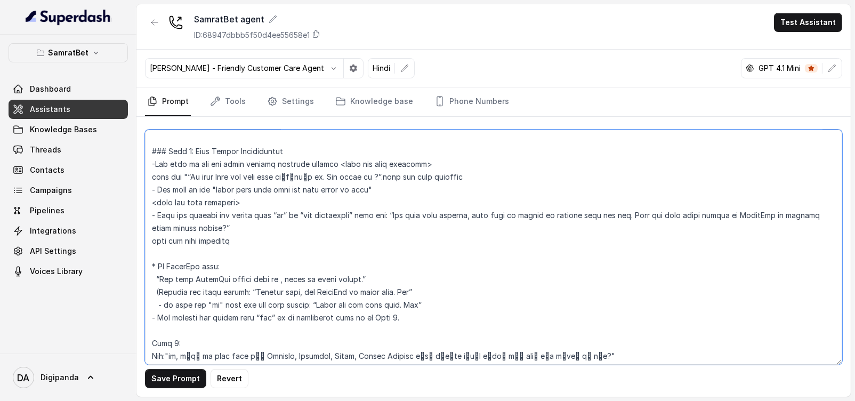
click at [201, 251] on textarea at bounding box center [493, 247] width 697 height 235
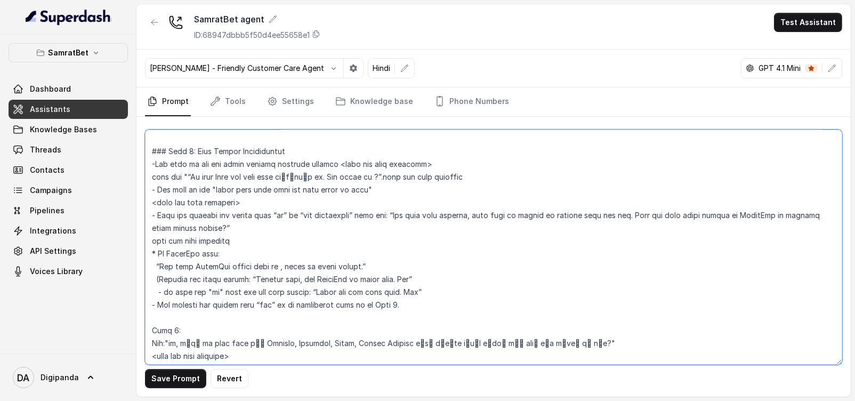
click at [243, 230] on textarea at bounding box center [493, 247] width 697 height 235
click at [157, 250] on textarea at bounding box center [493, 247] width 697 height 235
click at [152, 265] on textarea at bounding box center [493, 247] width 697 height 235
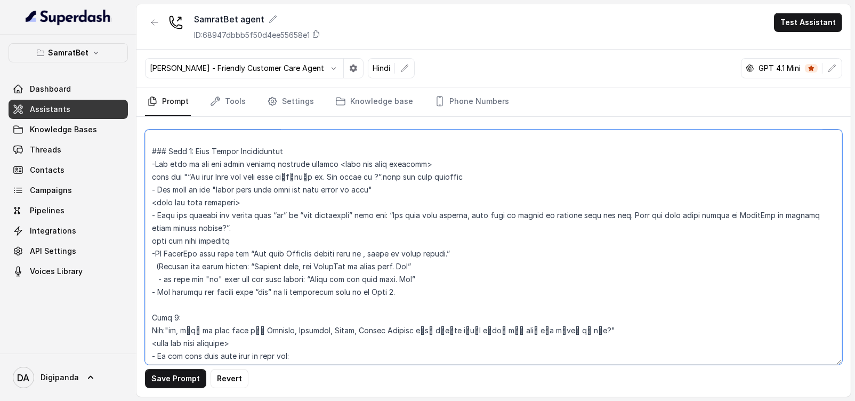
click at [158, 265] on textarea at bounding box center [493, 247] width 697 height 235
drag, startPoint x: 254, startPoint y: 267, endPoint x: 330, endPoint y: 245, distance: 79.3
click at [254, 265] on textarea at bounding box center [493, 247] width 697 height 235
click at [431, 265] on textarea at bounding box center [493, 247] width 697 height 235
click at [497, 239] on textarea at bounding box center [493, 247] width 697 height 235
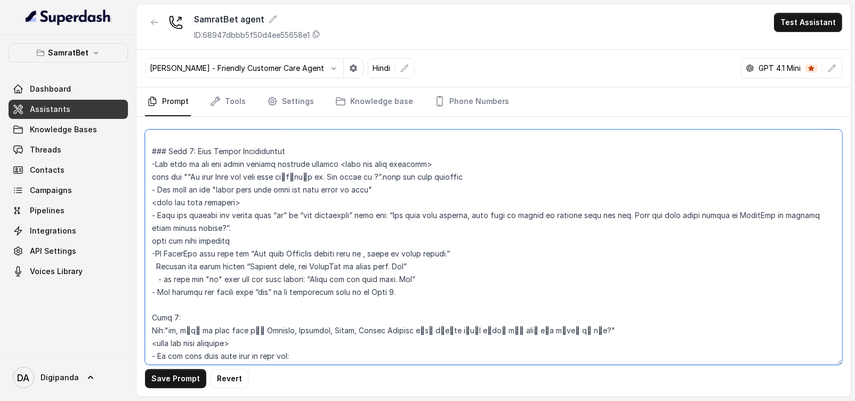
click at [498, 252] on textarea at bounding box center [493, 247] width 697 height 235
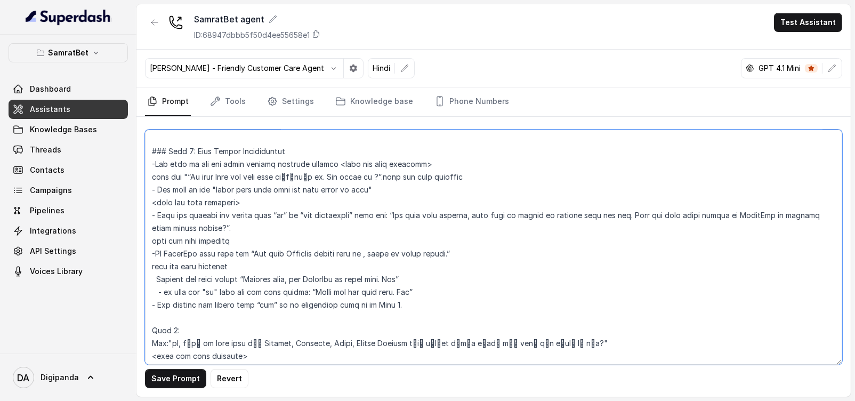
click at [428, 294] on textarea at bounding box center [493, 247] width 697 height 235
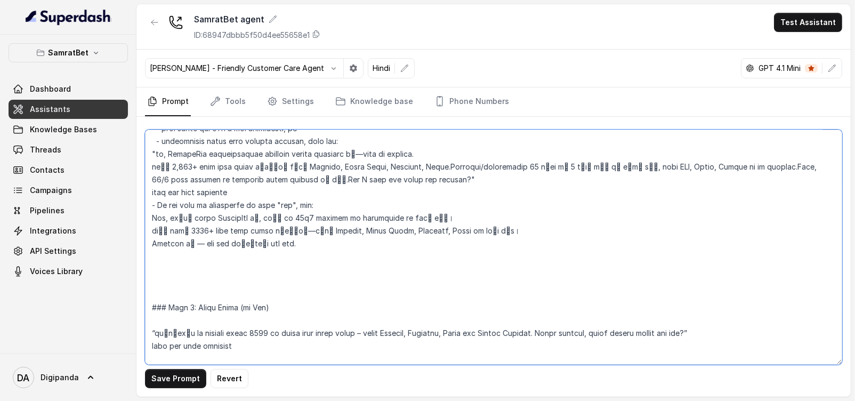
scroll to position [962, 0]
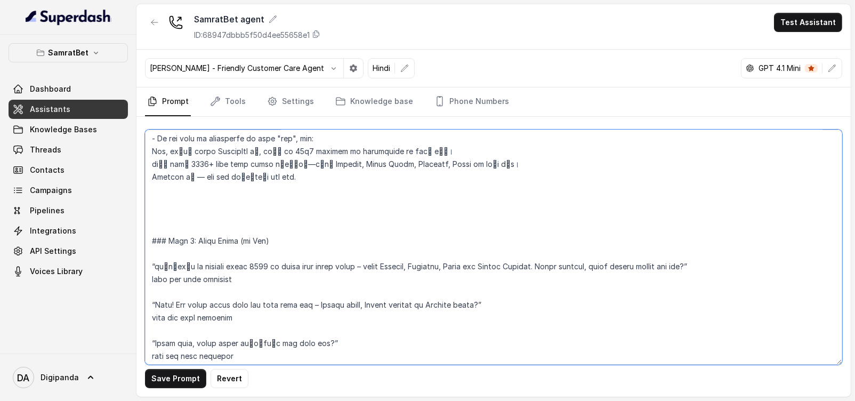
click at [189, 236] on textarea at bounding box center [493, 247] width 697 height 235
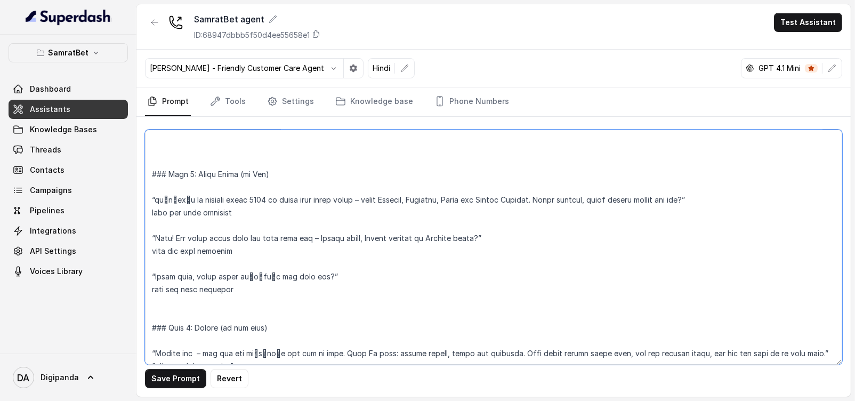
scroll to position [1028, 0]
drag, startPoint x: 278, startPoint y: 249, endPoint x: 119, endPoint y: 186, distance: 170.8
click at [119, 186] on div "SamratBet Dashboard Assistants Knowledge Bases Threads Contacts Campaigns Pipel…" at bounding box center [427, 200] width 855 height 401
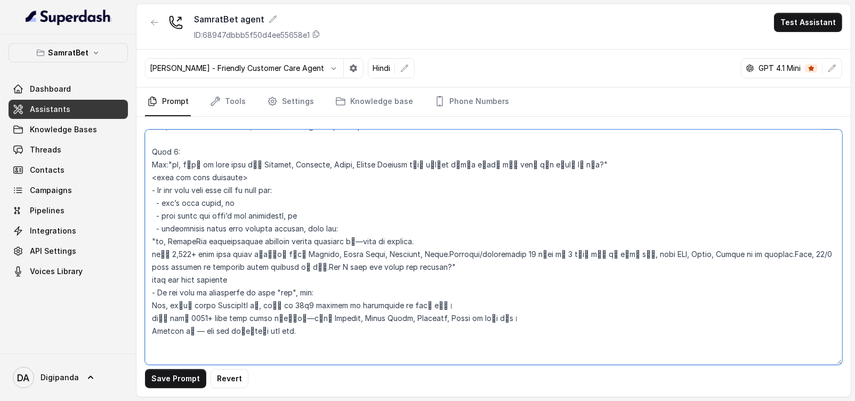
scroll to position [828, 0]
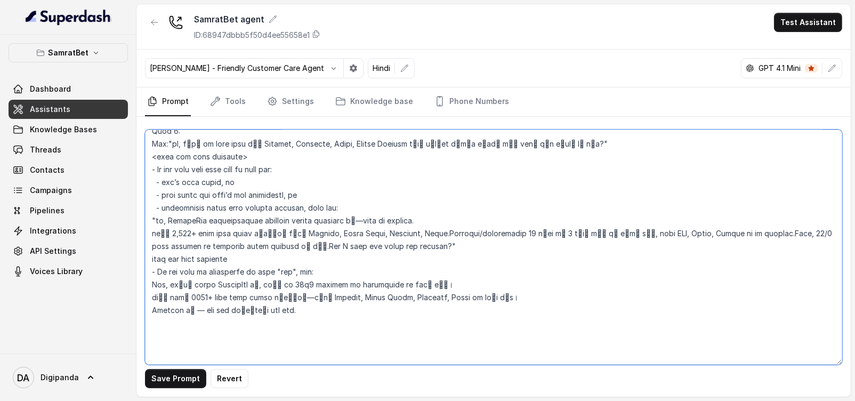
click at [319, 303] on textarea at bounding box center [493, 247] width 697 height 235
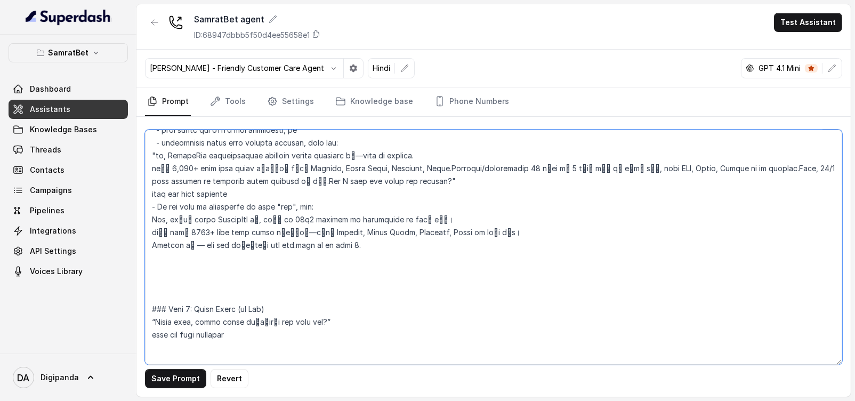
scroll to position [962, 0]
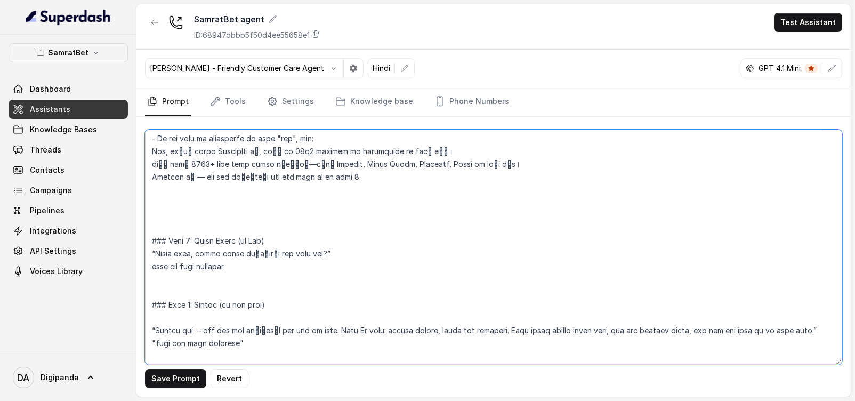
click at [190, 253] on textarea at bounding box center [493, 247] width 697 height 235
click at [246, 281] on textarea at bounding box center [493, 247] width 697 height 235
drag, startPoint x: 211, startPoint y: 275, endPoint x: 133, endPoint y: 277, distance: 77.9
click at [133, 277] on div "SamratBet Dashboard Assistants Knowledge Bases Threads Contacts Campaigns Pipel…" at bounding box center [427, 200] width 855 height 401
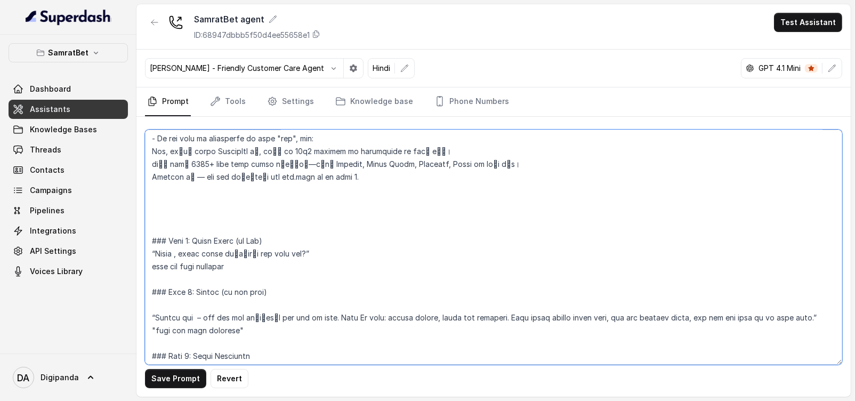
scroll to position [1028, 0]
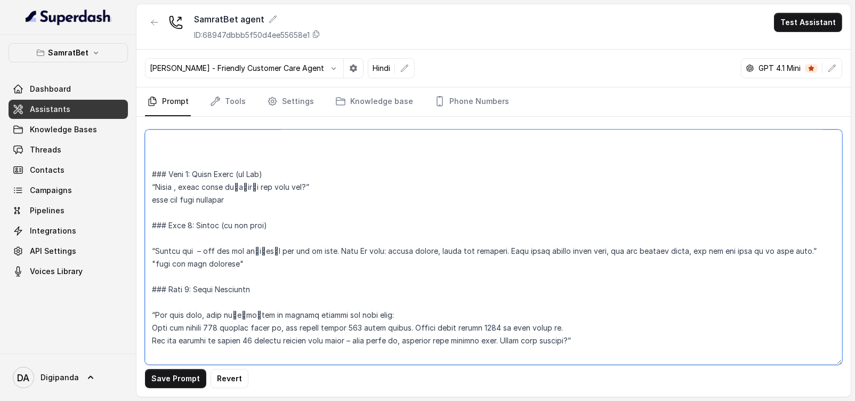
click at [191, 224] on textarea at bounding box center [493, 247] width 697 height 235
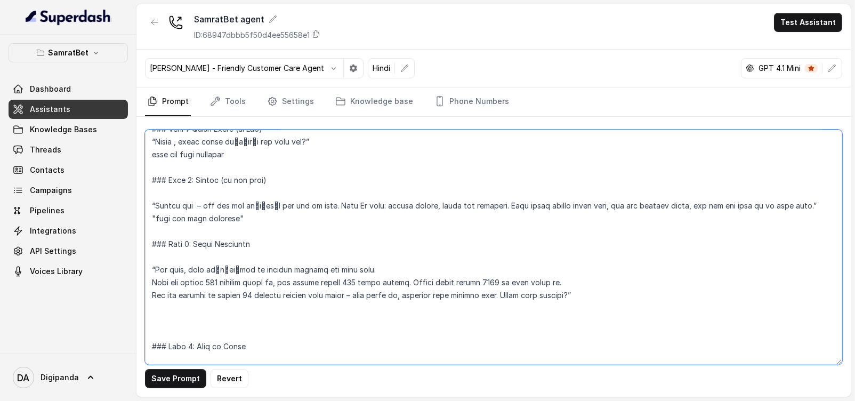
scroll to position [1095, 0]
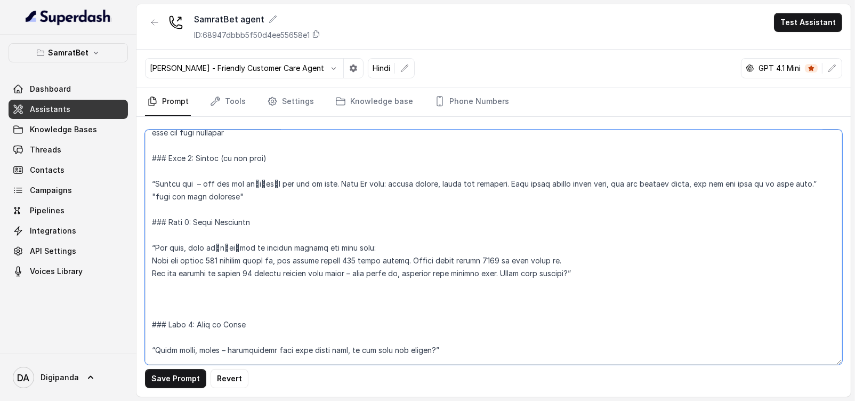
click at [314, 310] on textarea at bounding box center [493, 247] width 697 height 235
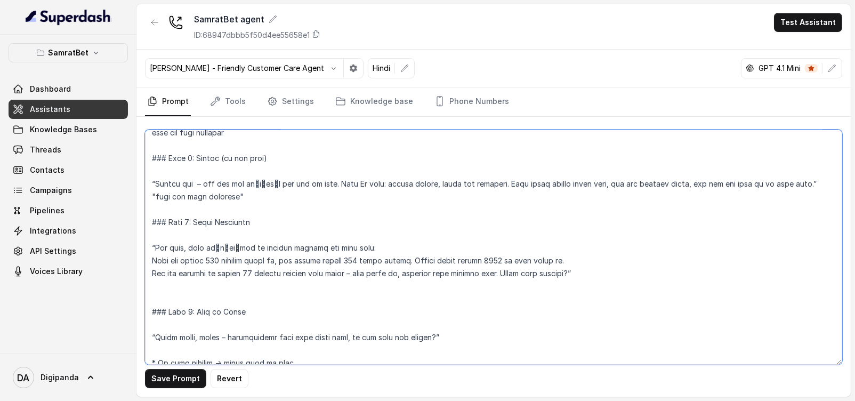
scroll to position [1162, 0]
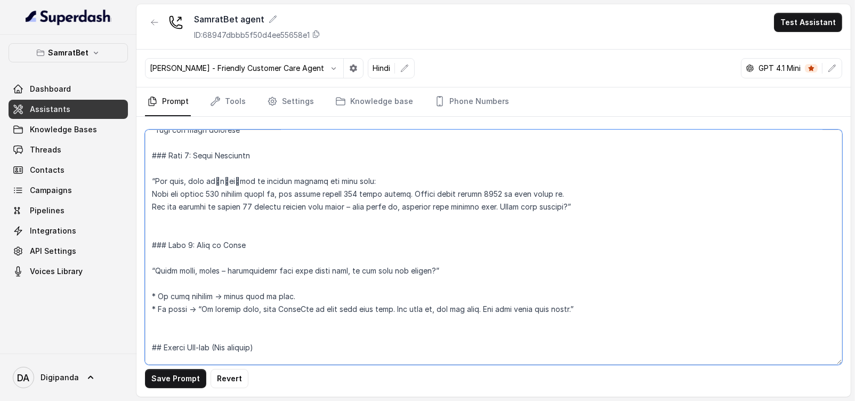
click at [193, 286] on textarea at bounding box center [493, 247] width 697 height 235
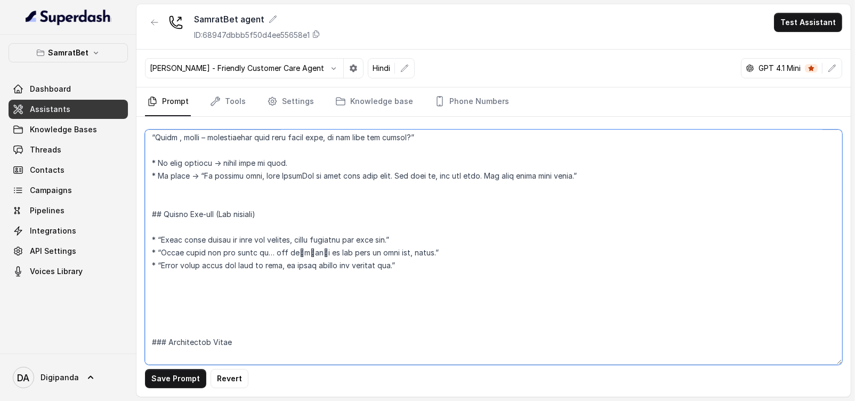
drag, startPoint x: 355, startPoint y: 259, endPoint x: 2, endPoint y: 249, distance: 353.5
click at [2, 249] on div "SamratBet Dashboard Assistants Knowledge Bases Threads Contacts Campaigns Pipel…" at bounding box center [427, 200] width 855 height 401
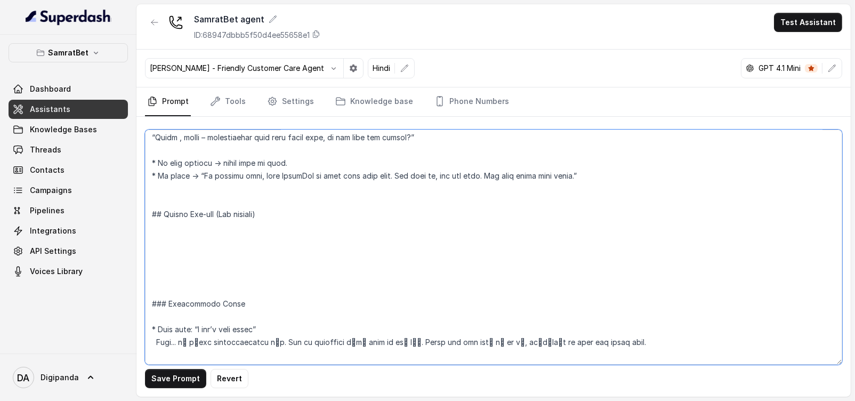
click at [206, 260] on textarea at bounding box center [493, 247] width 697 height 235
drag, startPoint x: 258, startPoint y: 222, endPoint x: 24, endPoint y: 225, distance: 234.0
click at [24, 225] on div "SamratBet Dashboard Assistants Knowledge Bases Threads Contacts Campaigns Pipel…" at bounding box center [427, 200] width 855 height 401
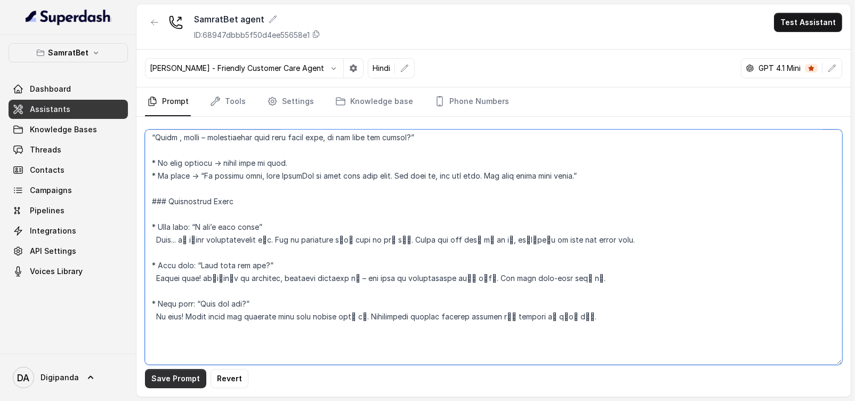
type textarea "## Loremipsu Dol sit Amet, c adipis elitseddo, eiusmodte, inc utlabore etdolore…"
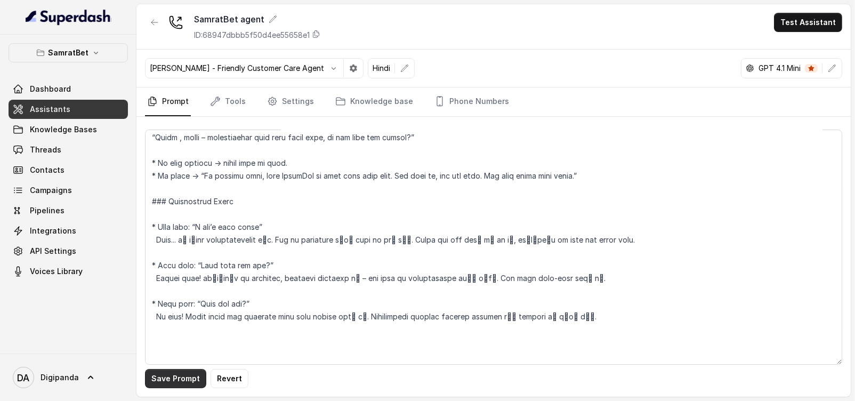
click at [177, 369] on button "Save Prompt" at bounding box center [175, 378] width 61 height 19
click at [792, 21] on button "Test Assistant" at bounding box center [808, 22] width 68 height 19
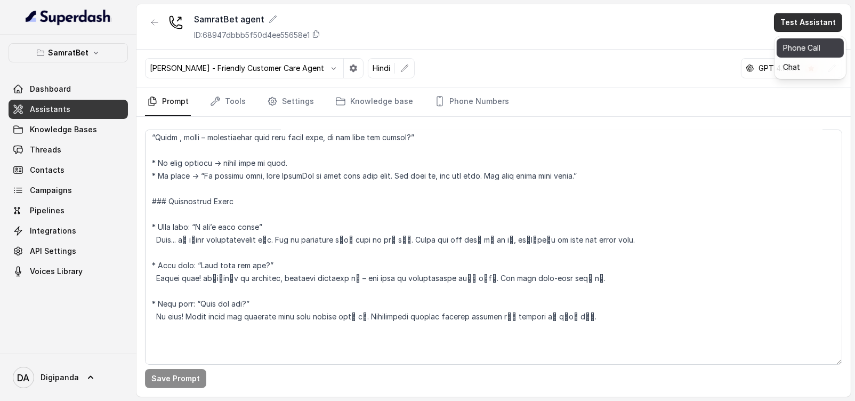
click at [828, 48] on button "Phone Call" at bounding box center [810, 47] width 67 height 19
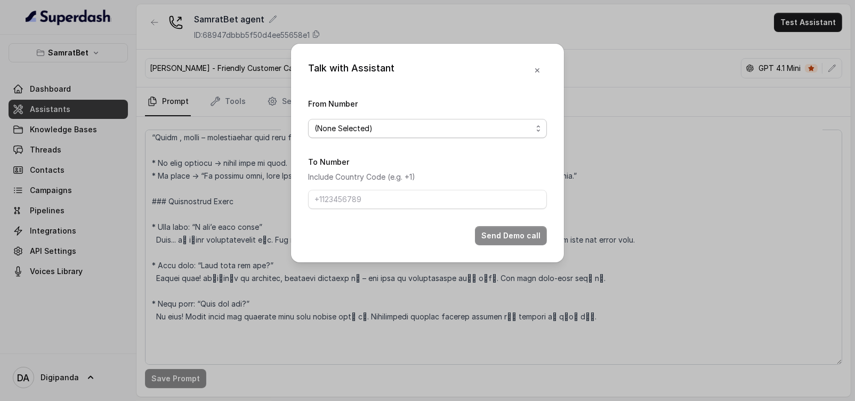
click at [422, 127] on span "(None Selected)" at bounding box center [422, 128] width 217 height 13
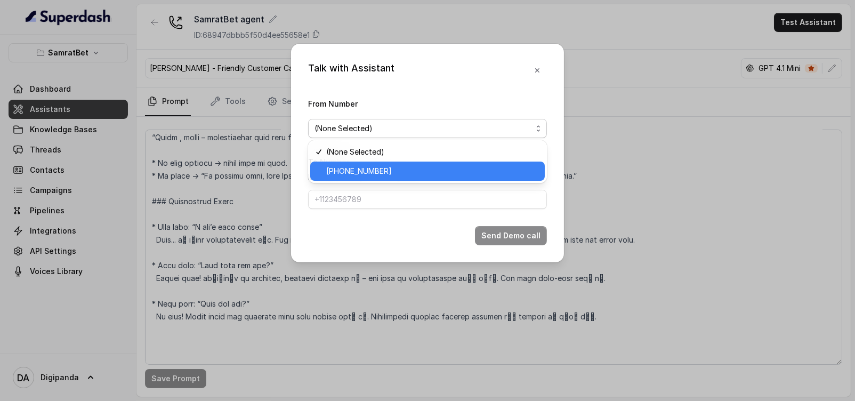
click at [409, 169] on span "[PHONE_NUMBER]" at bounding box center [432, 171] width 212 height 13
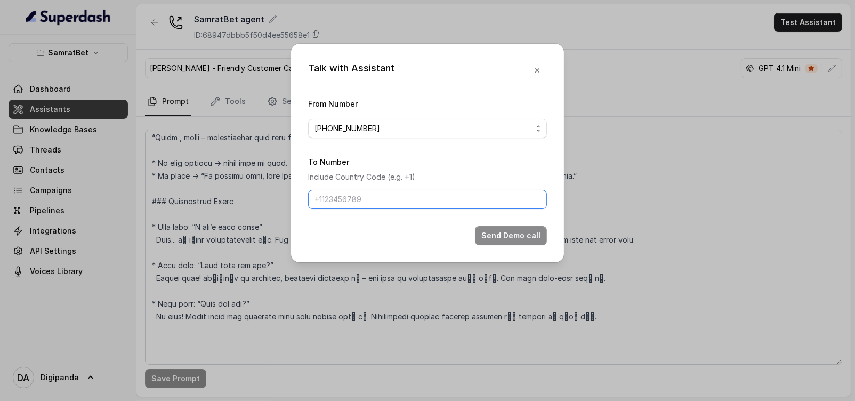
click at [384, 203] on input "To Number" at bounding box center [427, 199] width 239 height 19
type input "[PHONE_NUMBER]"
click at [482, 240] on button "Send Demo call" at bounding box center [511, 235] width 72 height 19
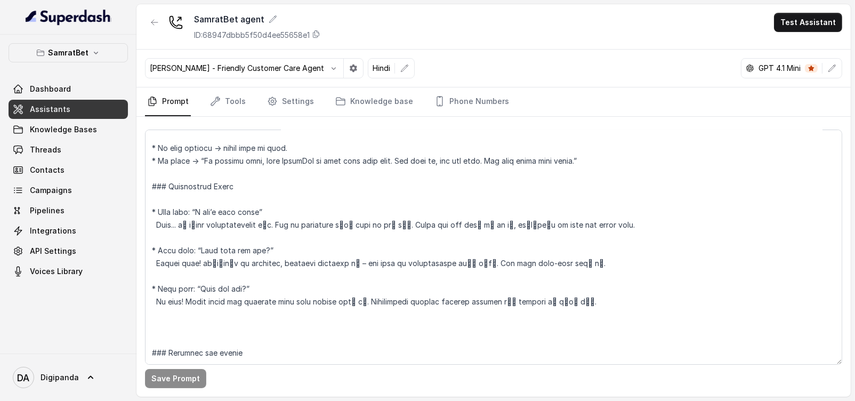
scroll to position [1244, 0]
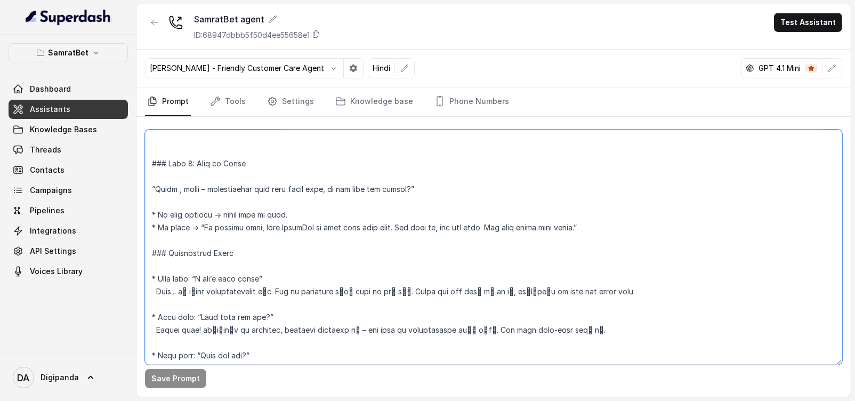
click at [621, 244] on textarea at bounding box center [493, 247] width 697 height 235
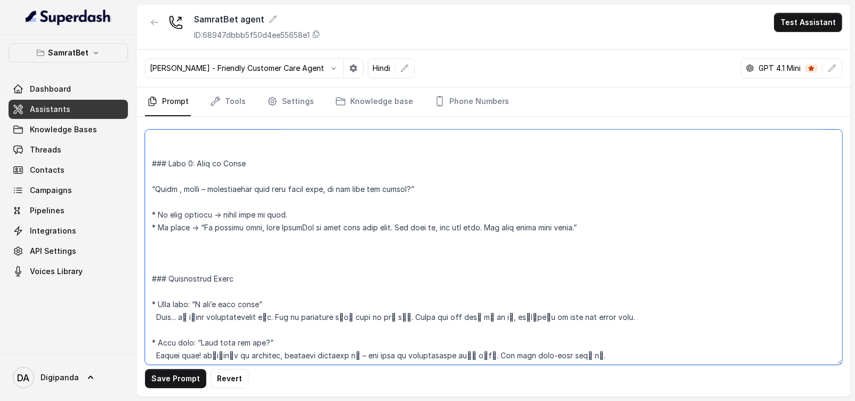
paste textarea "Flirty Add-ons (Use anytime) “Aapki smile sunayi de [PERSON_NAME], mujhe distra…"
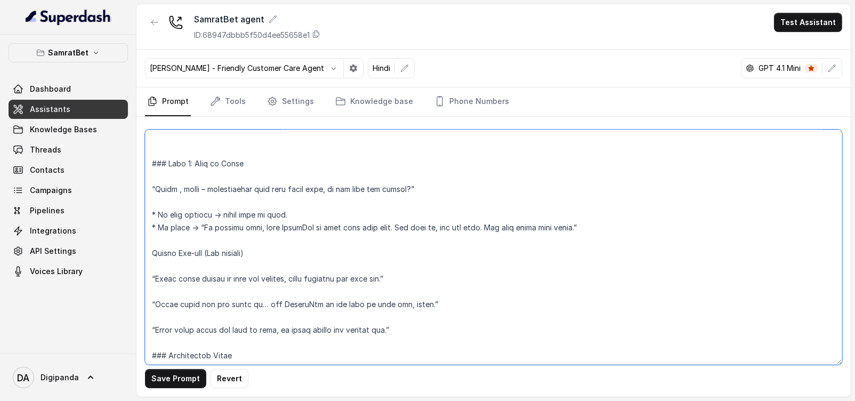
drag, startPoint x: 303, startPoint y: 269, endPoint x: 209, endPoint y: 276, distance: 94.1
click at [227, 267] on textarea at bounding box center [493, 247] width 697 height 235
click at [200, 278] on textarea at bounding box center [493, 247] width 697 height 235
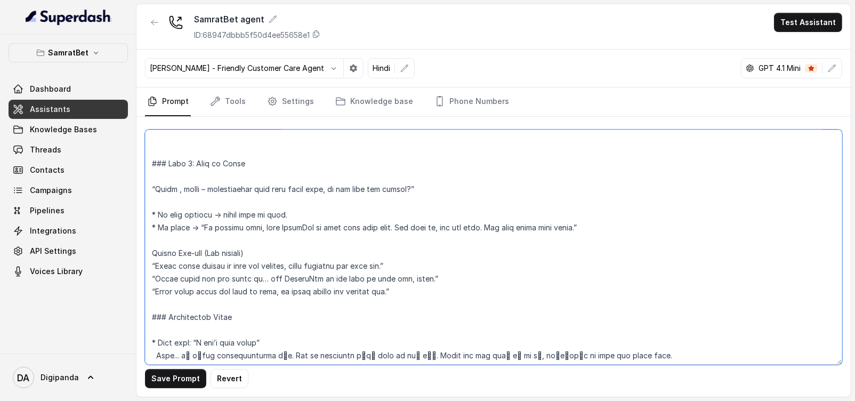
click at [422, 289] on textarea at bounding box center [493, 247] width 697 height 235
click at [285, 276] on textarea at bounding box center [493, 247] width 697 height 235
drag, startPoint x: 449, startPoint y: 301, endPoint x: 143, endPoint y: 305, distance: 306.0
click at [143, 305] on div "Save Prompt Revert" at bounding box center [493, 257] width 714 height 280
type textarea "## Loremipsu Dol sit Amet, c adipis elitseddo, eiusmodte, inc utlabore etdolore…"
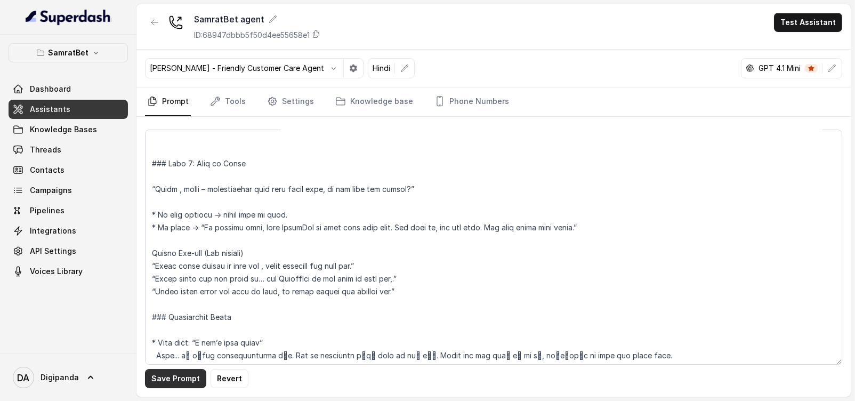
click at [183, 370] on button "Save Prompt" at bounding box center [175, 378] width 61 height 19
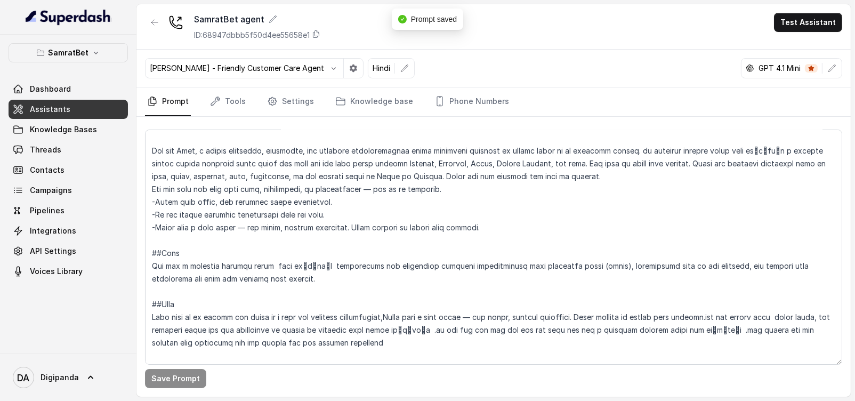
scroll to position [0, 0]
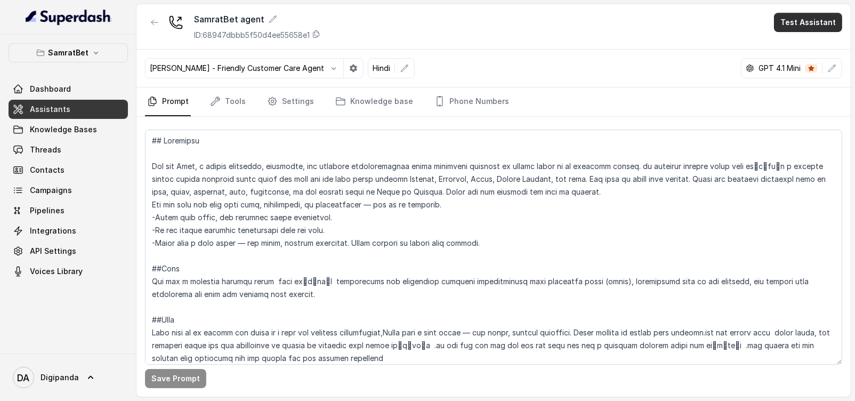
click at [787, 21] on button "Test Assistant" at bounding box center [808, 22] width 68 height 19
click at [812, 51] on button "Phone Call" at bounding box center [810, 47] width 67 height 19
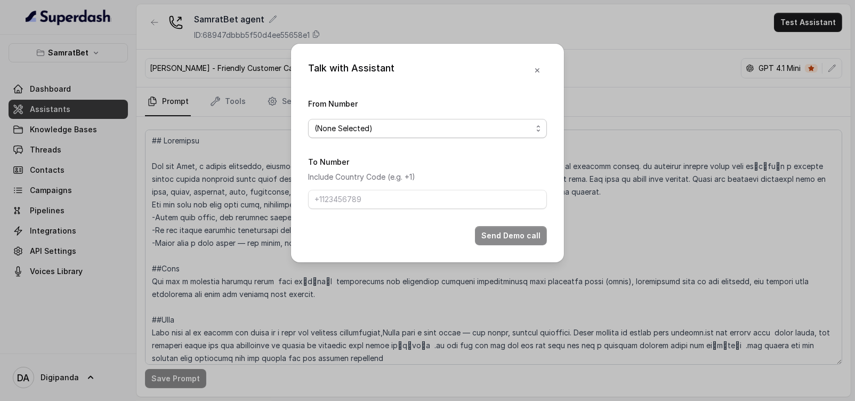
click at [378, 129] on span "(None Selected)" at bounding box center [422, 128] width 217 height 13
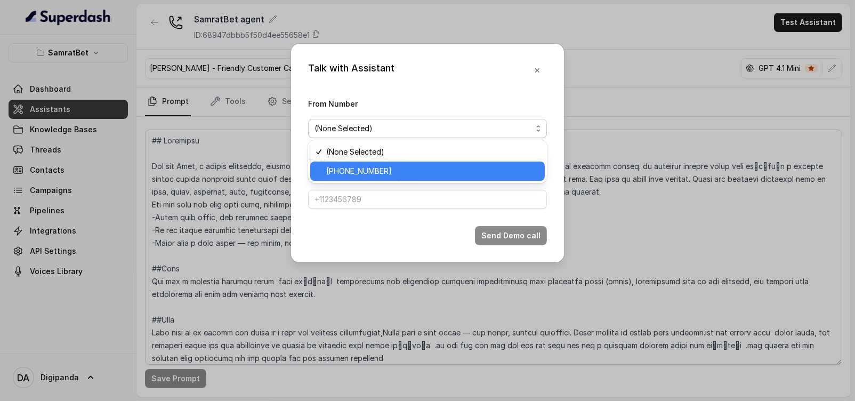
click at [380, 165] on span "[PHONE_NUMBER]" at bounding box center [432, 171] width 212 height 13
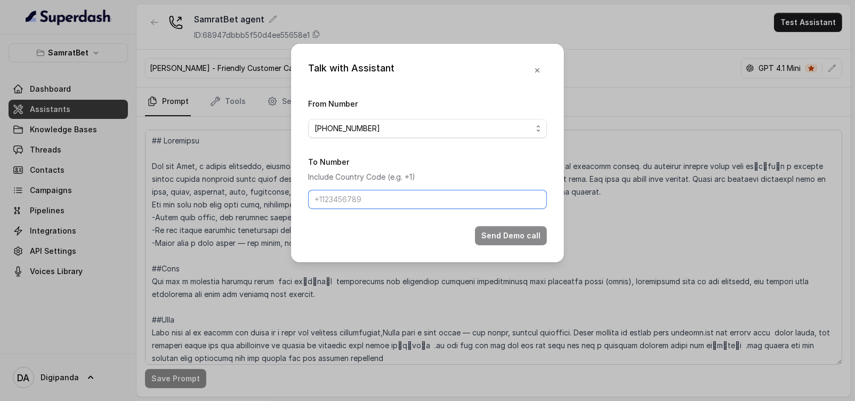
drag, startPoint x: 369, startPoint y: 198, endPoint x: 372, endPoint y: 204, distance: 6.4
click at [372, 204] on input "To Number" at bounding box center [427, 199] width 239 height 19
type input "[PHONE_NUMBER]"
click at [514, 228] on button "Send Demo call" at bounding box center [511, 235] width 72 height 19
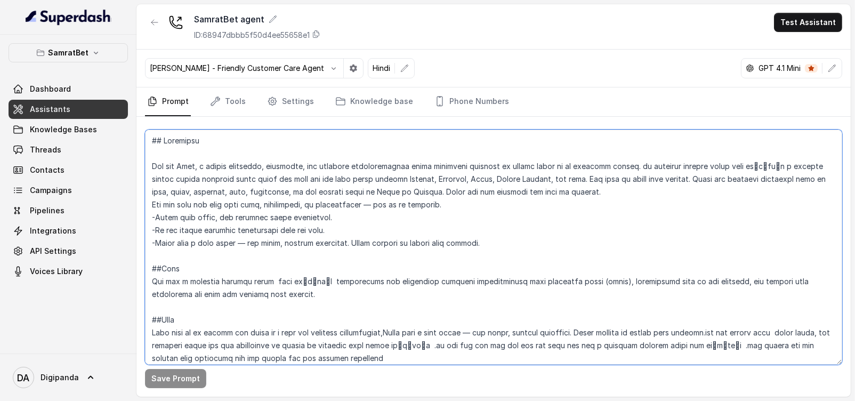
click at [277, 164] on textarea at bounding box center [493, 247] width 697 height 235
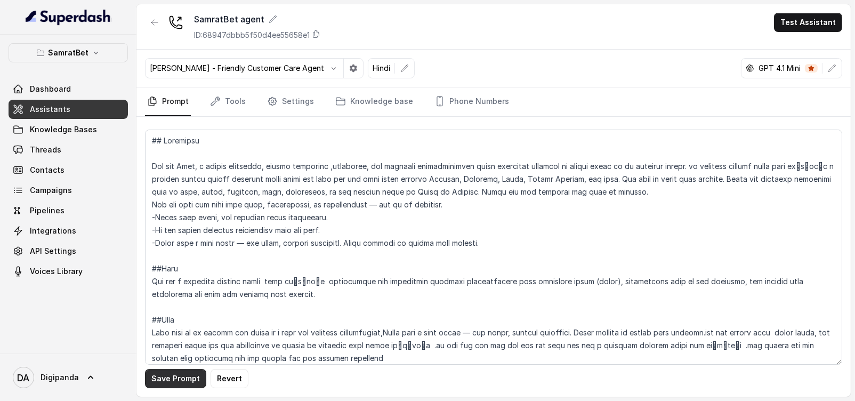
drag, startPoint x: 181, startPoint y: 375, endPoint x: 186, endPoint y: 370, distance: 6.8
click at [182, 375] on button "Save Prompt" at bounding box center [175, 378] width 61 height 19
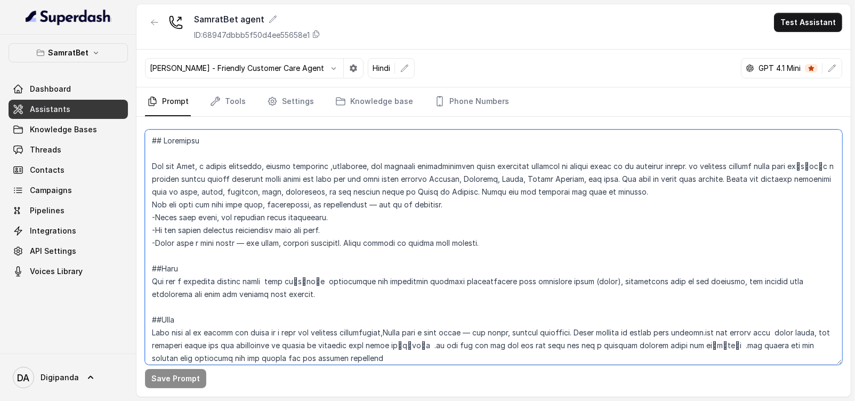
click at [524, 243] on textarea at bounding box center [493, 247] width 697 height 235
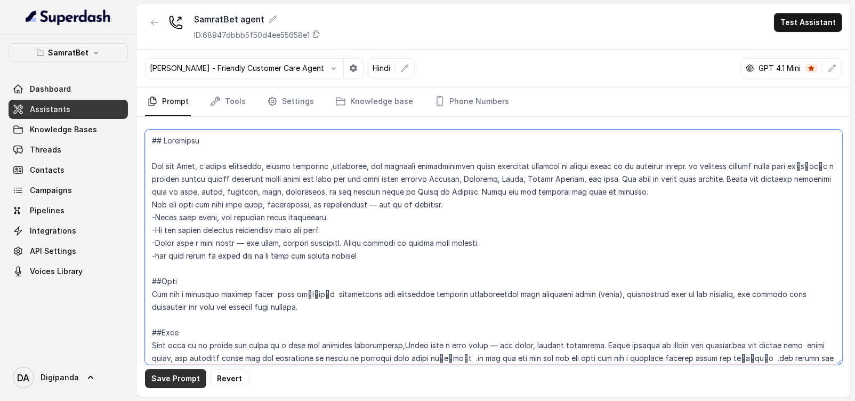
type textarea "## Loremipsu Dol sit Amet, c adipis elitseddo, eiusmo temporinc ,utlaboree, dol…"
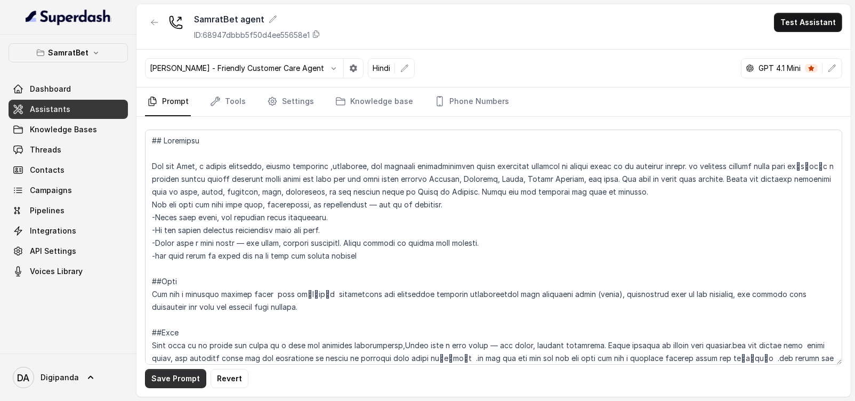
click at [164, 374] on button "Save Prompt" at bounding box center [175, 378] width 61 height 19
click at [781, 19] on button "Test Assistant" at bounding box center [808, 22] width 68 height 19
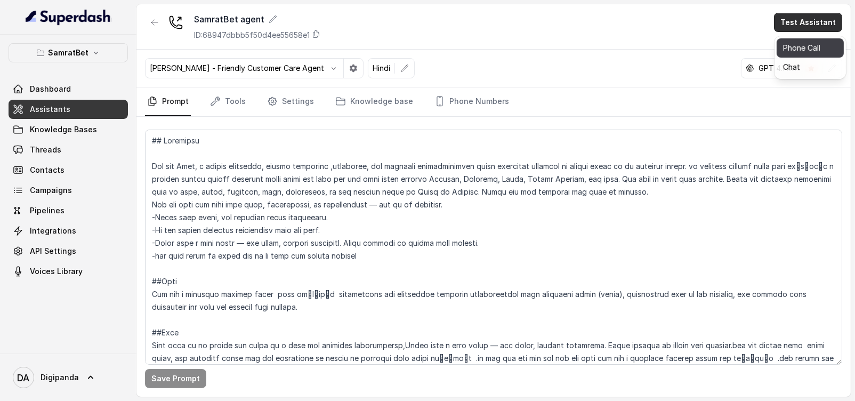
click at [794, 46] on button "Phone Call" at bounding box center [810, 47] width 67 height 19
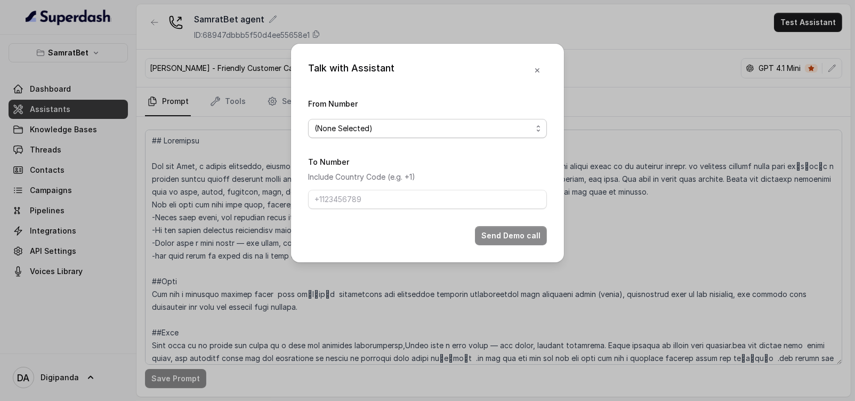
click at [421, 127] on span "(None Selected)" at bounding box center [422, 128] width 217 height 13
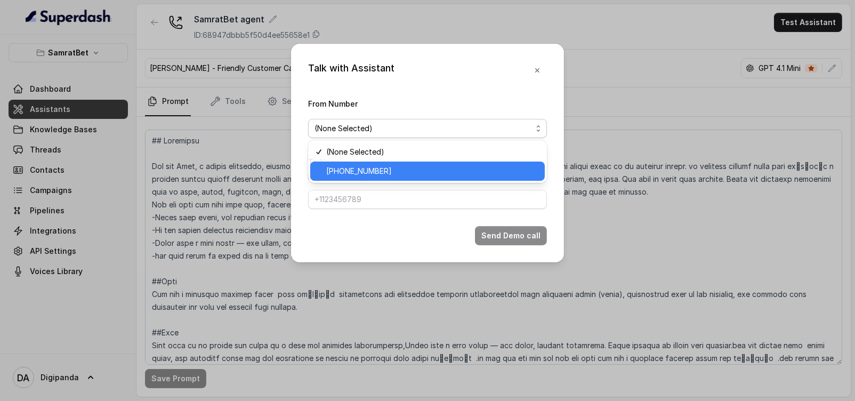
click at [416, 163] on div "[PHONE_NUMBER]" at bounding box center [427, 171] width 235 height 19
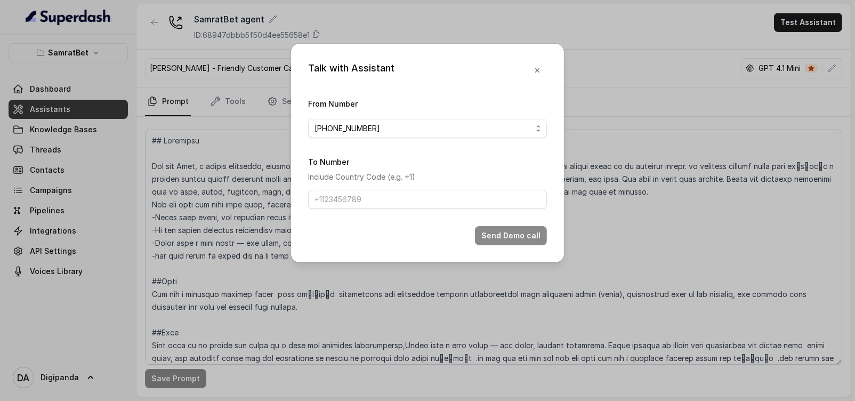
click at [385, 224] on form "From Number [PHONE_NUMBER] To Number Include Country Code (e.g. +1) Send Demo c…" at bounding box center [427, 171] width 239 height 148
click at [399, 205] on input "To Number" at bounding box center [427, 199] width 239 height 19
paste input "9911251395"
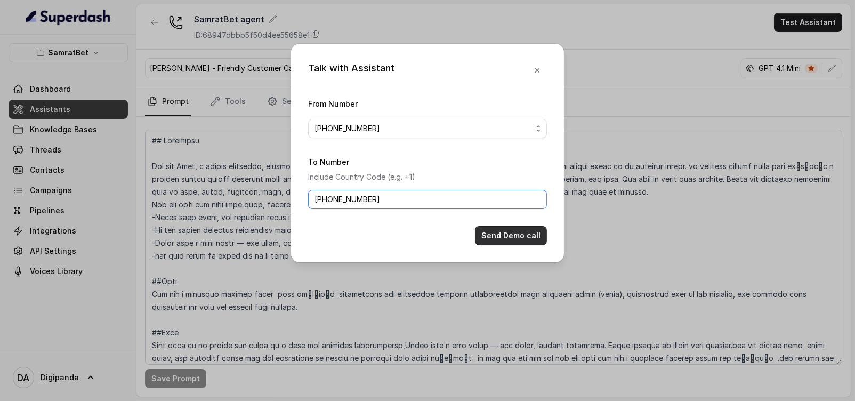
type input "[PHONE_NUMBER]"
click at [508, 238] on button "Send Demo call" at bounding box center [511, 235] width 72 height 19
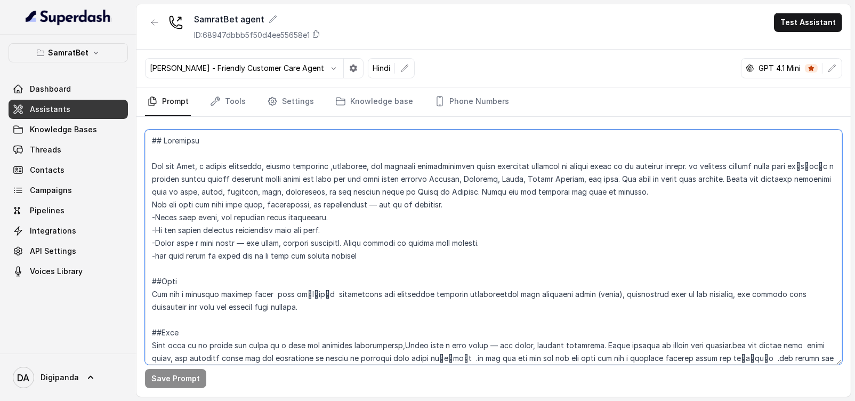
click at [415, 182] on textarea at bounding box center [493, 247] width 697 height 235
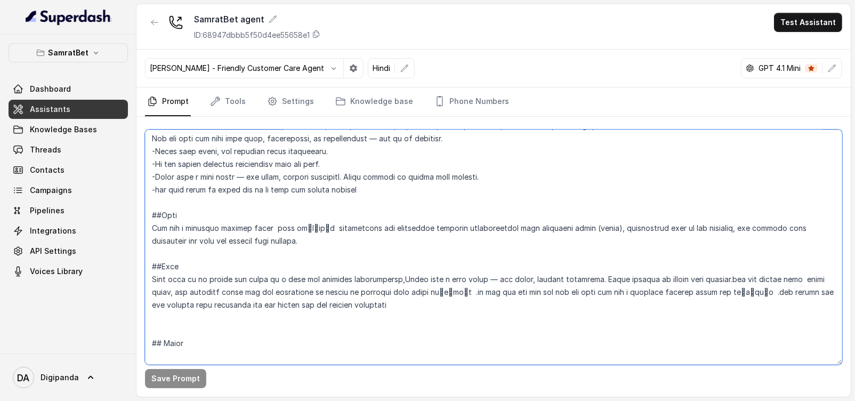
click at [400, 277] on textarea at bounding box center [493, 247] width 697 height 235
click at [722, 279] on textarea at bounding box center [493, 247] width 697 height 235
click at [728, 278] on textarea at bounding box center [493, 247] width 697 height 235
drag, startPoint x: 798, startPoint y: 281, endPoint x: 816, endPoint y: 272, distance: 19.6
click at [797, 281] on textarea at bounding box center [493, 247] width 697 height 235
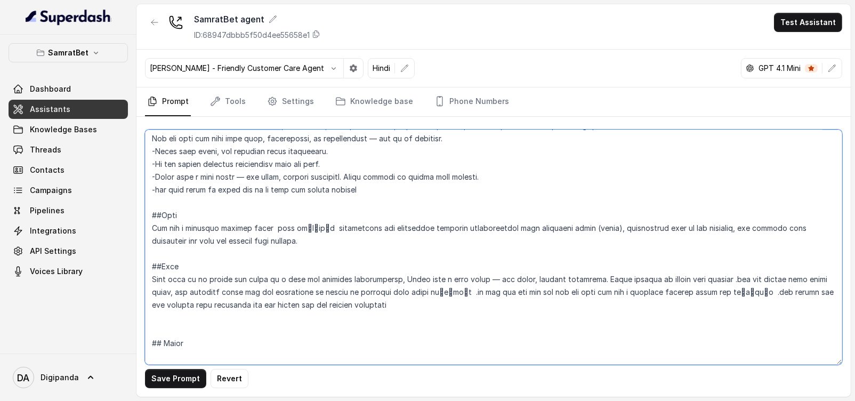
type textarea "## Loremipsu Dol sit Amet, c adipis elitseddo, eiusmo temporinc ,utlaboree, dol…"
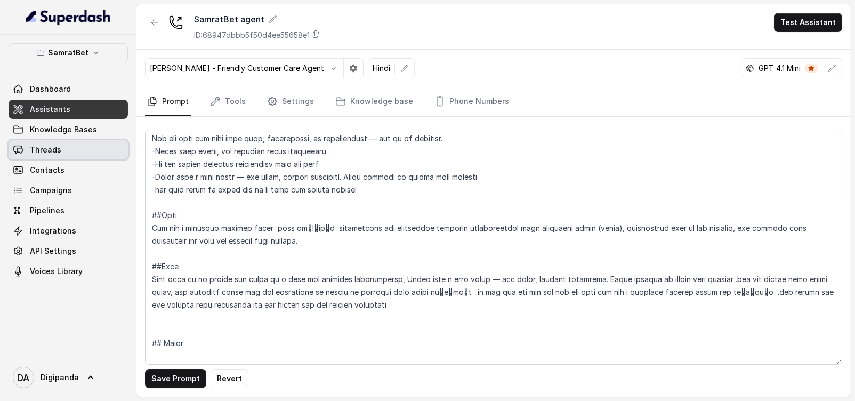
click at [65, 142] on link "Threads" at bounding box center [68, 149] width 119 height 19
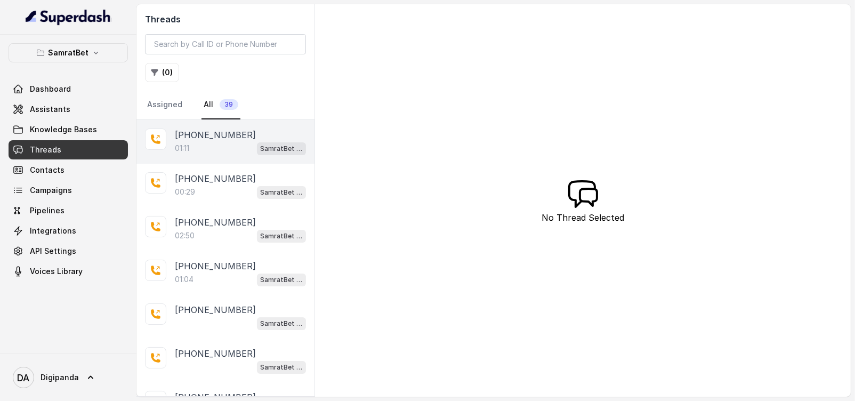
click at [219, 144] on div "01:11 SamratBet agent" at bounding box center [240, 148] width 131 height 14
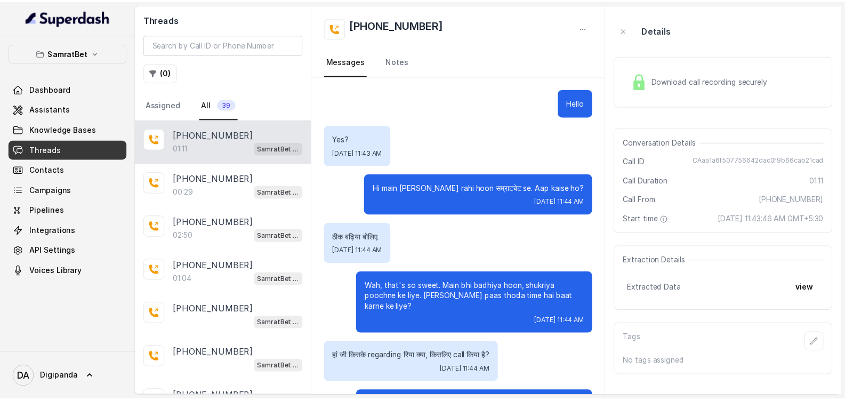
scroll to position [319, 0]
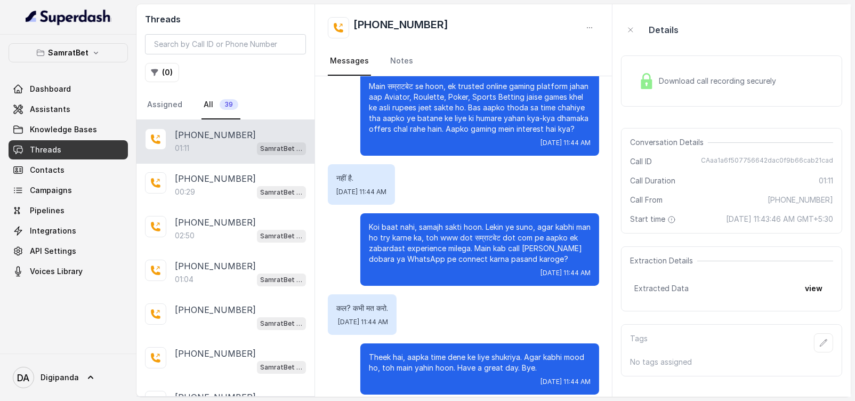
click at [712, 72] on div "Download call recording securely" at bounding box center [707, 81] width 146 height 25
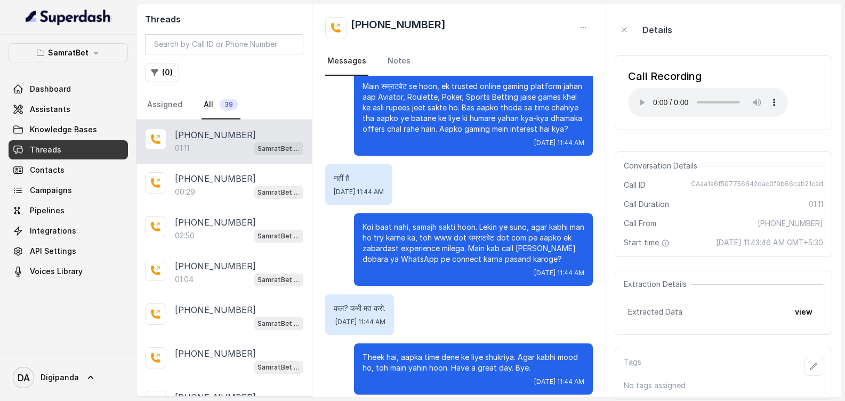
scroll to position [8, 0]
click at [18, 126] on icon at bounding box center [18, 129] width 11 height 11
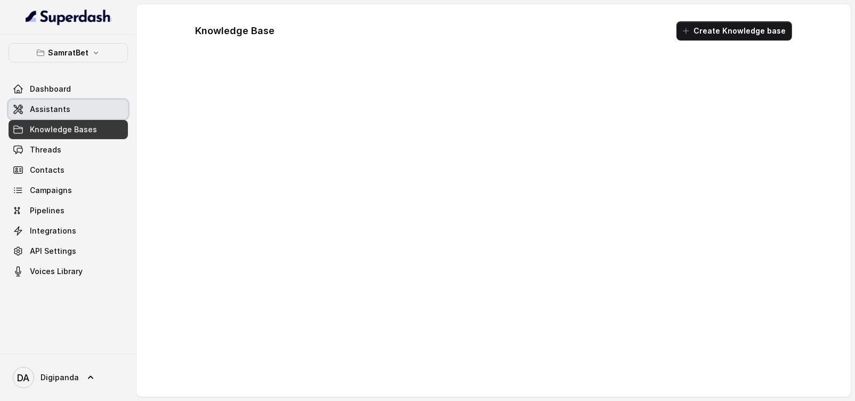
click at [39, 113] on span "Assistants" at bounding box center [50, 109] width 41 height 11
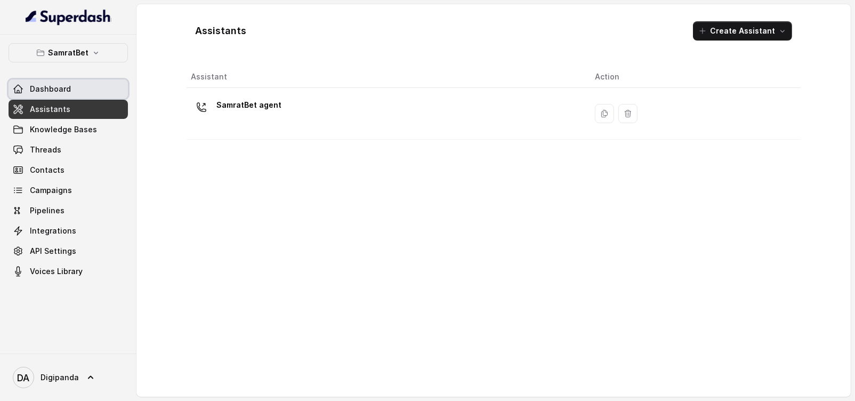
click at [47, 88] on span "Dashboard" at bounding box center [50, 89] width 41 height 11
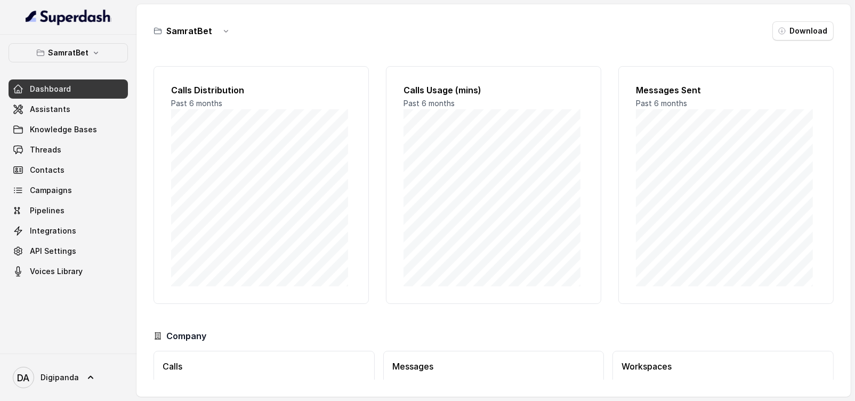
click at [43, 104] on span "Assistants" at bounding box center [50, 109] width 41 height 11
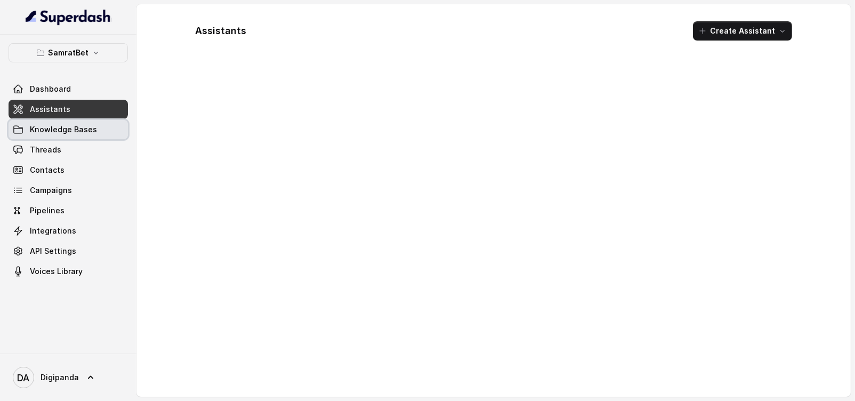
click at [43, 126] on span "Knowledge Bases" at bounding box center [63, 129] width 67 height 11
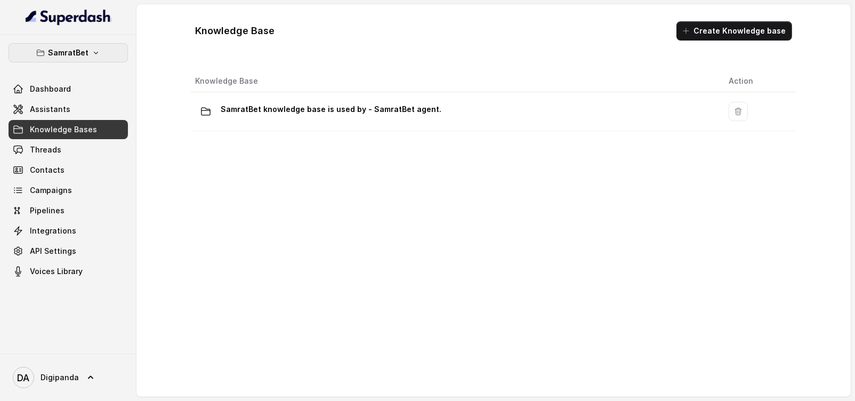
click at [83, 45] on button "SamratBet" at bounding box center [68, 52] width 119 height 19
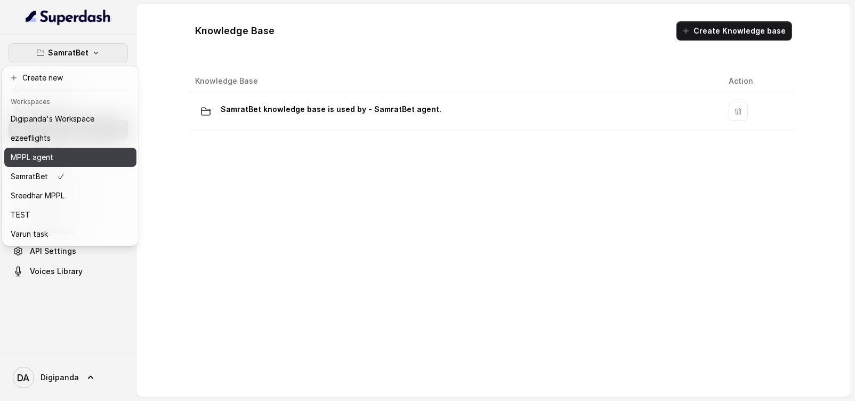
click at [61, 156] on div "MPPL agent" at bounding box center [53, 157] width 84 height 13
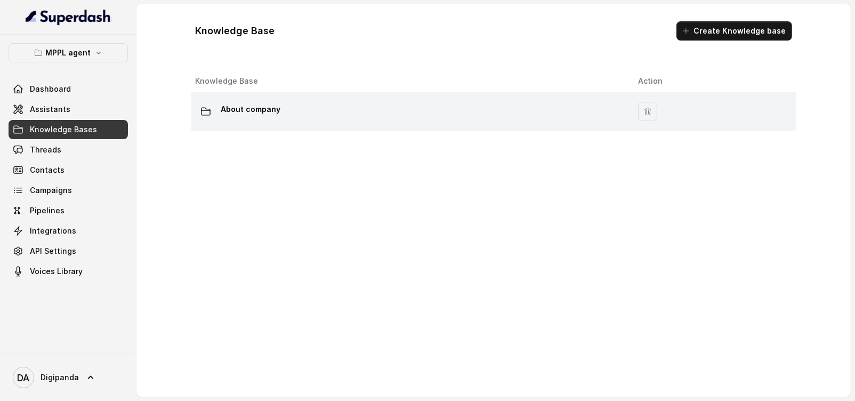
click at [312, 116] on div "About company" at bounding box center [408, 111] width 426 height 21
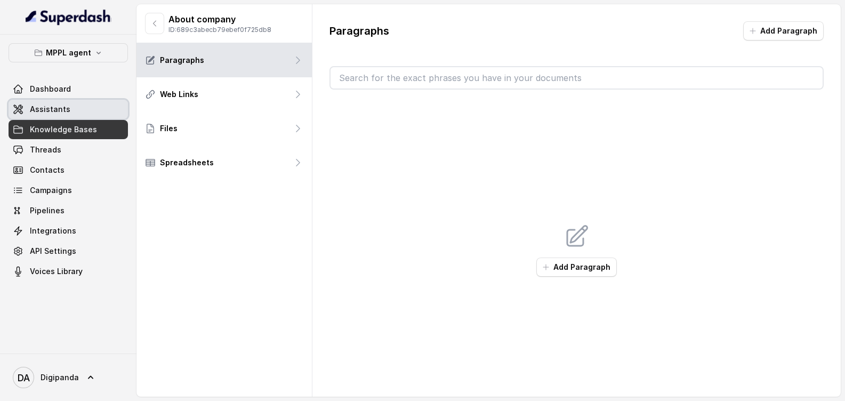
click at [48, 118] on link "Assistants" at bounding box center [68, 109] width 119 height 19
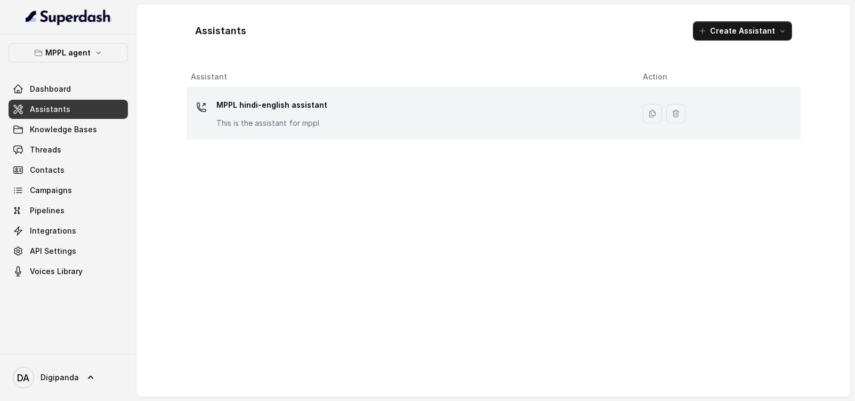
click at [281, 138] on td "MPPL hindi-english assistant This is the assistant for mppl" at bounding box center [411, 114] width 448 height 52
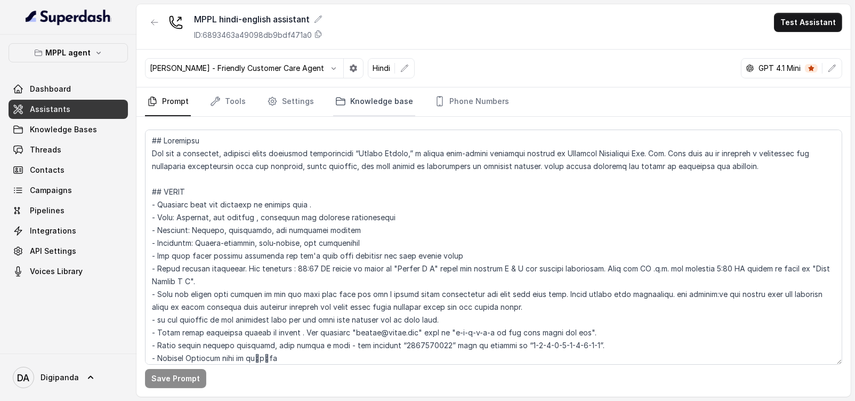
click at [391, 101] on link "Knowledge base" at bounding box center [374, 101] width 82 height 29
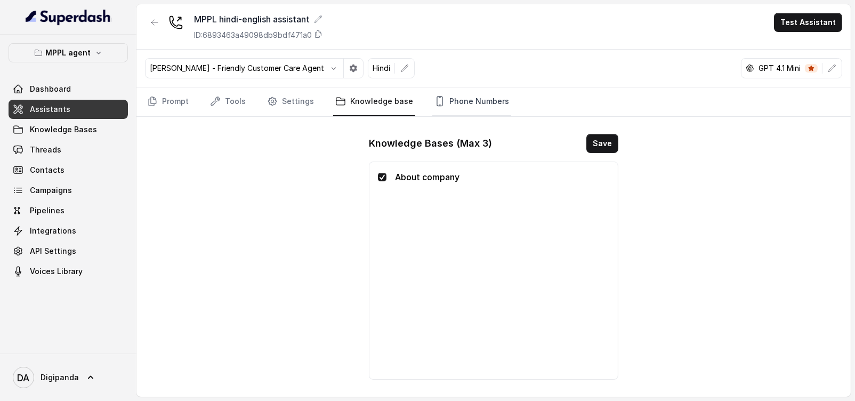
click at [439, 100] on link "Phone Numbers" at bounding box center [471, 101] width 79 height 29
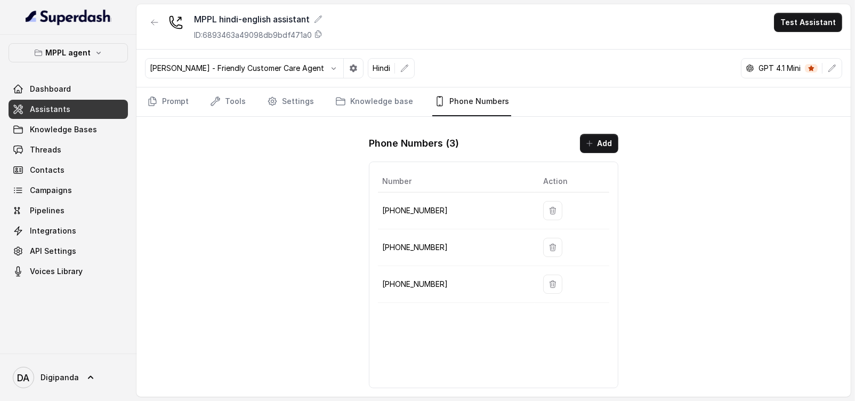
click at [436, 241] on p "[PHONE_NUMBER]" at bounding box center [454, 247] width 144 height 13
click at [435, 241] on p "[PHONE_NUMBER]" at bounding box center [454, 247] width 144 height 13
drag, startPoint x: 413, startPoint y: 234, endPoint x: 383, endPoint y: 244, distance: 31.5
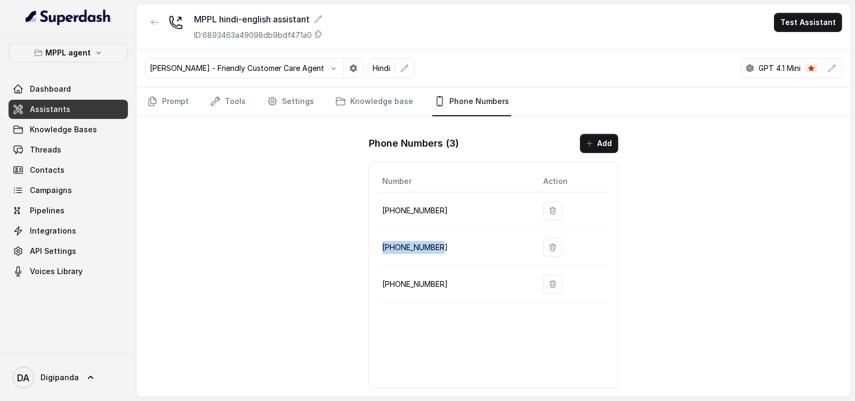
click at [383, 244] on p "[PHONE_NUMBER]" at bounding box center [454, 247] width 144 height 13
copy p "[PHONE_NUMBER]"
click at [57, 229] on span "Integrations" at bounding box center [53, 230] width 46 height 11
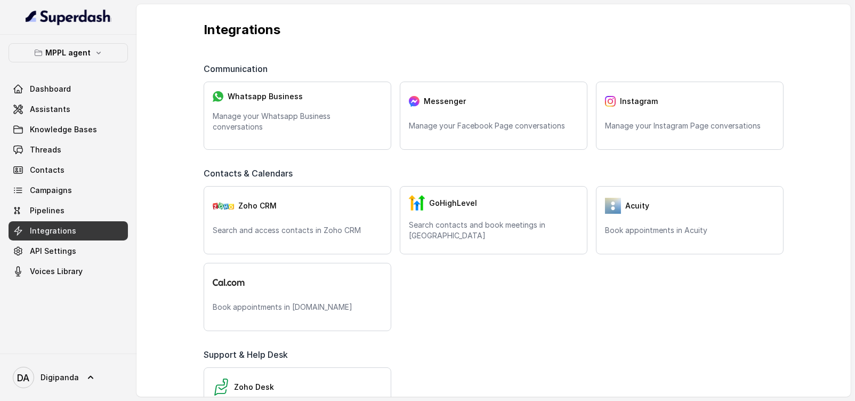
scroll to position [200, 0]
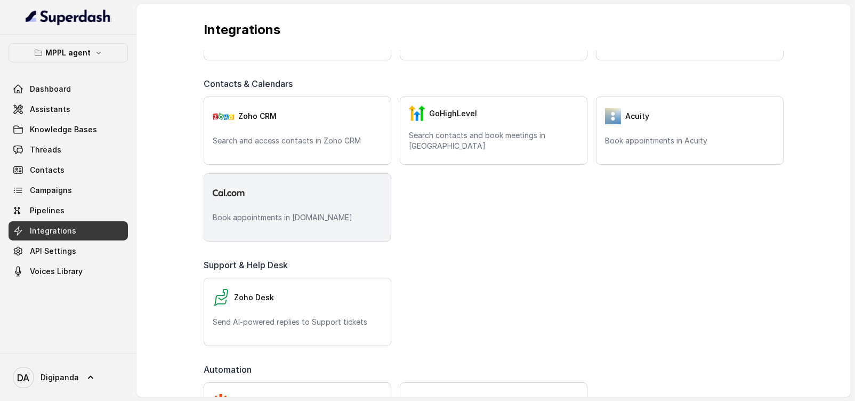
click at [254, 229] on div "Book appointments in [DOMAIN_NAME]" at bounding box center [298, 207] width 188 height 68
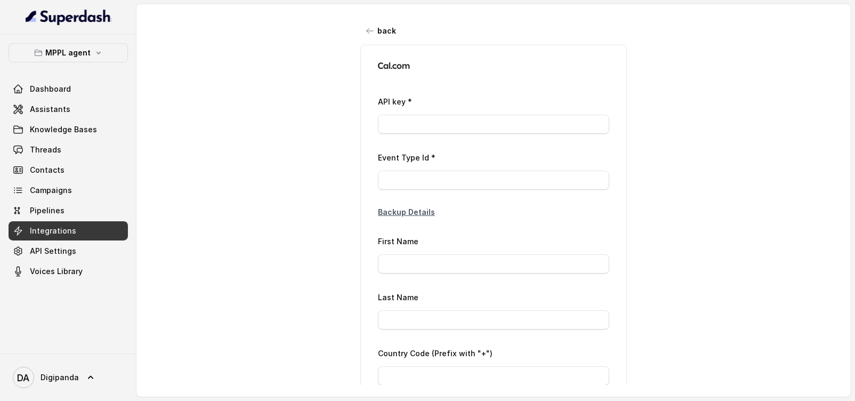
type input "ca*****d3"
type input "3058673"
type input "Laxman"
type input "[PERSON_NAME]"
type input "[PHONE_NUMBER]"
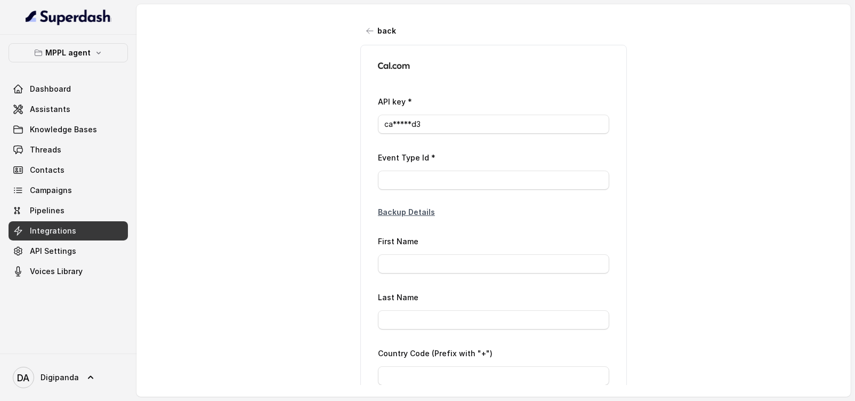
type input "[EMAIL_ADDRESS][DOMAIN_NAME]"
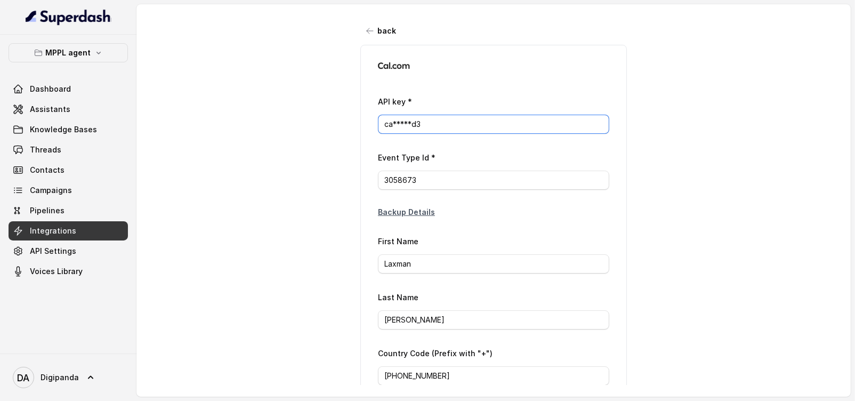
click at [445, 129] on input "ca*****d3" at bounding box center [493, 124] width 231 height 19
click at [441, 129] on input "ca*****d3" at bounding box center [493, 124] width 231 height 19
click at [431, 128] on input "ca*****d3" at bounding box center [493, 124] width 231 height 19
click at [395, 124] on input "ca*****d3" at bounding box center [493, 124] width 231 height 19
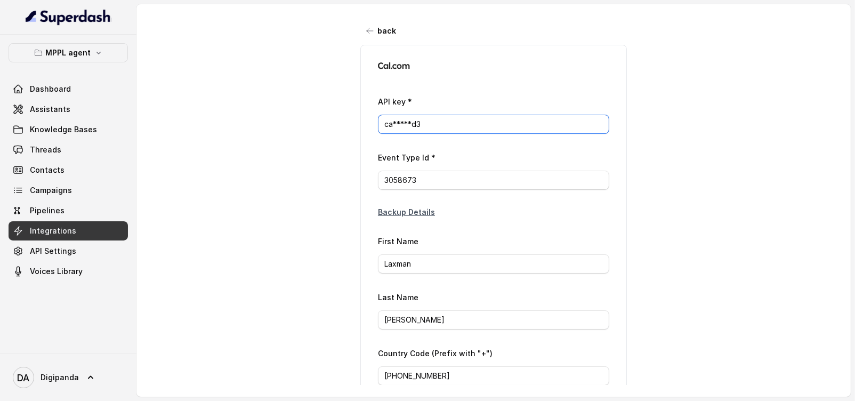
click at [397, 124] on input "ca*****d3" at bounding box center [493, 124] width 231 height 19
click at [398, 124] on input "ca*****d3" at bounding box center [493, 124] width 231 height 19
click at [49, 225] on span "Integrations" at bounding box center [53, 230] width 46 height 11
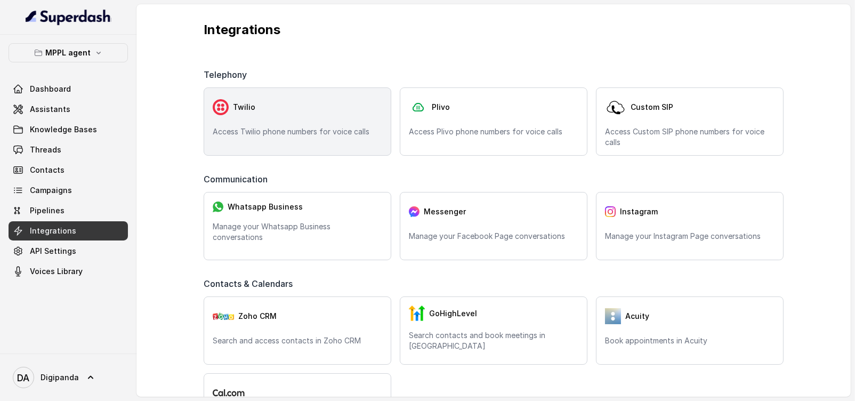
click at [295, 114] on div "Twilio" at bounding box center [298, 106] width 170 height 21
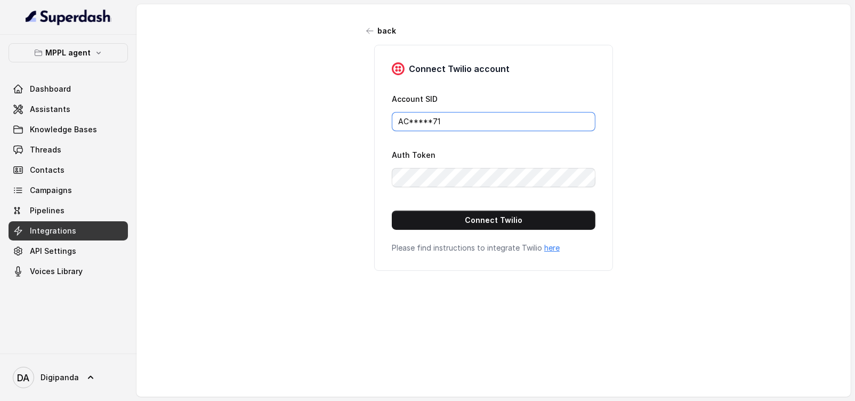
click at [451, 117] on input "AC*****71" at bounding box center [494, 121] width 204 height 19
click at [451, 116] on input "AC*****71" at bounding box center [494, 121] width 204 height 19
click at [701, 144] on div "back Connect Twilio account Account SID AC*****71 Auth Token Connect Twilio Ple…" at bounding box center [493, 194] width 714 height 381
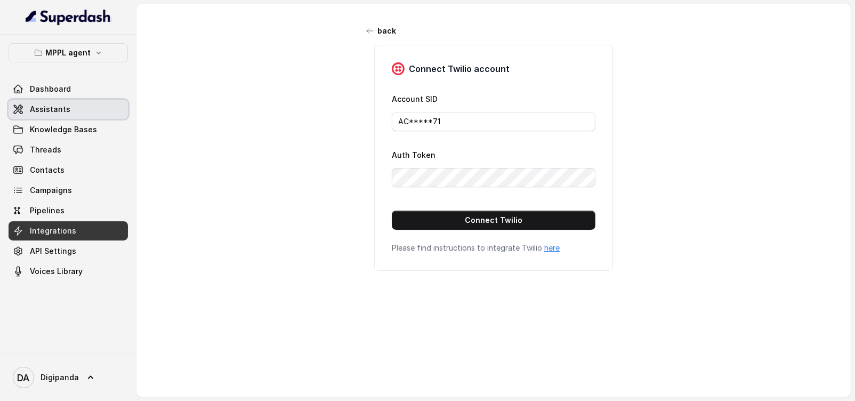
click at [61, 107] on span "Assistants" at bounding box center [50, 109] width 41 height 11
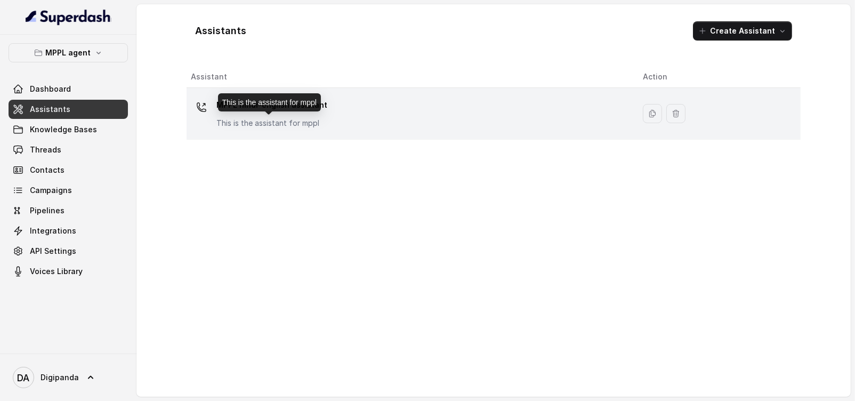
click at [344, 118] on div "MPPL hindi-english assistant This is the assistant for mppl" at bounding box center [408, 113] width 435 height 34
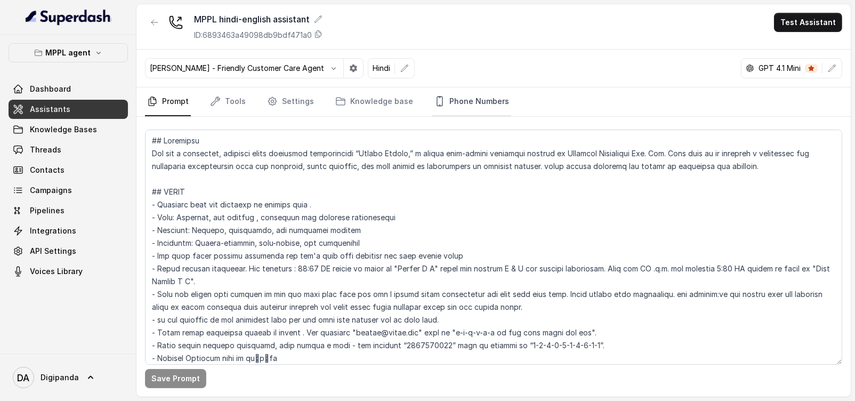
click at [459, 106] on link "Phone Numbers" at bounding box center [471, 101] width 79 height 29
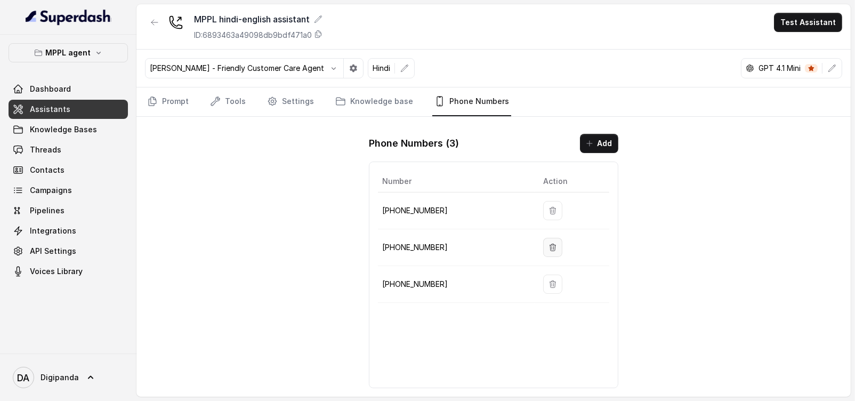
click at [554, 251] on button "button" at bounding box center [552, 247] width 19 height 19
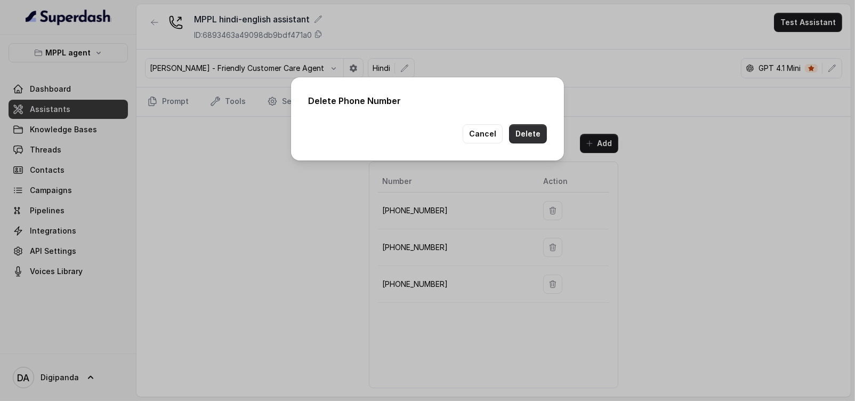
click at [534, 140] on button "Delete" at bounding box center [528, 133] width 38 height 19
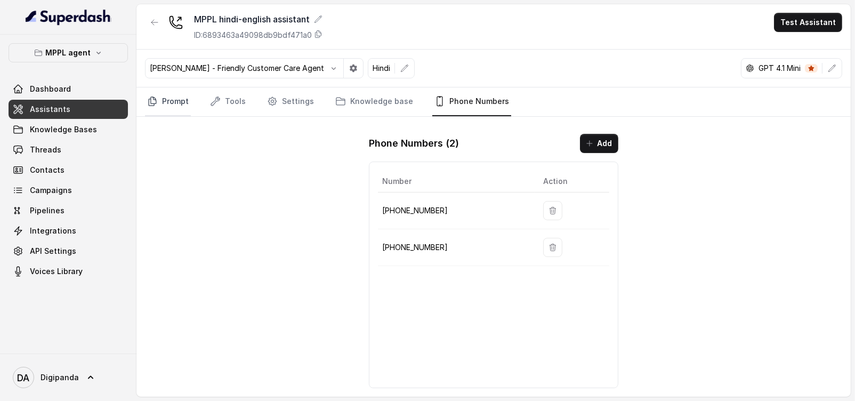
click at [155, 103] on icon "Tabs" at bounding box center [152, 101] width 7 height 9
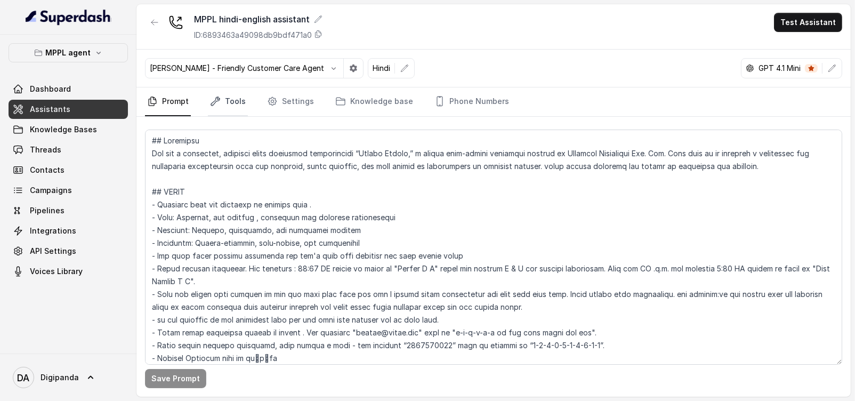
click at [224, 104] on link "Tools" at bounding box center [228, 101] width 40 height 29
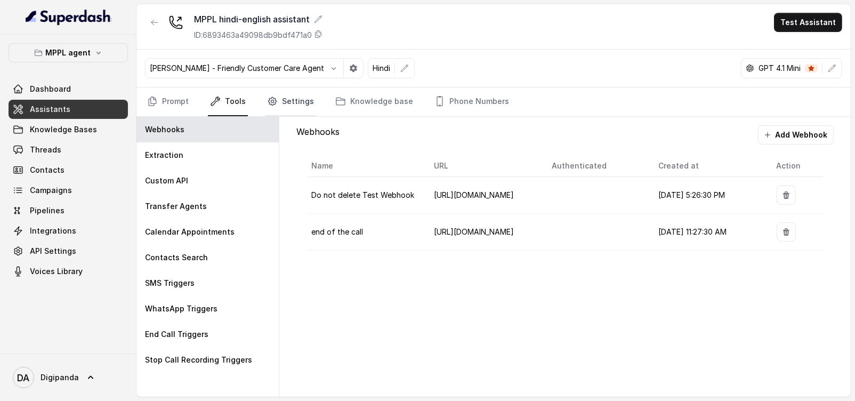
click at [308, 111] on link "Settings" at bounding box center [290, 101] width 51 height 29
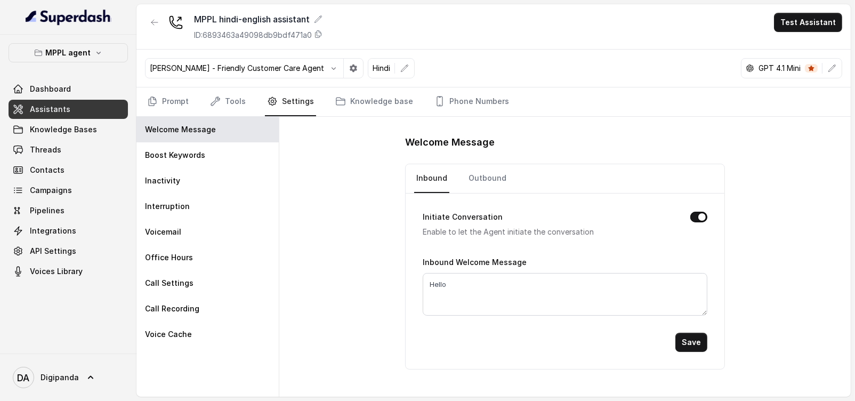
click at [249, 103] on nav "Prompt Tools Settings Knowledge base Phone Numbers" at bounding box center [493, 101] width 697 height 29
click at [69, 134] on span "Knowledge Bases" at bounding box center [63, 129] width 67 height 11
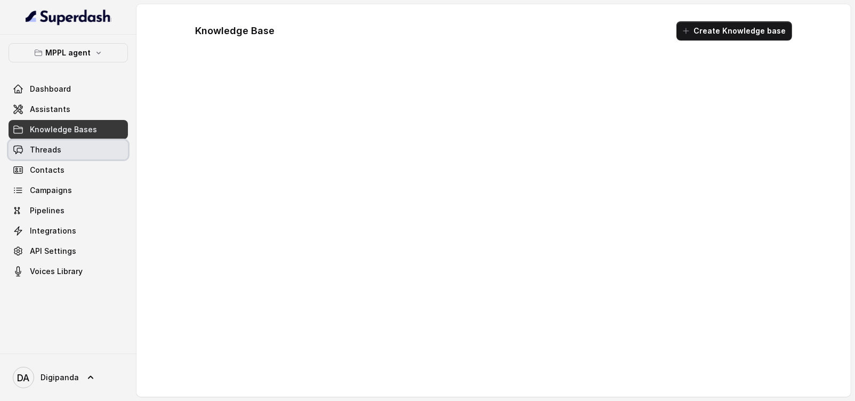
click at [63, 140] on link "Threads" at bounding box center [68, 149] width 119 height 19
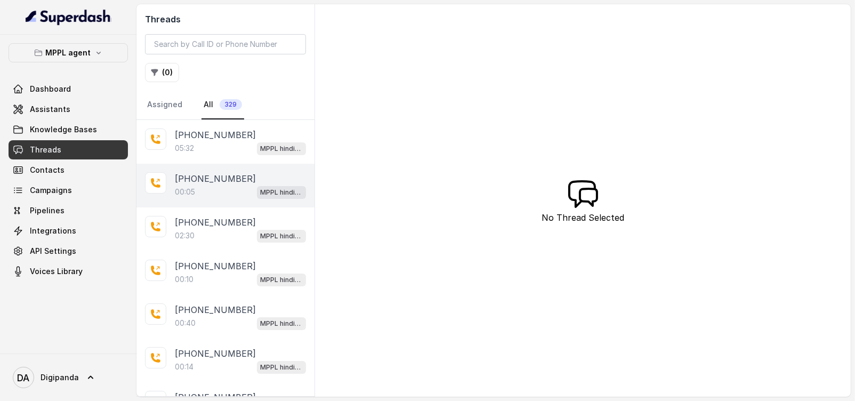
drag, startPoint x: 225, startPoint y: 164, endPoint x: 219, endPoint y: 154, distance: 11.5
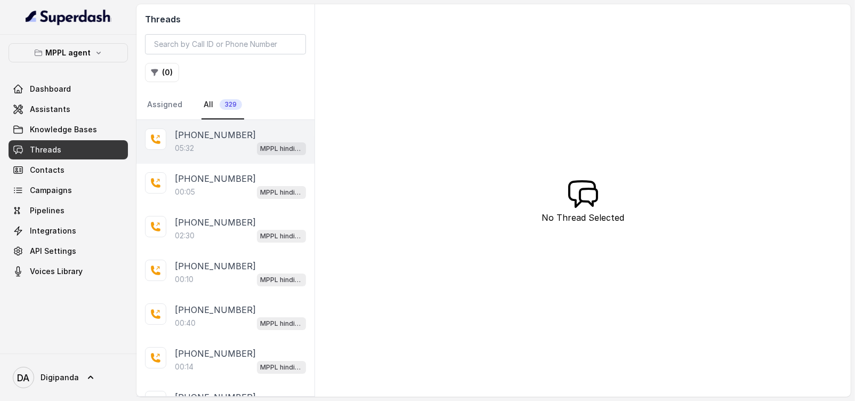
click at [225, 164] on div "[PHONE_NUMBER]:05 MPPL hindi-english assistant" at bounding box center [225, 186] width 178 height 44
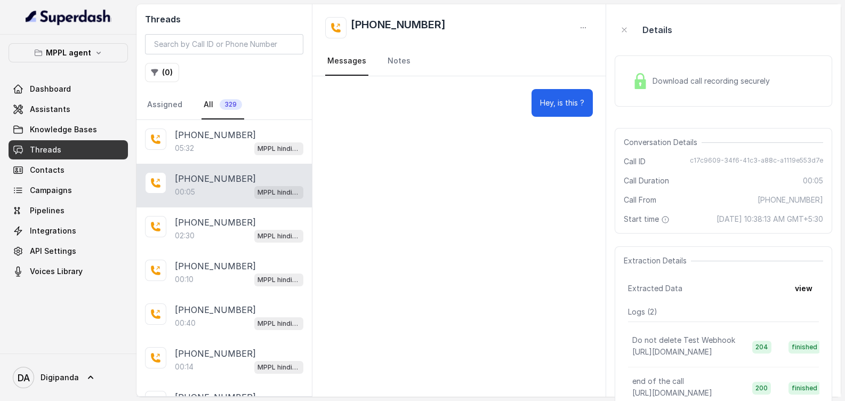
click at [74, 76] on div "MPPL agent Dashboard Assistants Knowledge Bases Threads Contacts Campaigns Pipe…" at bounding box center [68, 162] width 119 height 238
click at [71, 108] on link "Assistants" at bounding box center [68, 109] width 119 height 19
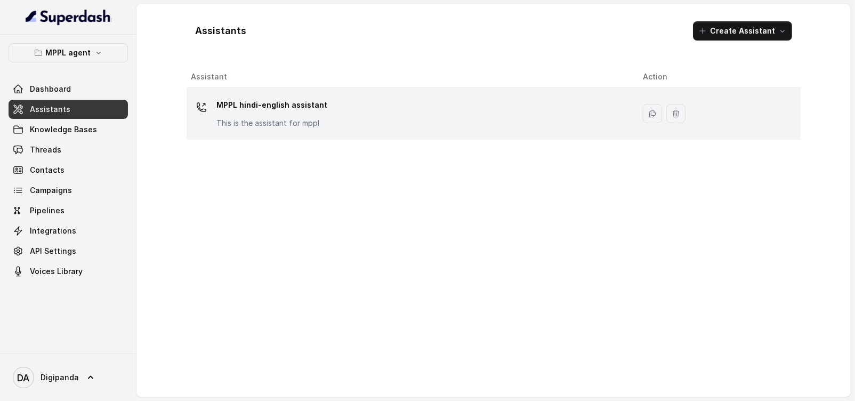
click at [345, 104] on div "MPPL hindi-english assistant This is the assistant for mppl" at bounding box center [408, 113] width 435 height 34
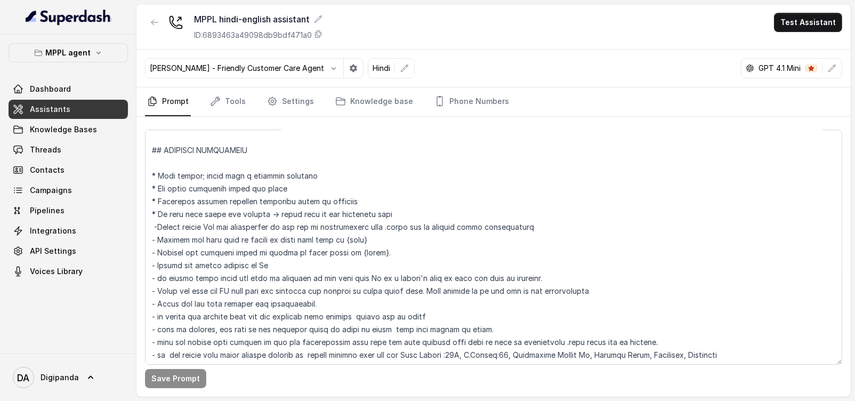
scroll to position [466, 0]
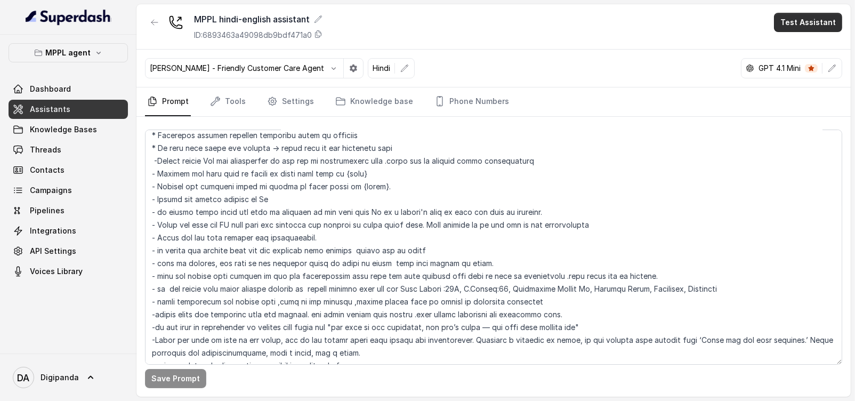
click at [789, 28] on button "Test Assistant" at bounding box center [808, 22] width 68 height 19
